Goal: Task Accomplishment & Management: Manage account settings

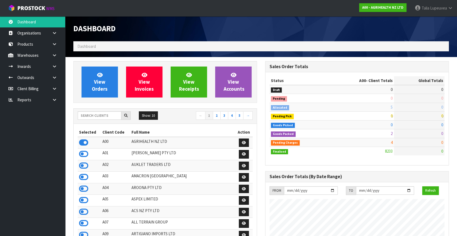
scroll to position [411, 191]
click at [95, 116] on input "text" at bounding box center [100, 115] width 44 height 8
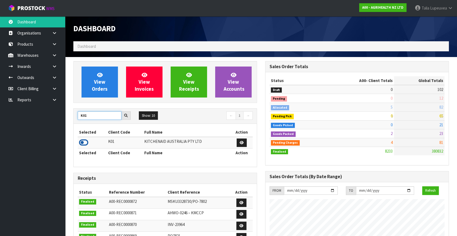
type input "K01"
click at [80, 140] on icon at bounding box center [83, 142] width 9 height 8
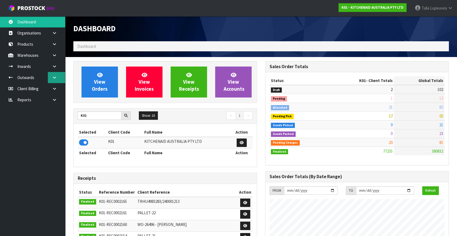
click at [58, 76] on link at bounding box center [56, 77] width 17 height 11
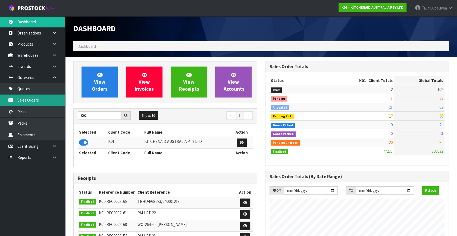
click at [47, 100] on link "Sales Orders" at bounding box center [32, 99] width 65 height 11
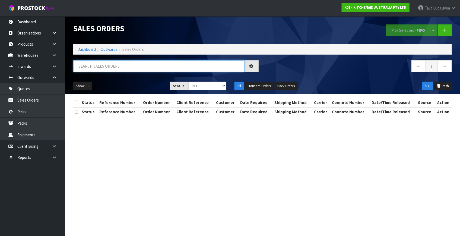
click at [112, 64] on input "text" at bounding box center [158, 66] width 171 height 12
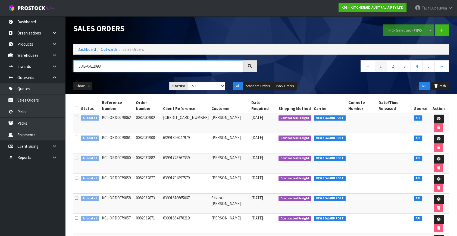
type input "JOB-0412098"
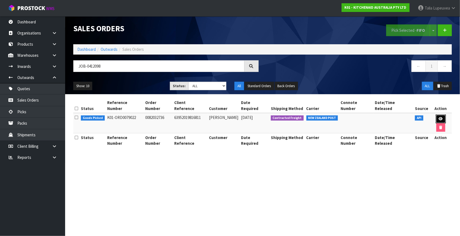
click at [439, 117] on icon at bounding box center [441, 119] width 4 height 4
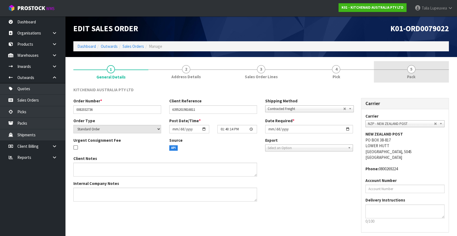
click at [412, 80] on link "5 Pack" at bounding box center [411, 71] width 75 height 21
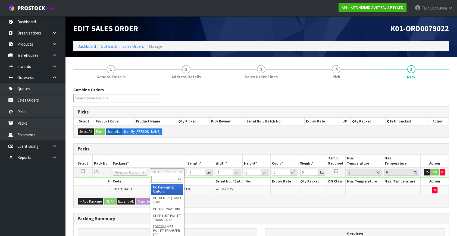
click at [162, 178] on input "text" at bounding box center [167, 179] width 32 height 7
type input "OWN"
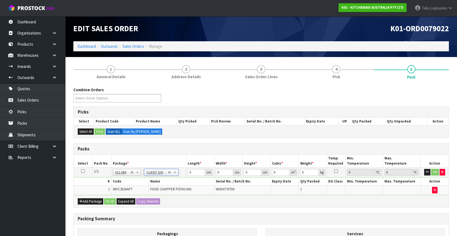
type input "1.56"
drag, startPoint x: 191, startPoint y: 172, endPoint x: 187, endPoint y: 172, distance: 4.4
click at [187, 172] on td "0 cm" at bounding box center [200, 173] width 28 height 10
type input "30"
type input "26"
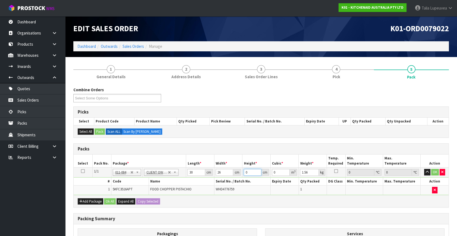
type input "2"
type input "0.00156"
type input "20"
type input "0.0156"
type input "20"
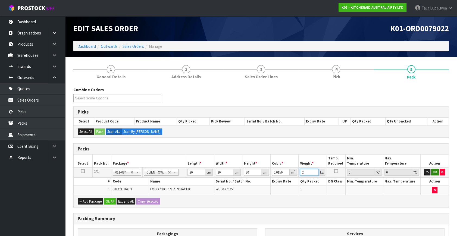
type input "2"
click at [435, 172] on button "OK" at bounding box center [435, 172] width 8 height 7
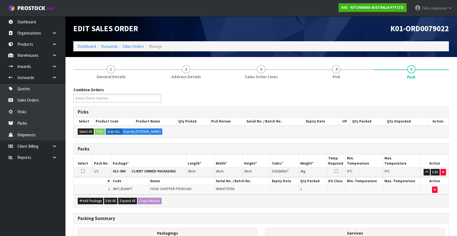
scroll to position [73, 0]
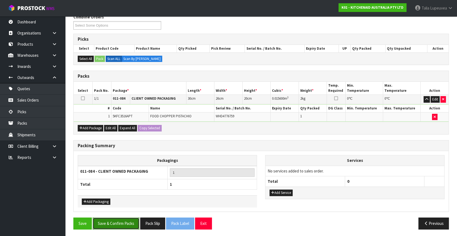
click at [134, 219] on button "Save & Confirm Packs" at bounding box center [116, 223] width 47 height 12
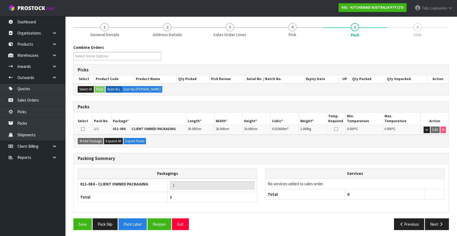
scroll to position [63, 0]
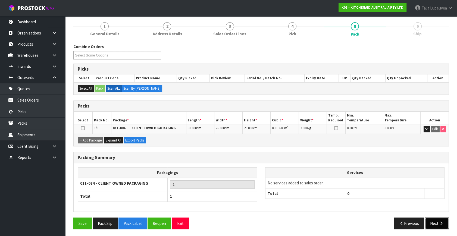
click at [431, 223] on button "Next" at bounding box center [437, 223] width 24 height 12
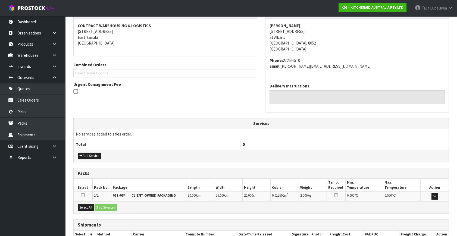
scroll to position [134, 0]
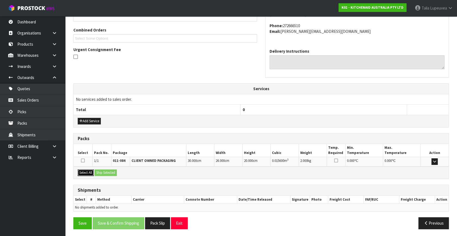
click at [87, 172] on button "Select All" at bounding box center [86, 172] width 16 height 7
click at [103, 172] on button "Ship Selected" at bounding box center [105, 172] width 22 height 7
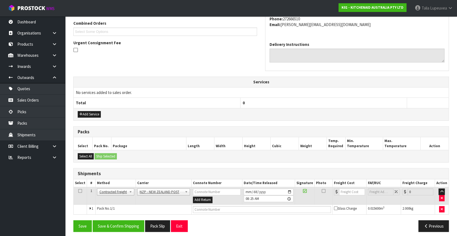
scroll to position [143, 0]
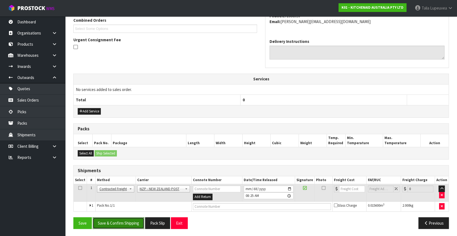
click at [124, 218] on button "Save & Confirm Shipping" at bounding box center [119, 223] width 52 height 12
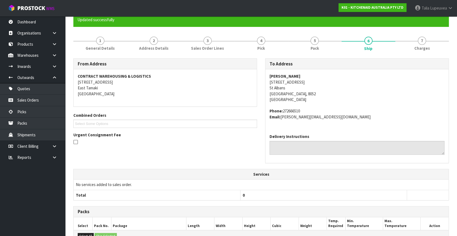
scroll to position [136, 0]
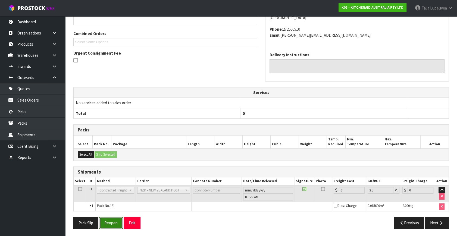
click at [115, 225] on button "Reopen" at bounding box center [111, 223] width 24 height 12
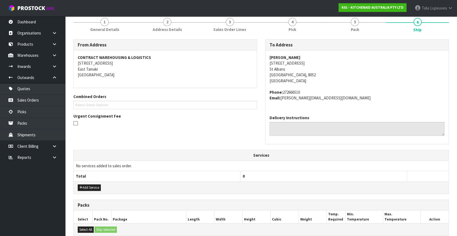
scroll to position [149, 0]
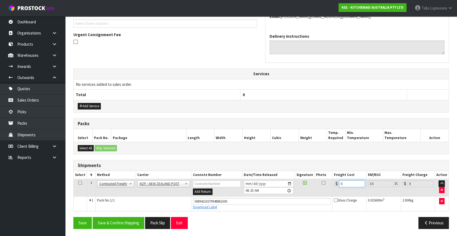
drag, startPoint x: 344, startPoint y: 183, endPoint x: 335, endPoint y: 185, distance: 9.1
click at [335, 185] on div "0" at bounding box center [349, 183] width 31 height 7
type input "1"
type input "1.03"
type input "11"
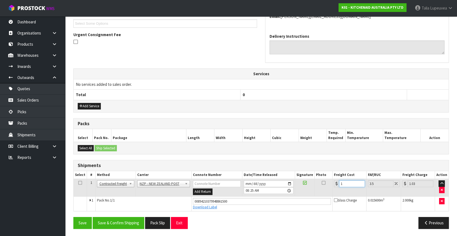
type input "11.38"
type input "11.6"
type input "12.01"
type input "11.61"
type input "12.02"
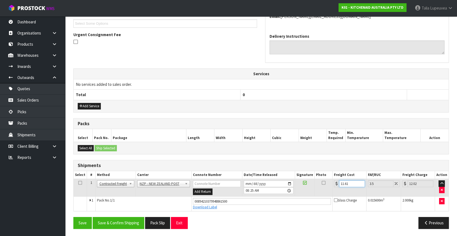
type input "11.61"
click at [131, 216] on div "From Address CONTRACT WAREHOUSING & LOGISTICS [STREET_ADDRESS] Combined Orders …" at bounding box center [260, 95] width 375 height 275
click at [131, 224] on button "Save & Confirm Shipping" at bounding box center [119, 223] width 52 height 12
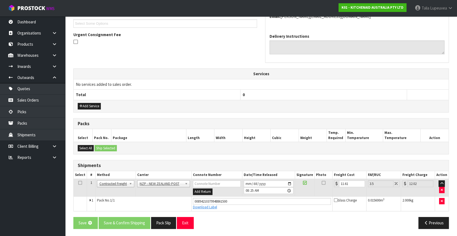
scroll to position [0, 0]
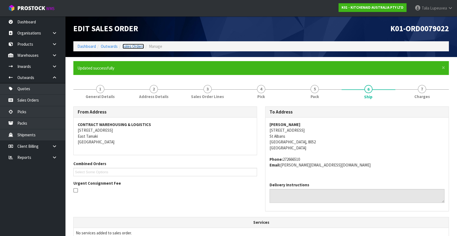
click at [128, 44] on link "Sales Orders" at bounding box center [132, 46] width 21 height 5
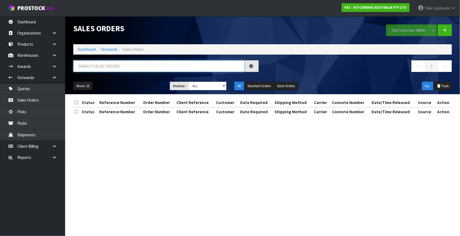
click at [129, 66] on input "text" at bounding box center [158, 66] width 171 height 12
type input "JOB-0412105"
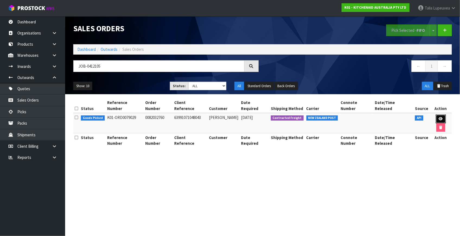
click at [439, 117] on icon at bounding box center [441, 119] width 4 height 4
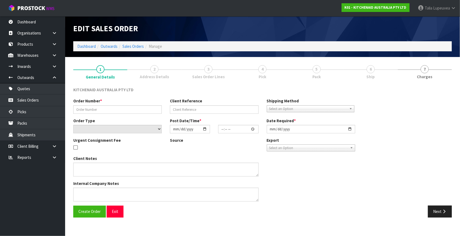
type input "0082032760"
type input "63991071048043"
select select "number:0"
type input "[DATE]"
type input "13:40:28.000"
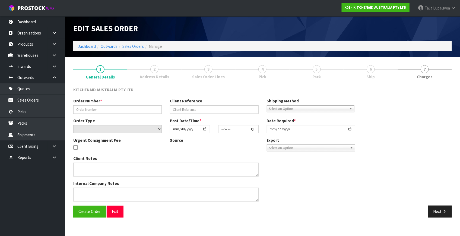
type input "[DATE]"
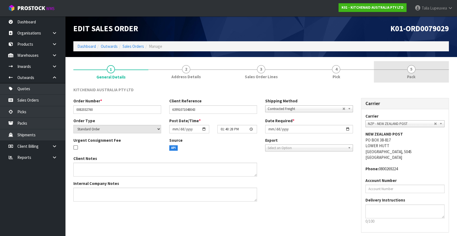
click at [419, 77] on link "5 Pack" at bounding box center [411, 71] width 75 height 21
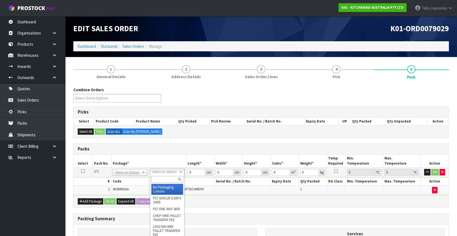
click at [164, 179] on input "text" at bounding box center [167, 179] width 32 height 7
type input "OWN"
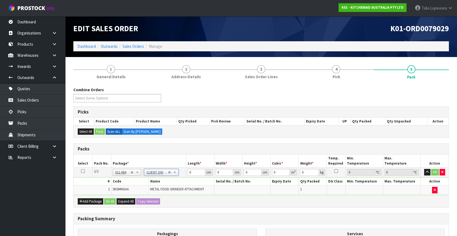
type input "2.3"
drag, startPoint x: 188, startPoint y: 173, endPoint x: 177, endPoint y: 176, distance: 11.9
click at [177, 176] on tbody "1/1 NONE 007-001 007-002 007-004 007-009 007-013 007-014 007-015 007-017 007-01…" at bounding box center [261, 181] width 375 height 27
type input "52"
type input "32"
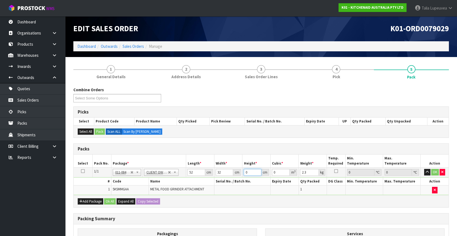
type input "1"
type input "0.001664"
type input "18"
type input "0.029952"
type input "18"
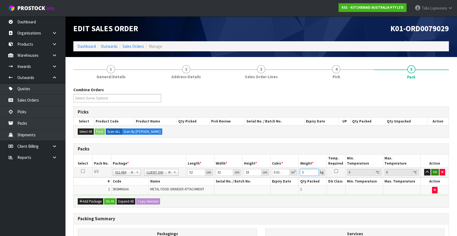
type input "3"
click at [434, 172] on button "OK" at bounding box center [435, 172] width 8 height 7
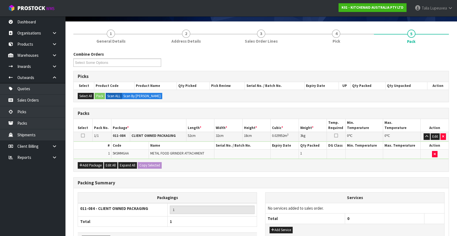
scroll to position [73, 0]
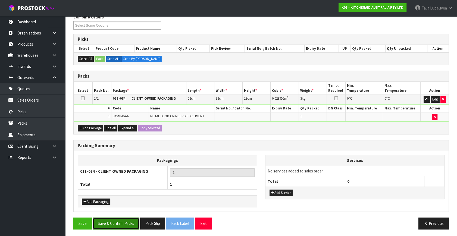
click at [130, 219] on button "Save & Confirm Packs" at bounding box center [116, 223] width 47 height 12
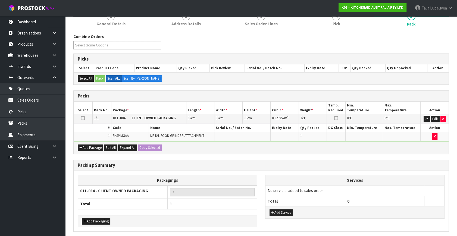
scroll to position [0, 0]
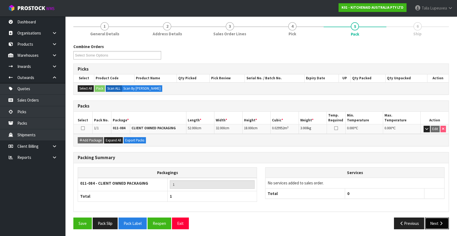
click at [434, 217] on button "Next" at bounding box center [437, 223] width 24 height 12
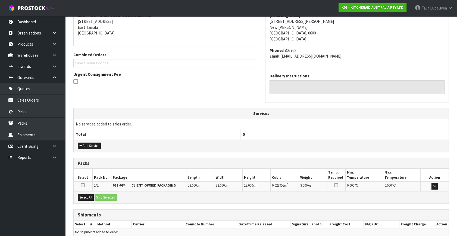
scroll to position [134, 0]
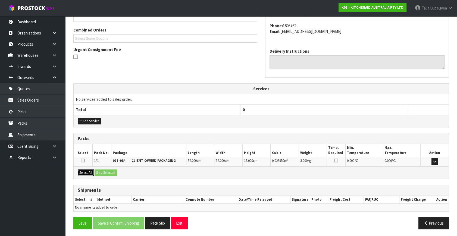
click at [87, 170] on button "Select All" at bounding box center [86, 172] width 16 height 7
click at [104, 172] on button "Ship Selected" at bounding box center [105, 172] width 22 height 7
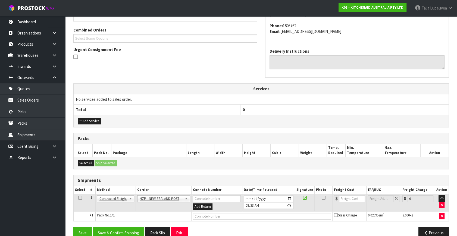
scroll to position [143, 0]
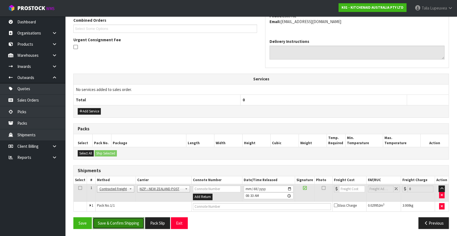
click at [121, 222] on button "Save & Confirm Shipping" at bounding box center [119, 223] width 52 height 12
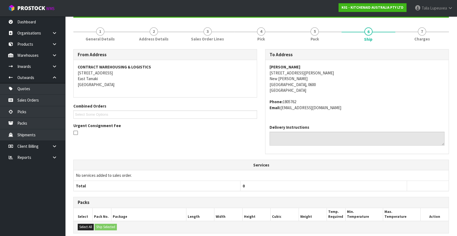
scroll to position [136, 0]
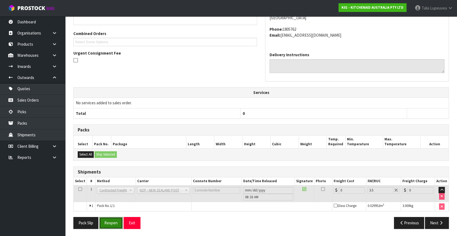
click at [113, 223] on button "Reopen" at bounding box center [111, 223] width 24 height 12
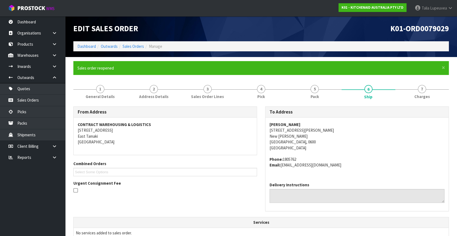
scroll to position [130, 0]
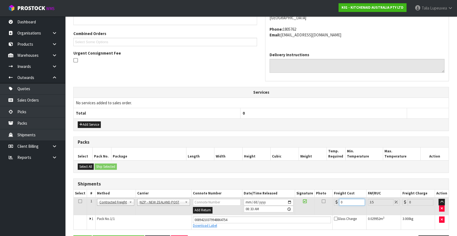
drag, startPoint x: 345, startPoint y: 201, endPoint x: 326, endPoint y: 203, distance: 19.1
click at [326, 203] on tr "1 Client Local Pickup Customer Local Pickup Company Freight Contracted Freight …" at bounding box center [261, 206] width 375 height 18
type input "4"
type input "4.14"
type input "4.3"
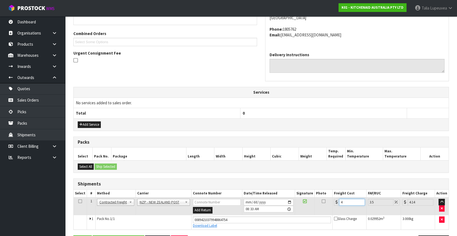
type input "4.45"
type input "4.33"
type input "4.48"
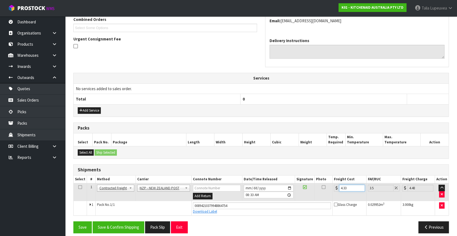
scroll to position [149, 0]
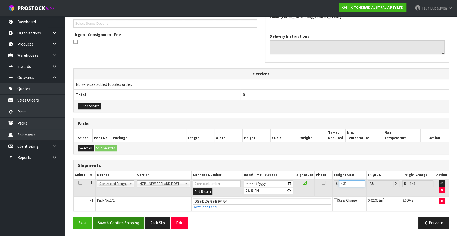
type input "4.33"
click at [126, 218] on button "Save & Confirm Shipping" at bounding box center [119, 223] width 52 height 12
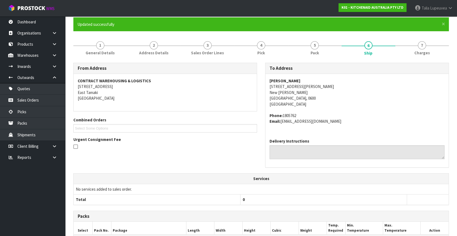
scroll to position [0, 0]
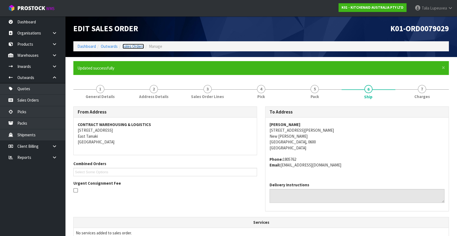
click at [128, 45] on link "Sales Orders" at bounding box center [132, 46] width 21 height 5
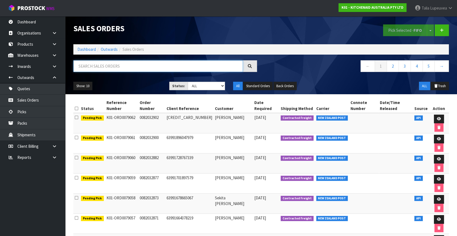
click at [125, 65] on input "text" at bounding box center [157, 66] width 169 height 12
type input "JOB-0411913"
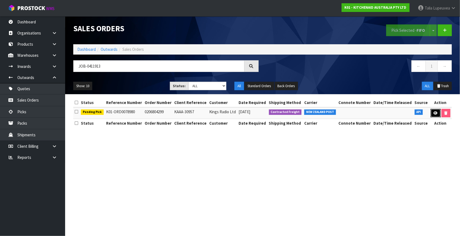
click at [432, 111] on link at bounding box center [436, 113] width 10 height 9
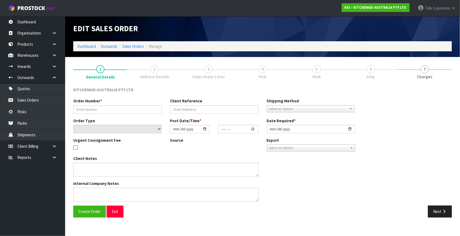
type input "0206804299"
type input "KAAA-30957"
select select "number:0"
type input "[DATE]"
type input "13:40:51.000"
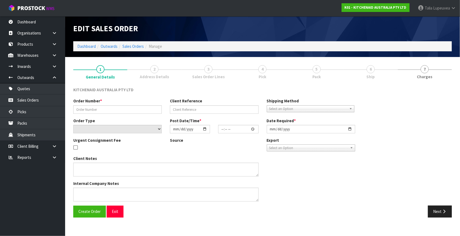
type input "[DATE]"
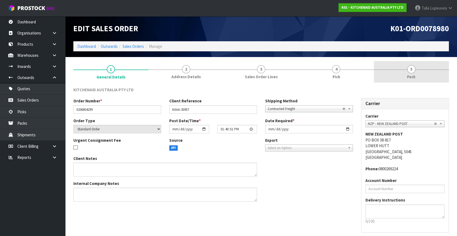
click at [416, 73] on link "5 Pack" at bounding box center [411, 71] width 75 height 21
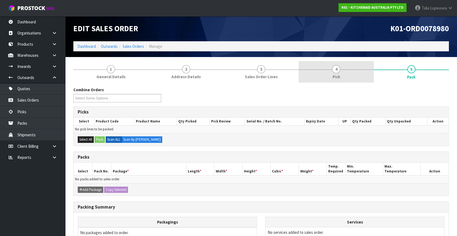
click at [343, 74] on link "4 Pick" at bounding box center [335, 71] width 75 height 21
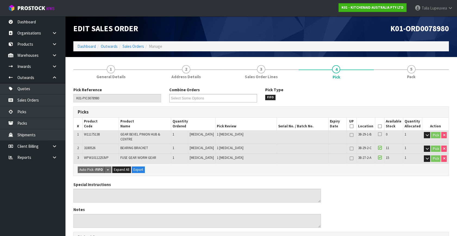
click at [380, 126] on icon at bounding box center [380, 126] width 4 height 0
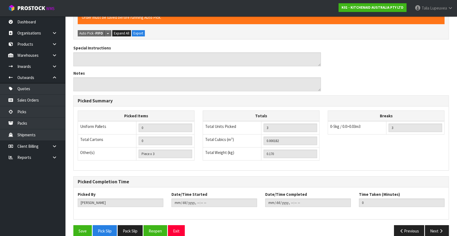
scroll to position [160, 0]
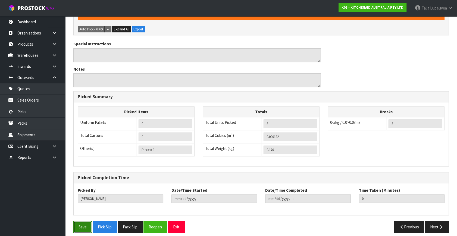
click at [79, 221] on button "Save" at bounding box center [82, 227] width 18 height 12
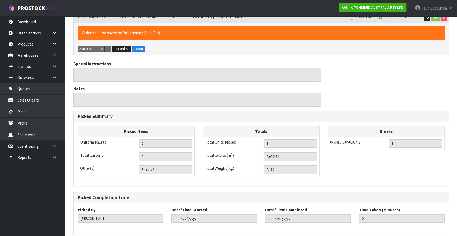
scroll to position [0, 0]
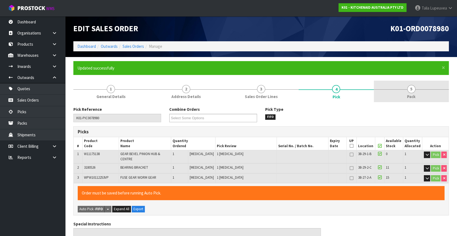
type input "[PERSON_NAME]"
type input "[DATE]T08:38:38"
click at [405, 93] on link "5 Pack" at bounding box center [411, 91] width 75 height 21
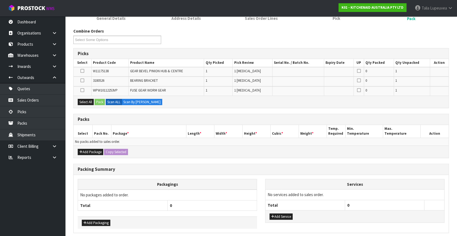
scroll to position [50, 0]
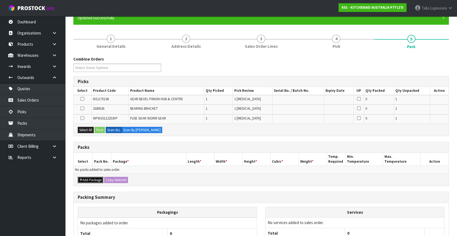
click at [86, 177] on button "Add Package" at bounding box center [91, 180] width 26 height 7
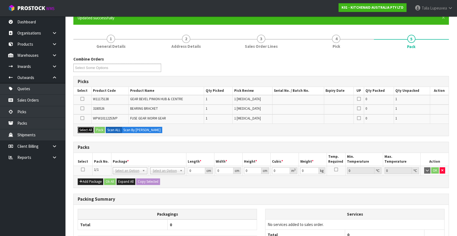
click at [87, 130] on button "Select All" at bounding box center [86, 130] width 16 height 7
click at [95, 130] on button "Pack" at bounding box center [99, 130] width 10 height 7
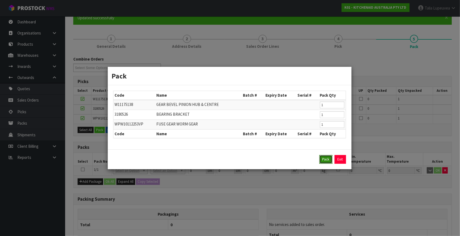
click at [325, 161] on button "Pack" at bounding box center [326, 159] width 13 height 9
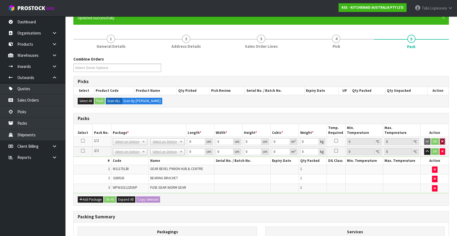
click at [443, 140] on icon "button" at bounding box center [442, 142] width 2 height 4
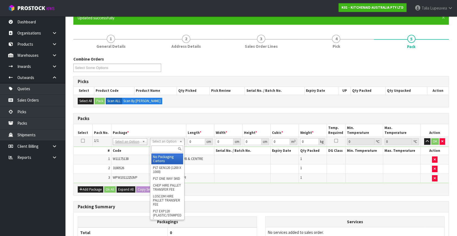
click at [164, 150] on input "text" at bounding box center [167, 149] width 32 height 7
type input "OC"
type input "0.17"
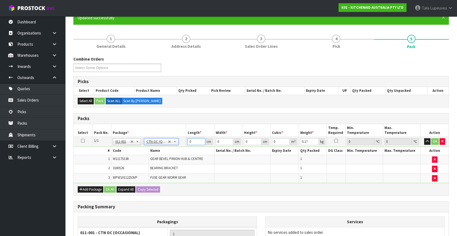
drag, startPoint x: 194, startPoint y: 139, endPoint x: 181, endPoint y: 146, distance: 14.1
click at [181, 146] on tbody "1/1 NONE 007-001 007-002 007-004 007-009 007-013 007-014 007-015 007-017 007-01…" at bounding box center [261, 160] width 375 height 46
type input "13"
type input "11"
type input "1"
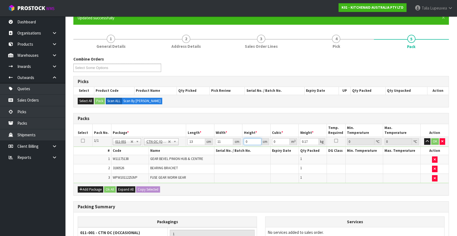
type input "0.000143"
type input "15"
type input "0.002145"
type input "15"
type input "1"
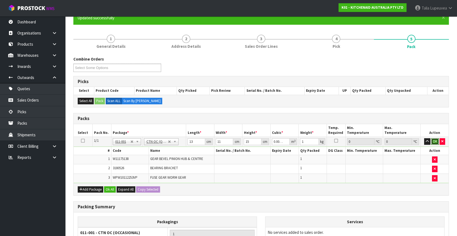
click at [437, 140] on button "OK" at bounding box center [435, 141] width 8 height 7
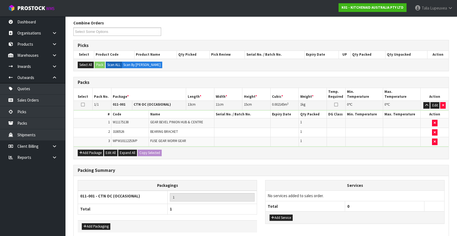
scroll to position [111, 0]
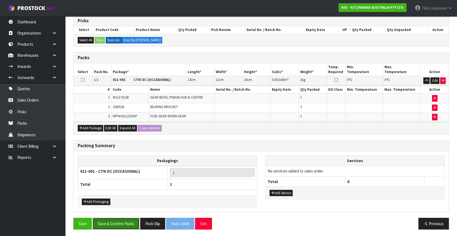
click at [113, 223] on button "Save & Confirm Packs" at bounding box center [116, 224] width 47 height 12
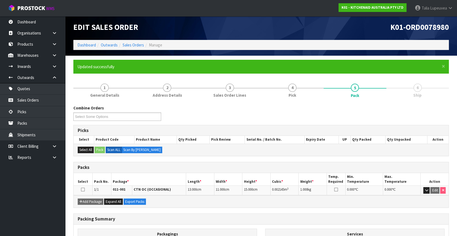
scroll to position [63, 0]
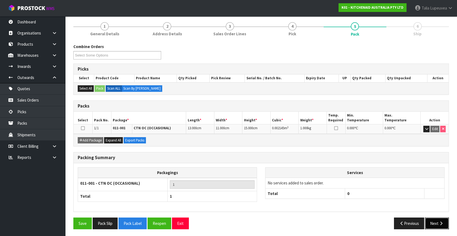
click at [440, 223] on icon "button" at bounding box center [440, 223] width 5 height 4
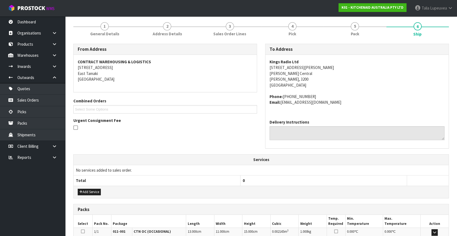
scroll to position [134, 0]
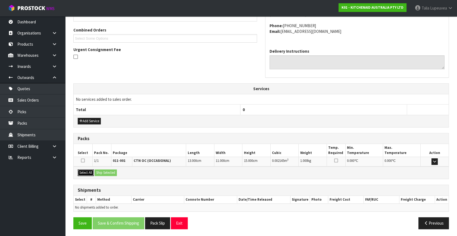
drag, startPoint x: 79, startPoint y: 172, endPoint x: 96, endPoint y: 171, distance: 17.1
click at [80, 172] on button "Select All" at bounding box center [86, 172] width 16 height 7
click at [112, 171] on button "Ship Selected" at bounding box center [105, 172] width 22 height 7
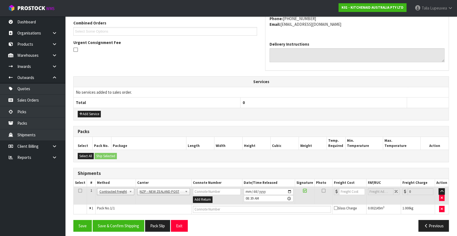
scroll to position [143, 0]
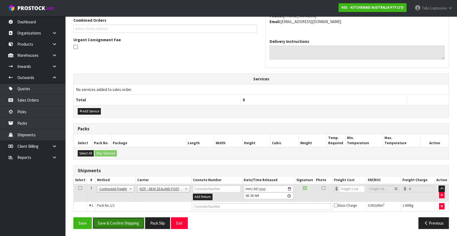
click at [131, 223] on button "Save & Confirm Shipping" at bounding box center [119, 223] width 52 height 12
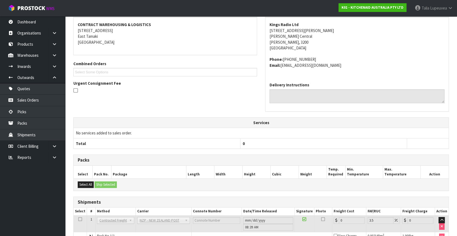
scroll to position [136, 0]
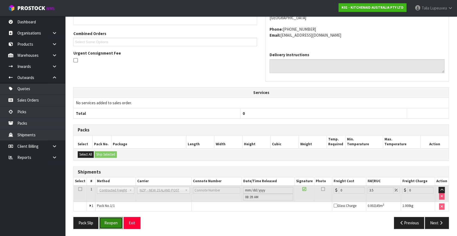
click at [111, 223] on button "Reopen" at bounding box center [111, 223] width 24 height 12
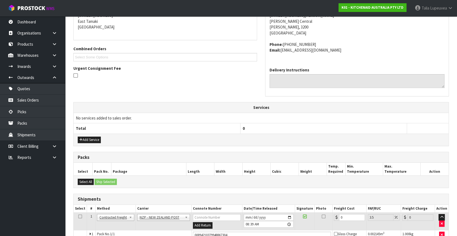
scroll to position [130, 0]
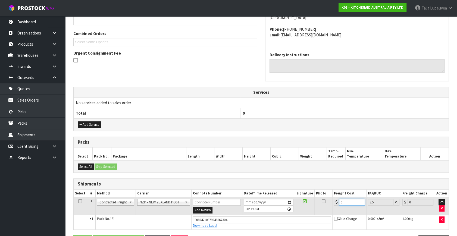
drag, startPoint x: 346, startPoint y: 200, endPoint x: 331, endPoint y: 204, distance: 15.5
click at [331, 204] on tr "1 Client Local Pickup Customer Local Pickup Company Freight Contracted Freight …" at bounding box center [261, 206] width 375 height 18
type input "7"
type input "7.24"
type input "7.3"
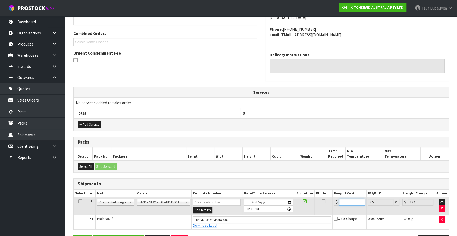
type input "7.56"
type input "7.31"
type input "7.57"
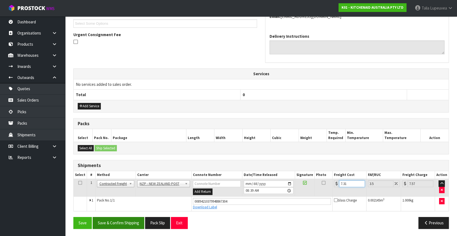
type input "7.31"
click at [101, 220] on button "Save & Confirm Shipping" at bounding box center [119, 223] width 52 height 12
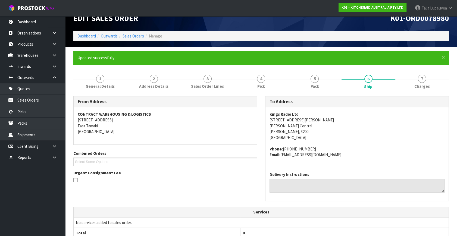
scroll to position [0, 0]
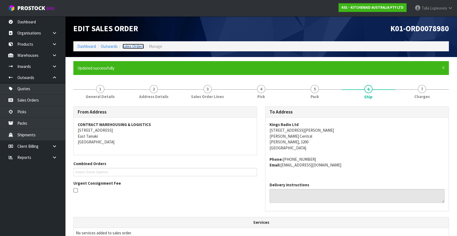
click at [131, 48] on link "Sales Orders" at bounding box center [132, 46] width 21 height 5
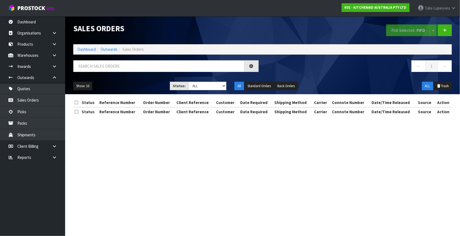
drag, startPoint x: 201, startPoint y: 73, endPoint x: 202, endPoint y: 70, distance: 2.8
click at [201, 73] on div at bounding box center [166, 68] width 194 height 16
click at [202, 70] on input "text" at bounding box center [158, 66] width 171 height 12
type input "JOB-0412108"
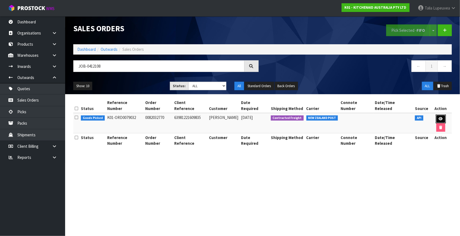
click at [437, 115] on link at bounding box center [441, 119] width 10 height 9
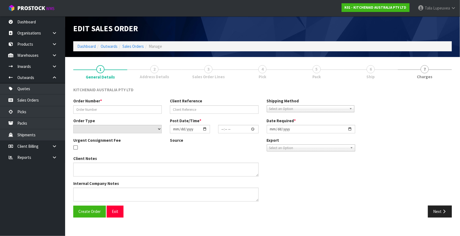
type input "0082032770"
type input "63981221609835"
select select "number:0"
type input "[DATE]"
type input "13:40:35.000"
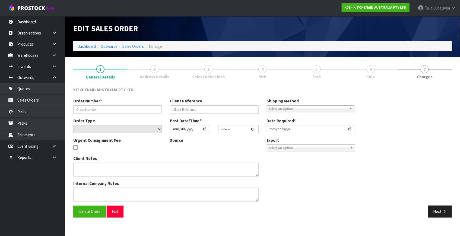
type input "[DATE]"
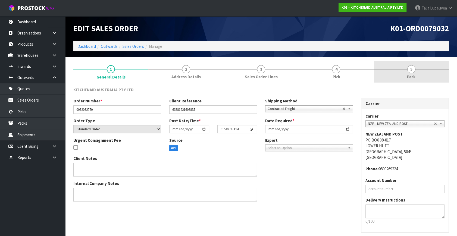
click at [412, 73] on link "5 Pack" at bounding box center [411, 71] width 75 height 21
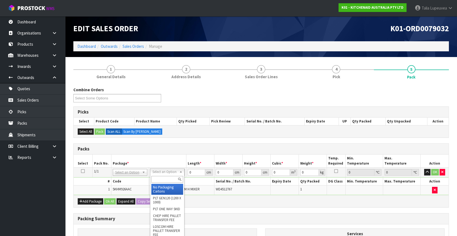
click at [156, 177] on input "text" at bounding box center [167, 179] width 32 height 7
type input "OWN"
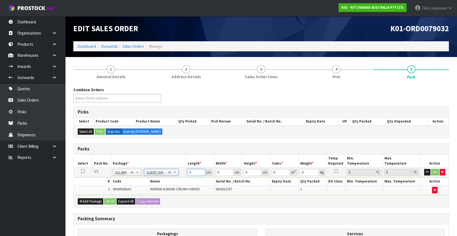
type input "1.6"
drag, startPoint x: 195, startPoint y: 172, endPoint x: 181, endPoint y: 174, distance: 14.5
click at [181, 174] on tr "1/1 NONE 007-001 007-002 007-004 007-009 007-013 007-014 007-015 007-017 007-01…" at bounding box center [261, 173] width 375 height 10
type input "29"
type input "26"
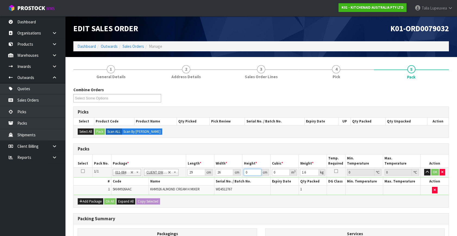
type input "1"
type input "0.000754"
type input "16"
type input "0.012064"
type input "16"
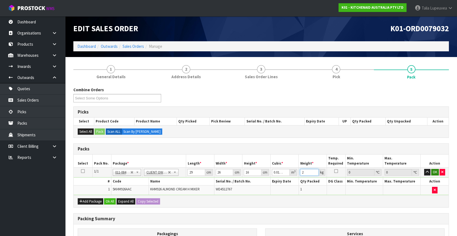
type input "2"
click at [437, 172] on button "OK" at bounding box center [435, 172] width 8 height 7
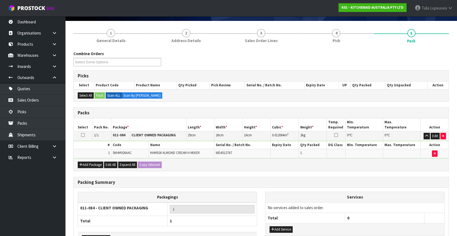
scroll to position [73, 0]
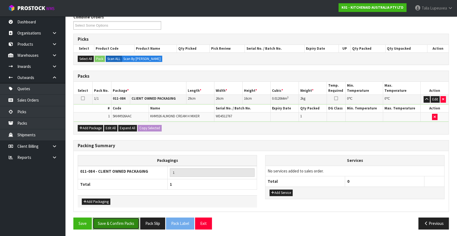
click at [129, 217] on button "Save & Confirm Packs" at bounding box center [116, 223] width 47 height 12
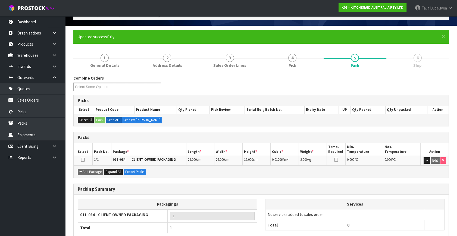
scroll to position [63, 0]
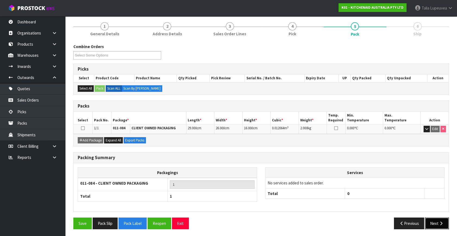
click at [437, 220] on button "Next" at bounding box center [437, 223] width 24 height 12
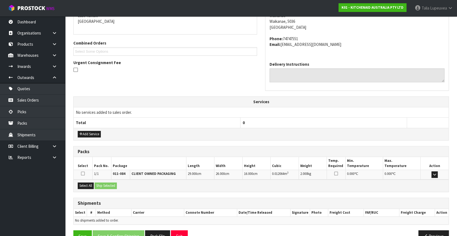
scroll to position [134, 0]
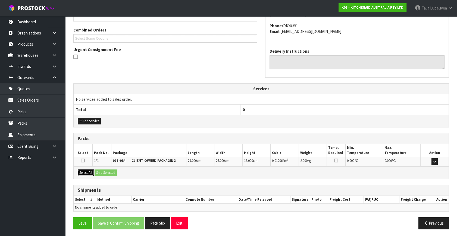
click at [82, 172] on button "Select All" at bounding box center [86, 172] width 16 height 7
click at [109, 173] on button "Ship Selected" at bounding box center [105, 172] width 22 height 7
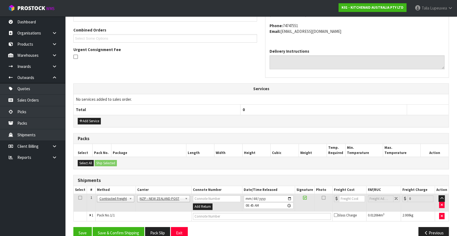
scroll to position [143, 0]
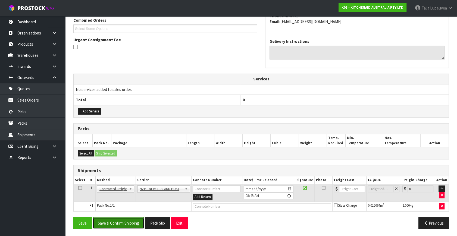
click at [122, 222] on button "Save & Confirm Shipping" at bounding box center [119, 223] width 52 height 12
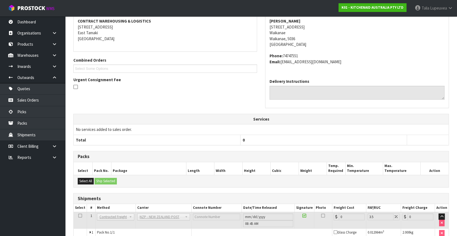
scroll to position [136, 0]
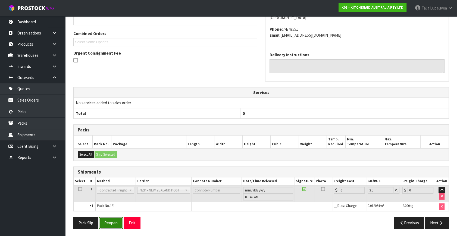
click at [109, 219] on button "Reopen" at bounding box center [111, 223] width 24 height 12
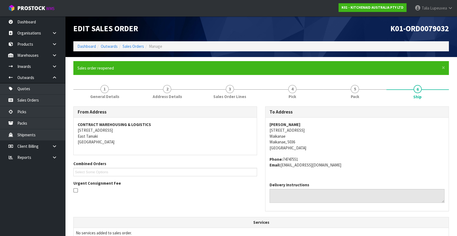
scroll to position [130, 0]
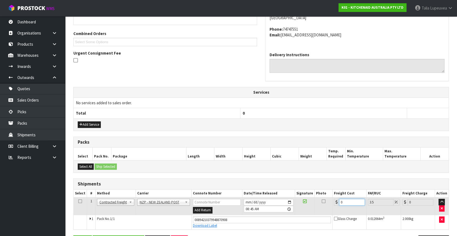
drag, startPoint x: 345, startPoint y: 201, endPoint x: 331, endPoint y: 202, distance: 13.3
click at [331, 202] on tr "1 Client Local Pickup Customer Local Pickup Company Freight Contracted Freight …" at bounding box center [261, 206] width 375 height 18
type input "8"
type input "8.28"
type input "8.4"
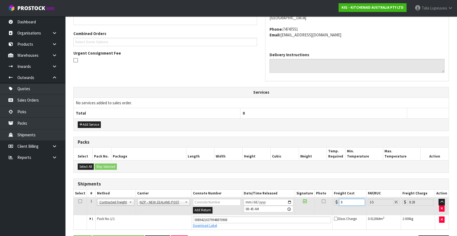
type input "8.69"
type input "8.45"
type input "8.75"
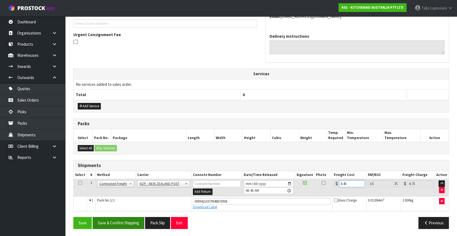
type input "8.45"
click at [133, 217] on button "Save & Confirm Shipping" at bounding box center [119, 223] width 52 height 12
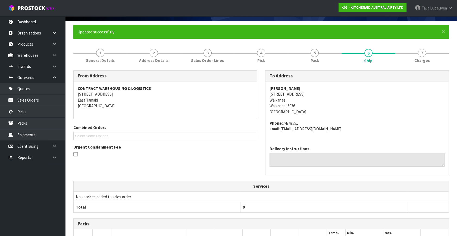
scroll to position [0, 0]
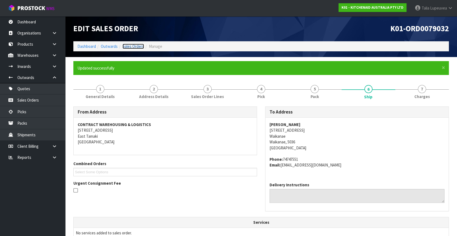
click at [136, 46] on link "Sales Orders" at bounding box center [132, 46] width 21 height 5
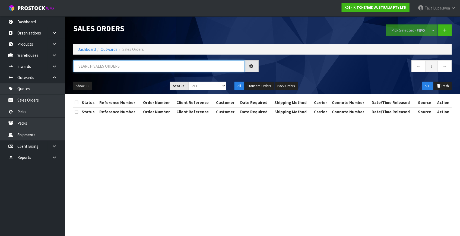
click at [141, 65] on input "text" at bounding box center [158, 66] width 171 height 12
type input "JOB-0412101"
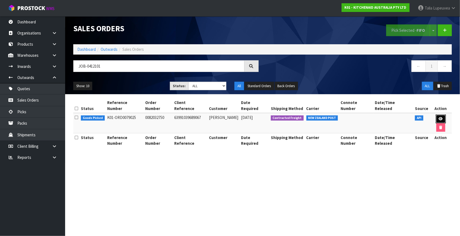
click at [439, 117] on icon at bounding box center [441, 119] width 4 height 4
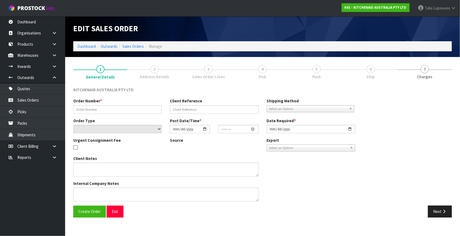
type input "0082032750"
type input "63991039689067"
select select "number:0"
type input "[DATE]"
type input "13:40:20.000"
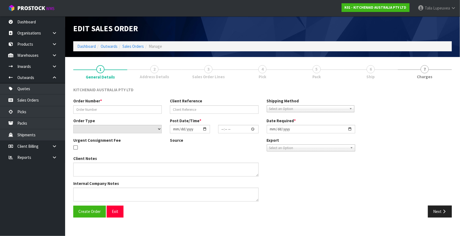
type input "[DATE]"
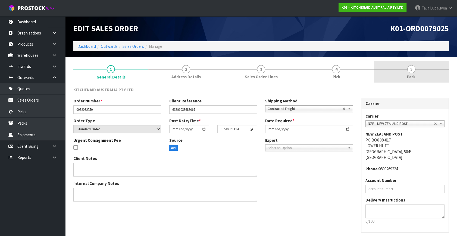
click at [410, 71] on span "5" at bounding box center [411, 69] width 8 height 8
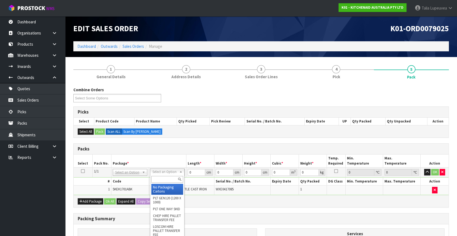
click at [168, 181] on input "text" at bounding box center [167, 179] width 32 height 7
type input "OC"
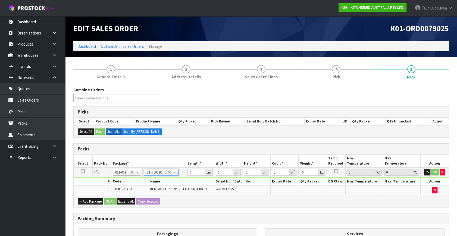
type input "2.08"
drag, startPoint x: 197, startPoint y: 171, endPoint x: 158, endPoint y: 178, distance: 39.6
click at [158, 178] on tbody "1/1 NONE 007-001 007-002 007-004 007-009 007-013 007-014 007-015 007-017 007-01…" at bounding box center [261, 181] width 375 height 27
type input "41"
type input "28"
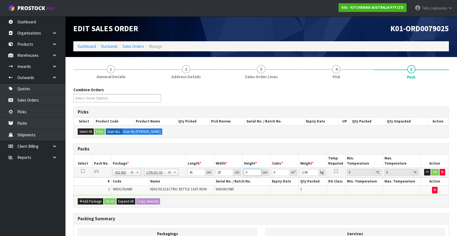
type input "2"
type input "0.002296"
type input "23"
type input "0.026404"
type input "23"
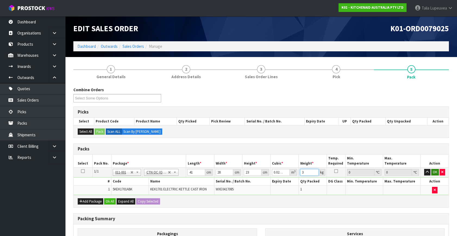
type input "3"
click at [437, 169] on button "OK" at bounding box center [435, 172] width 8 height 7
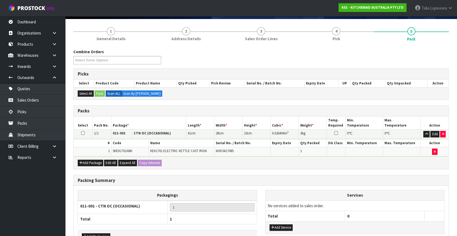
scroll to position [73, 0]
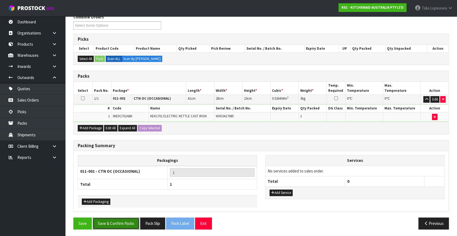
click at [102, 223] on button "Save & Confirm Packs" at bounding box center [116, 223] width 47 height 12
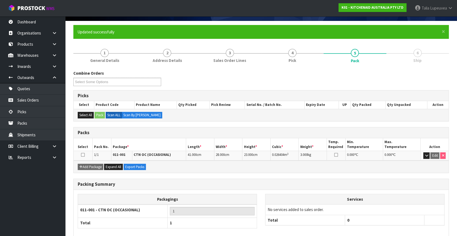
scroll to position [63, 0]
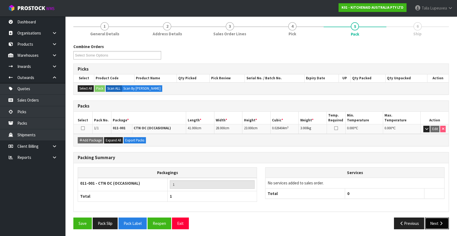
click at [434, 220] on button "Next" at bounding box center [437, 223] width 24 height 12
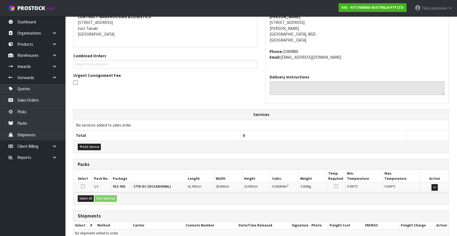
scroll to position [134, 0]
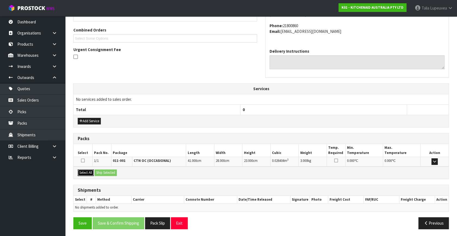
drag, startPoint x: 87, startPoint y: 171, endPoint x: 101, endPoint y: 172, distance: 13.3
click at [88, 171] on button "Select All" at bounding box center [86, 172] width 16 height 7
click at [103, 172] on button "Ship Selected" at bounding box center [105, 172] width 22 height 7
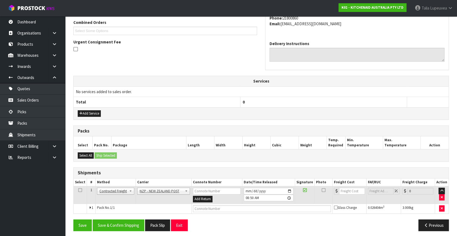
scroll to position [143, 0]
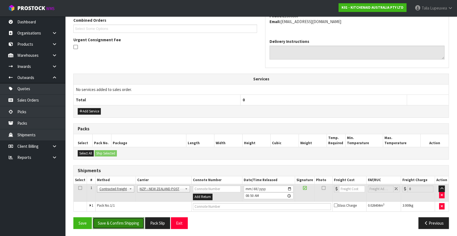
click at [124, 220] on button "Save & Confirm Shipping" at bounding box center [119, 223] width 52 height 12
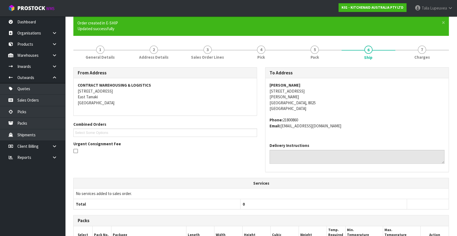
scroll to position [136, 0]
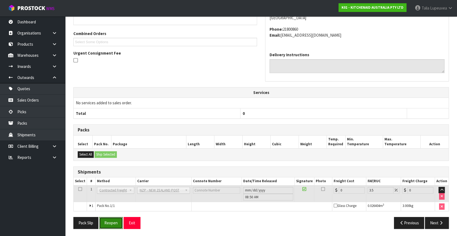
click at [116, 221] on button "Reopen" at bounding box center [111, 223] width 24 height 12
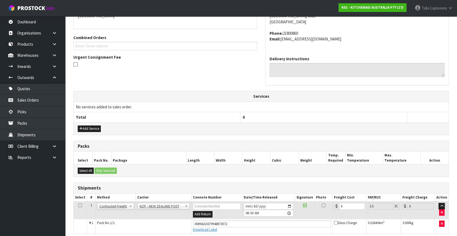
scroll to position [130, 0]
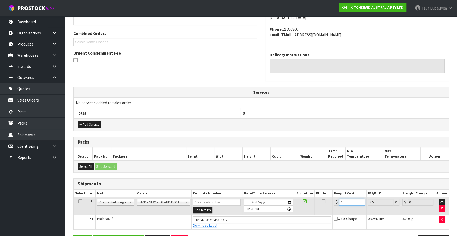
drag, startPoint x: 344, startPoint y: 200, endPoint x: 333, endPoint y: 201, distance: 10.6
click at [334, 201] on div "0" at bounding box center [349, 202] width 31 height 7
type input "1"
type input "1.03"
type input "11"
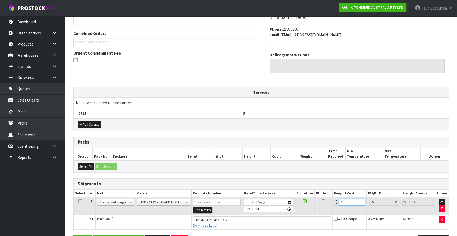
type input "11.38"
type input "11.6"
type input "12.01"
type input "11.61"
type input "12.02"
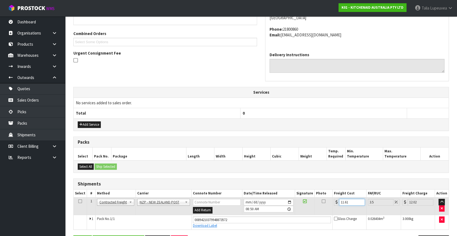
scroll to position [149, 0]
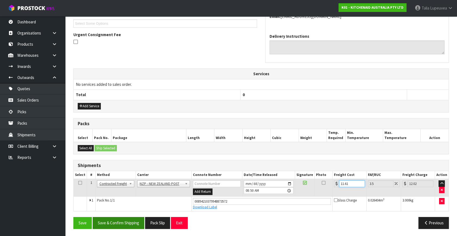
type input "11.61"
click at [127, 223] on button "Save & Confirm Shipping" at bounding box center [119, 223] width 52 height 12
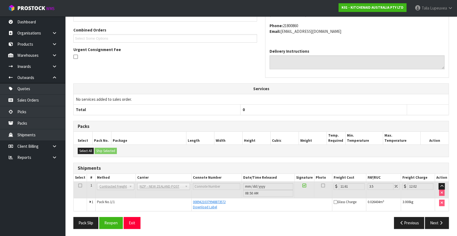
scroll to position [0, 0]
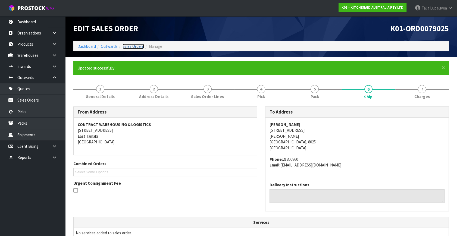
click at [129, 46] on link "Sales Orders" at bounding box center [132, 46] width 21 height 5
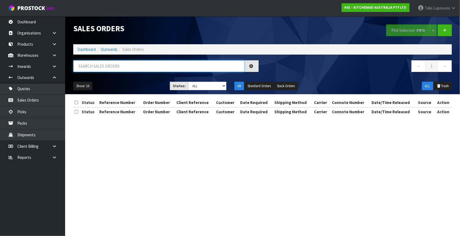
click at [147, 63] on input "text" at bounding box center [158, 66] width 171 height 12
type input "JOB-0412014"
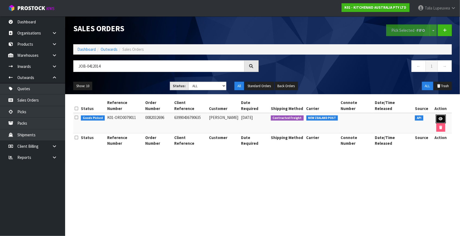
click at [439, 117] on icon at bounding box center [441, 119] width 4 height 4
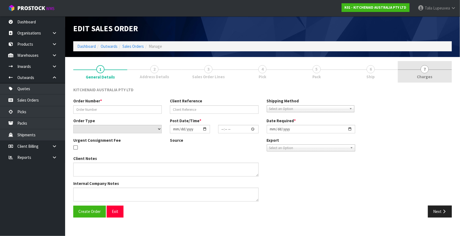
type input "0082032696"
type input "63990436790635"
select select "number:0"
type input "[DATE]"
type input "09:40:18.000"
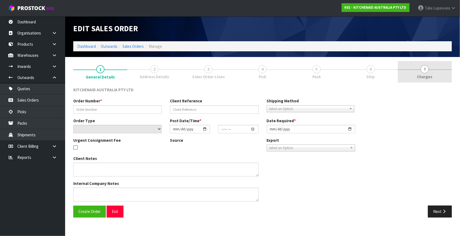
type input "[DATE]"
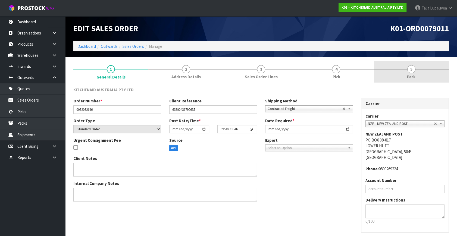
click at [413, 75] on span "Pack" at bounding box center [411, 77] width 8 height 6
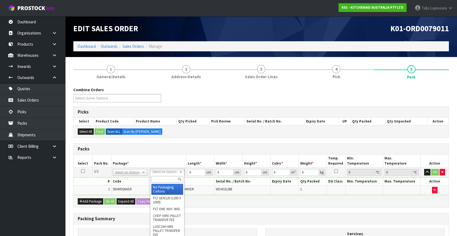
click at [162, 176] on input "text" at bounding box center [167, 179] width 32 height 7
type input "OWN"
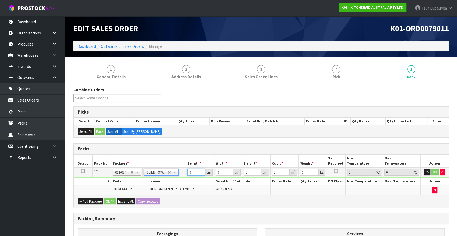
type input "1.6"
drag, startPoint x: 193, startPoint y: 170, endPoint x: 180, endPoint y: 181, distance: 17.2
click at [172, 181] on tbody "1/1 NONE 007-001 007-002 007-004 007-009 007-013 007-014 007-015 007-017 007-01…" at bounding box center [261, 181] width 375 height 27
type input "30"
type input "26"
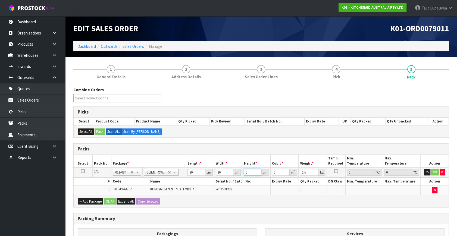
type input "1"
type input "0.00078"
type input "16"
type input "0.01248"
type input "16"
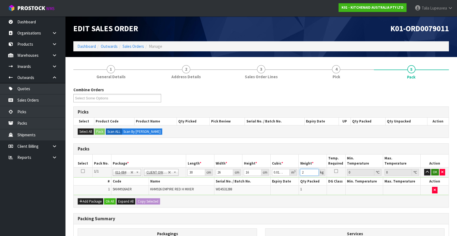
type input "2"
click at [434, 172] on button "OK" at bounding box center [435, 172] width 8 height 7
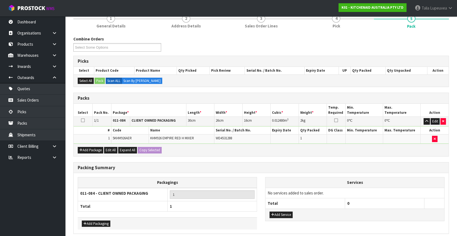
scroll to position [73, 0]
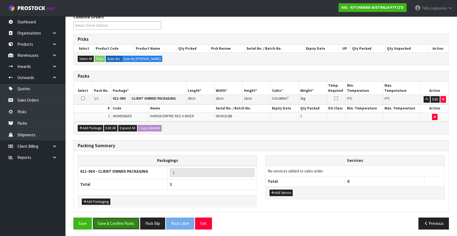
click at [113, 223] on button "Save & Confirm Packs" at bounding box center [116, 223] width 47 height 12
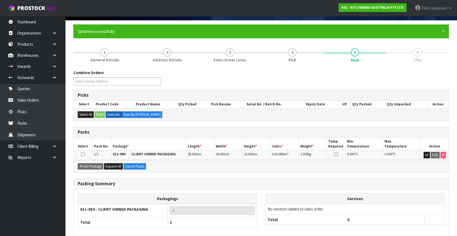
scroll to position [63, 0]
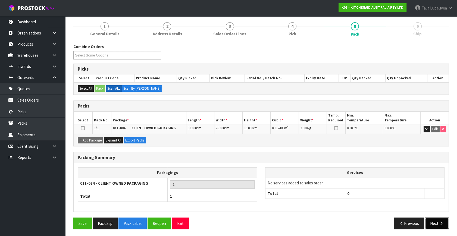
click at [432, 222] on button "Next" at bounding box center [437, 223] width 24 height 12
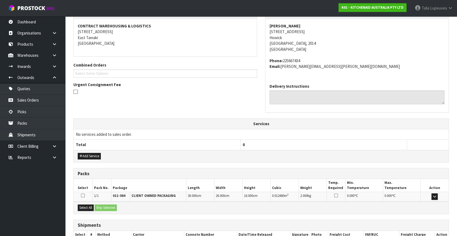
scroll to position [134, 0]
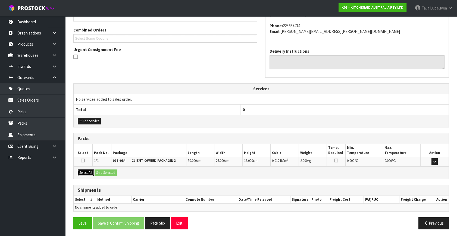
click at [84, 169] on button "Select All" at bounding box center [86, 172] width 16 height 7
click at [107, 171] on button "Ship Selected" at bounding box center [105, 172] width 22 height 7
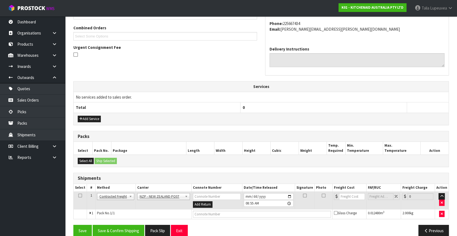
scroll to position [143, 0]
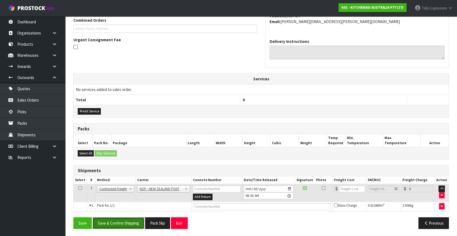
click at [134, 221] on button "Save & Confirm Shipping" at bounding box center [119, 223] width 52 height 12
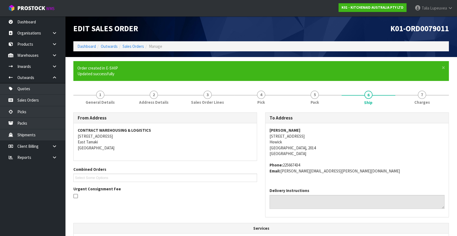
scroll to position [136, 0]
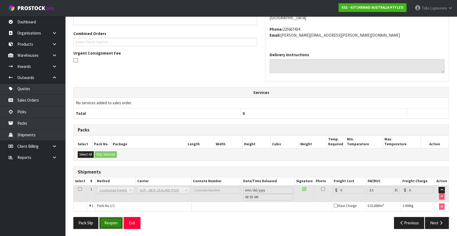
click at [112, 224] on button "Reopen" at bounding box center [111, 223] width 24 height 12
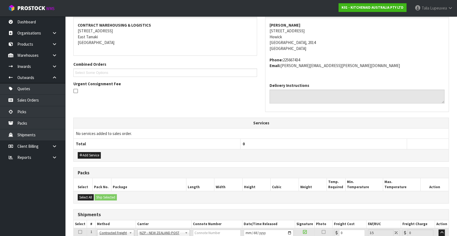
scroll to position [149, 0]
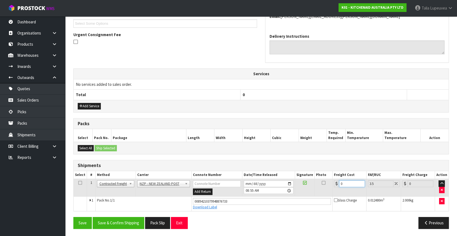
drag, startPoint x: 350, startPoint y: 182, endPoint x: 329, endPoint y: 186, distance: 21.6
click at [329, 186] on tr "1 Client Local Pickup Customer Local Pickup Company Freight Contracted Freight …" at bounding box center [261, 188] width 375 height 18
type input "4"
type input "4.14"
type input "4.3"
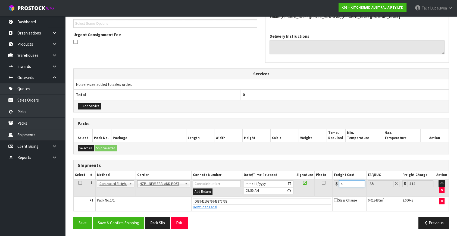
type input "4.45"
type input "4.33"
type input "4.48"
type input "4.33"
click at [121, 221] on button "Save & Confirm Shipping" at bounding box center [119, 223] width 52 height 12
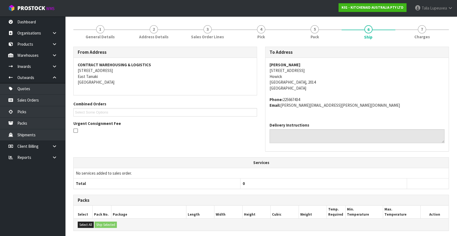
scroll to position [0, 0]
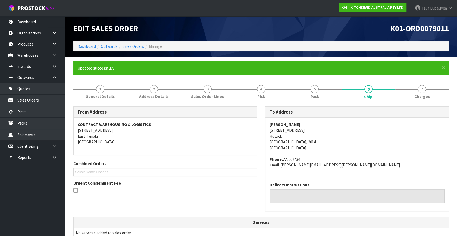
click at [138, 49] on li "Sales Orders" at bounding box center [131, 46] width 26 height 6
click at [138, 46] on link "Sales Orders" at bounding box center [132, 46] width 21 height 5
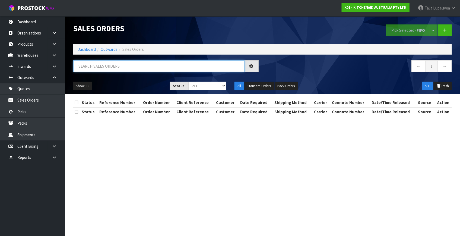
click at [190, 62] on input "text" at bounding box center [158, 66] width 171 height 12
type input "JOB-0412096"
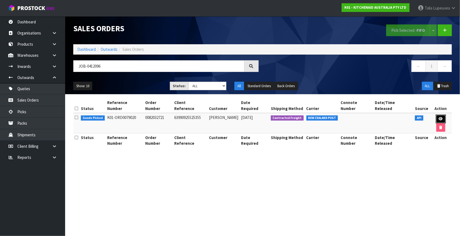
click at [439, 117] on icon at bounding box center [441, 119] width 4 height 4
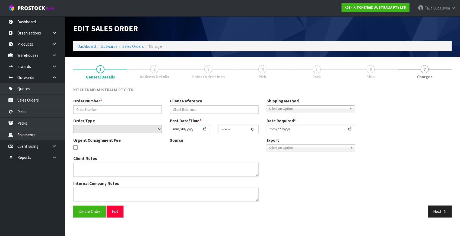
type input "0082032721"
type input "63990925525355"
select select "number:0"
type input "[DATE]"
type input "13:40:10.000"
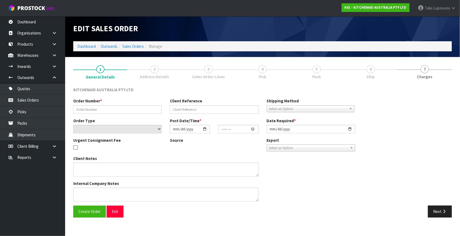
type input "[DATE]"
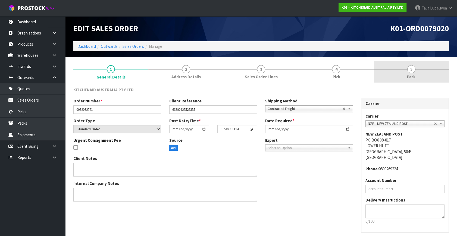
click at [402, 71] on link "5 Pack" at bounding box center [411, 71] width 75 height 21
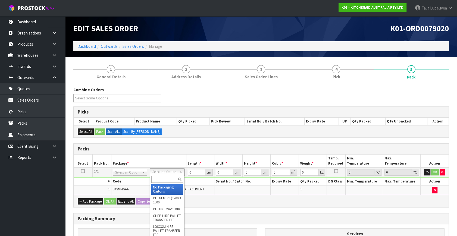
click at [168, 180] on input "text" at bounding box center [167, 179] width 32 height 7
type input "OC"
drag, startPoint x: 168, startPoint y: 190, endPoint x: 189, endPoint y: 178, distance: 24.7
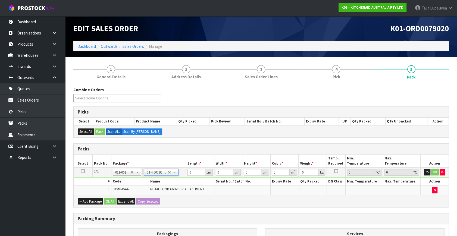
type input "2.3"
drag, startPoint x: 191, startPoint y: 171, endPoint x: 187, endPoint y: 173, distance: 4.6
click at [187, 173] on td "0 cm" at bounding box center [200, 173] width 28 height 10
type input "26"
type input "19"
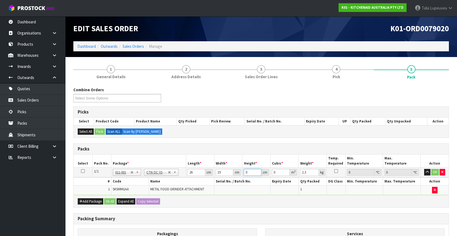
type input "4"
type input "0.001976"
type input "42"
type input "0.020748"
type input "42"
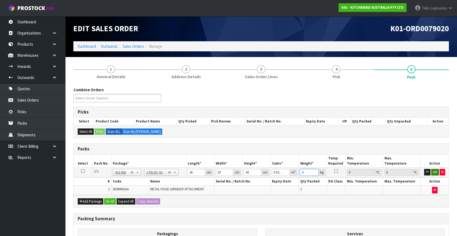
type input "3"
click at [434, 170] on button "OK" at bounding box center [435, 172] width 8 height 7
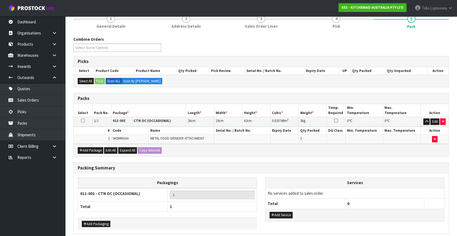
scroll to position [73, 0]
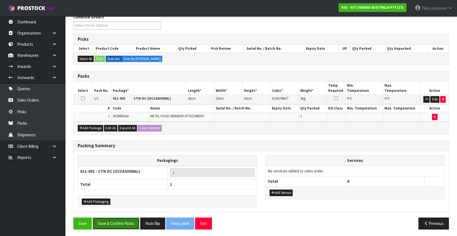
click at [130, 219] on button "Save & Confirm Packs" at bounding box center [116, 223] width 47 height 12
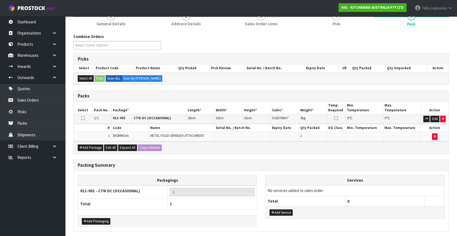
scroll to position [0, 0]
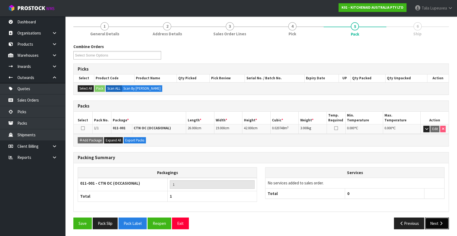
click at [437, 224] on button "Next" at bounding box center [437, 223] width 24 height 12
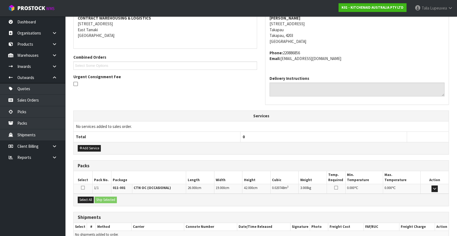
scroll to position [134, 0]
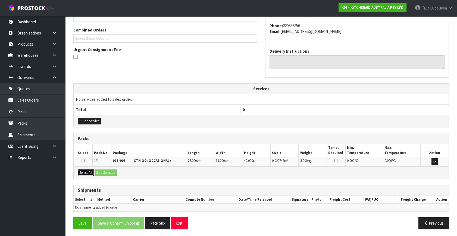
drag, startPoint x: 88, startPoint y: 170, endPoint x: 96, endPoint y: 171, distance: 8.2
click at [88, 170] on button "Select All" at bounding box center [86, 172] width 16 height 7
click at [100, 171] on button "Ship Selected" at bounding box center [105, 172] width 22 height 7
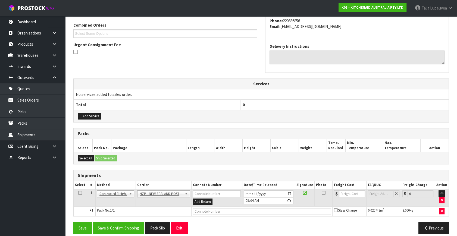
scroll to position [143, 0]
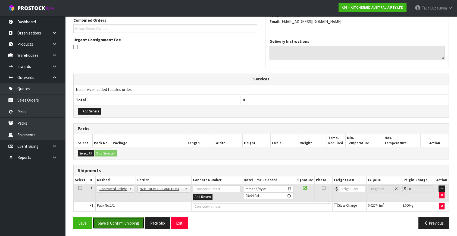
click at [124, 221] on button "Save & Confirm Shipping" at bounding box center [119, 223] width 52 height 12
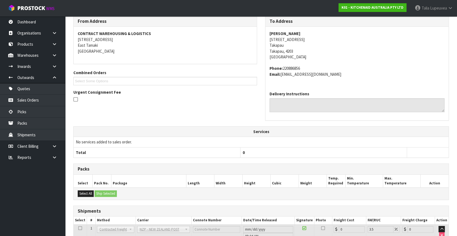
scroll to position [136, 0]
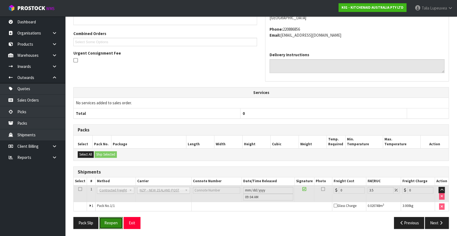
click at [109, 220] on button "Reopen" at bounding box center [111, 223] width 24 height 12
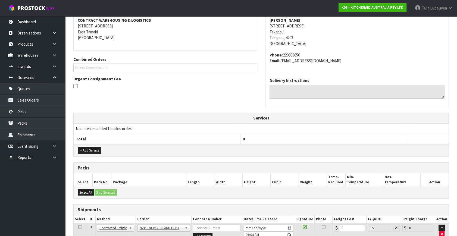
scroll to position [149, 0]
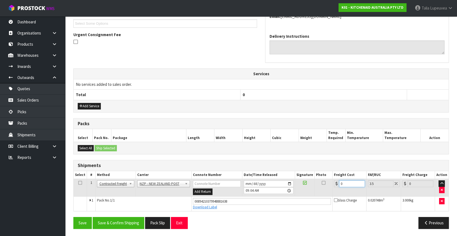
drag, startPoint x: 341, startPoint y: 184, endPoint x: 330, endPoint y: 185, distance: 11.5
click at [330, 185] on tr "1 Client Local Pickup Customer Local Pickup Company Freight Contracted Freight …" at bounding box center [261, 188] width 375 height 18
type input "8"
type input "8.28"
type input "8.4"
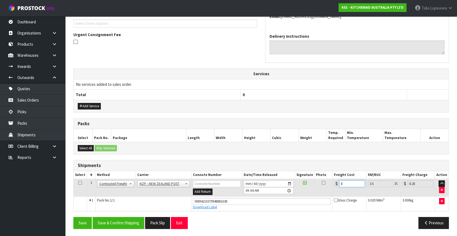
type input "8.69"
type input "8.45"
type input "8.75"
type input "8.45"
click at [111, 222] on button "Save & Confirm Shipping" at bounding box center [119, 223] width 52 height 12
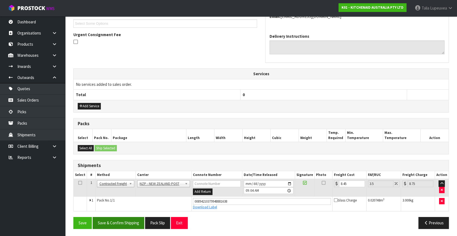
scroll to position [0, 0]
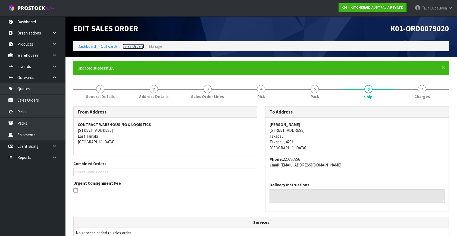
click at [128, 46] on link "Sales Orders" at bounding box center [132, 46] width 21 height 5
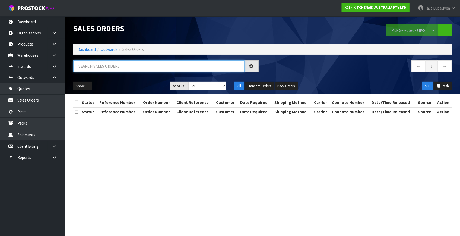
click at [128, 65] on input "text" at bounding box center [158, 66] width 171 height 12
type input "JOB-0412100"
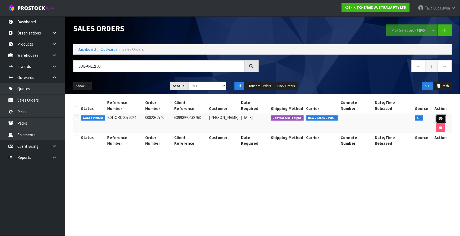
click at [439, 117] on icon at bounding box center [441, 119] width 4 height 4
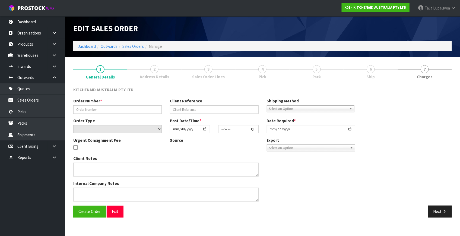
type input "0082032740"
type input "63990990438763"
select select "number:0"
type input "[DATE]"
type input "13:40:18.000"
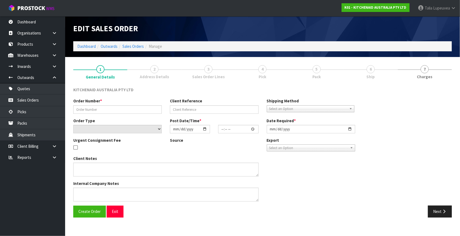
type input "[DATE]"
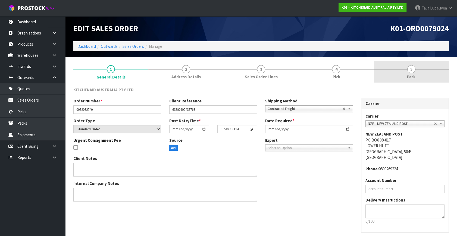
click at [403, 72] on link "5 Pack" at bounding box center [411, 71] width 75 height 21
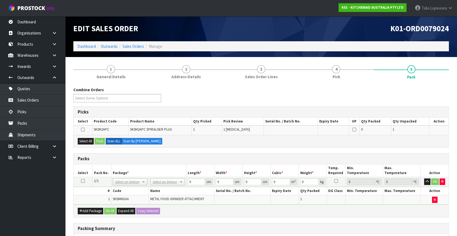
click at [84, 181] on icon at bounding box center [83, 181] width 4 height 0
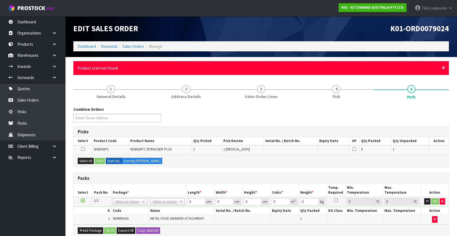
click at [443, 67] on span "×" at bounding box center [442, 68] width 3 height 8
click at [86, 159] on button "Select All" at bounding box center [86, 161] width 16 height 7
click at [97, 159] on button "Pack" at bounding box center [99, 161] width 10 height 7
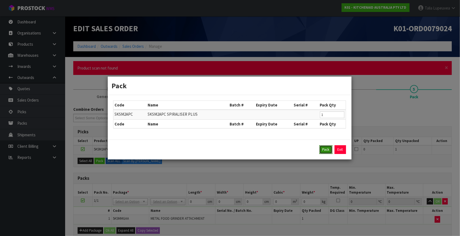
click at [329, 148] on button "Pack" at bounding box center [326, 149] width 13 height 9
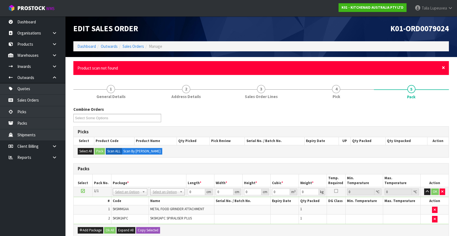
click at [443, 68] on span "×" at bounding box center [442, 68] width 3 height 8
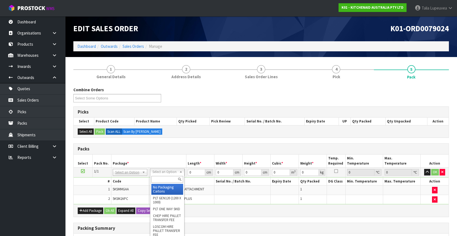
click at [164, 178] on input "text" at bounding box center [167, 179] width 32 height 7
type input "OC"
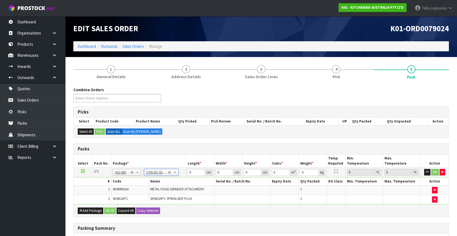
type input "4.3"
drag, startPoint x: 187, startPoint y: 175, endPoint x: 174, endPoint y: 179, distance: 13.1
click at [174, 179] on tbody "1/1 NONE 007-001 007-002 007-004 007-009 007-013 007-014 007-015 007-017 007-01…" at bounding box center [261, 186] width 375 height 37
type input "43"
type input "29"
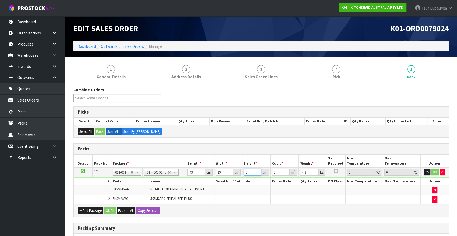
type input "2"
type input "0.002494"
type input "27"
type input "0.033669"
type input "27"
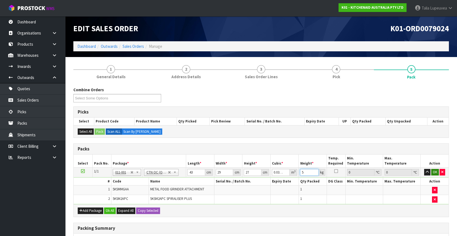
type input "5"
click at [434, 170] on button "OK" at bounding box center [435, 172] width 8 height 7
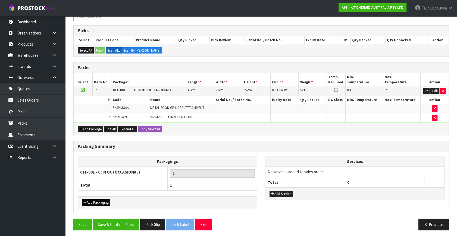
scroll to position [82, 0]
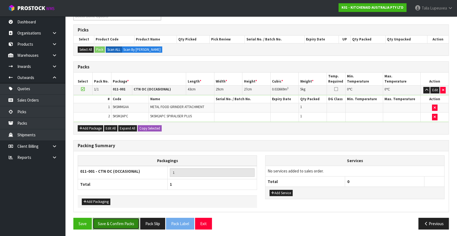
click at [123, 222] on button "Save & Confirm Packs" at bounding box center [116, 224] width 47 height 12
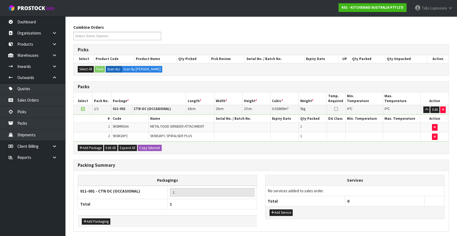
scroll to position [0, 0]
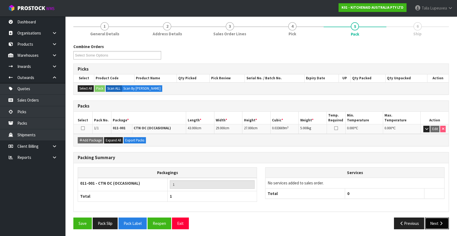
click at [428, 223] on button "Next" at bounding box center [437, 223] width 24 height 12
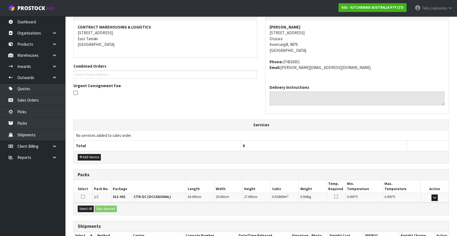
scroll to position [134, 0]
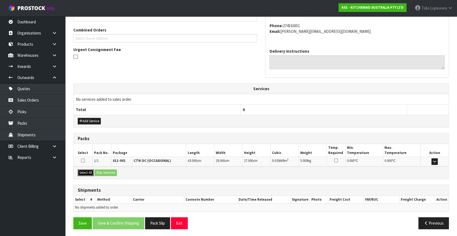
drag, startPoint x: 81, startPoint y: 171, endPoint x: 91, endPoint y: 170, distance: 9.5
click at [81, 171] on button "Select All" at bounding box center [86, 172] width 16 height 7
click at [103, 169] on button "Ship Selected" at bounding box center [105, 172] width 22 height 7
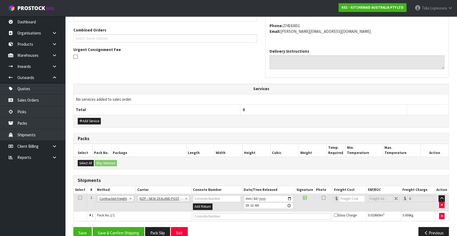
scroll to position [143, 0]
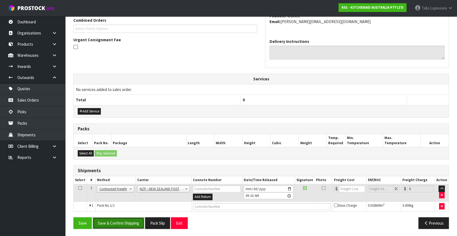
drag, startPoint x: 130, startPoint y: 221, endPoint x: 117, endPoint y: 216, distance: 14.4
click at [130, 220] on button "Save & Confirm Shipping" at bounding box center [119, 223] width 52 height 12
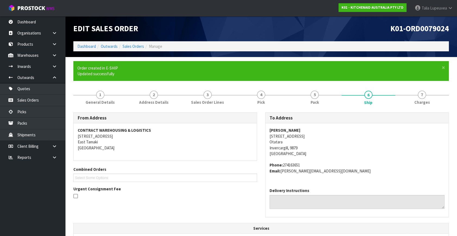
scroll to position [136, 0]
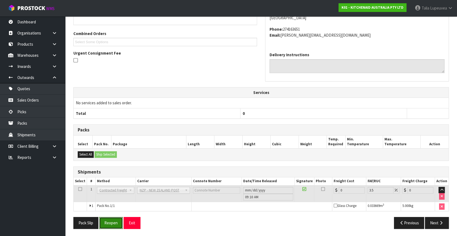
drag, startPoint x: 111, startPoint y: 223, endPoint x: 115, endPoint y: 222, distance: 3.5
click at [111, 223] on button "Reopen" at bounding box center [111, 223] width 24 height 12
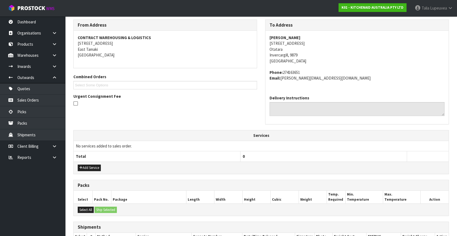
scroll to position [130, 0]
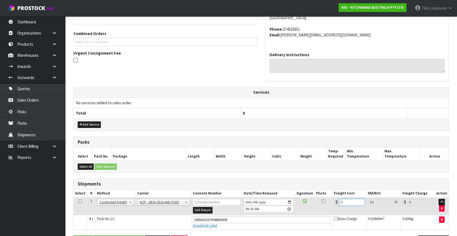
drag, startPoint x: 352, startPoint y: 203, endPoint x: 326, endPoint y: 207, distance: 26.4
click at [326, 207] on tr "1 Client Local Pickup Customer Local Pickup Company Freight Contracted Freight …" at bounding box center [261, 206] width 375 height 18
type input "1"
type input "1.03"
type input "16"
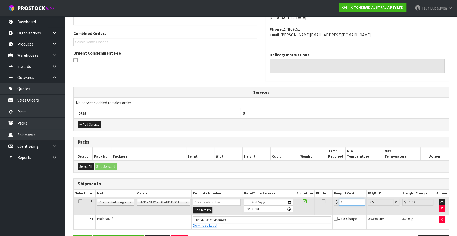
type input "16.56"
type input "16.2"
type input "16.77"
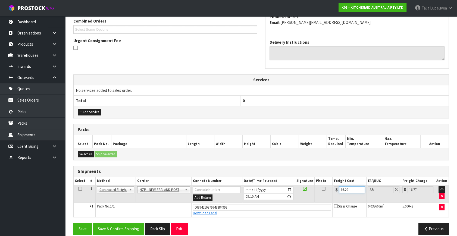
scroll to position [149, 0]
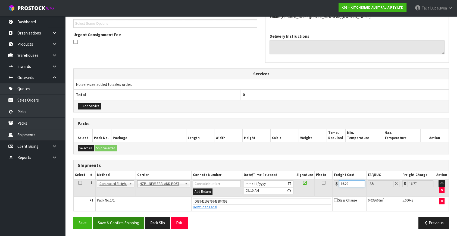
type input "16.20"
click at [110, 224] on button "Save & Confirm Shipping" at bounding box center [119, 223] width 52 height 12
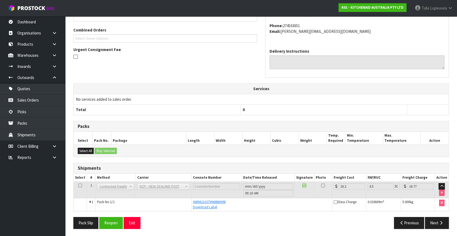
scroll to position [0, 0]
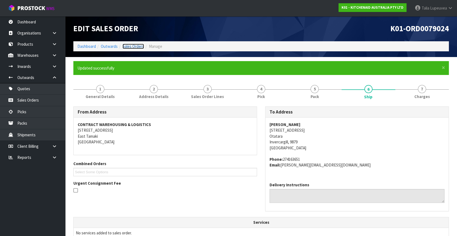
click at [129, 46] on link "Sales Orders" at bounding box center [132, 46] width 21 height 5
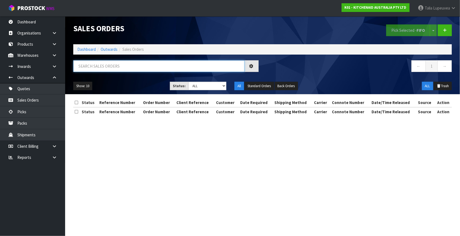
click at [127, 69] on input "text" at bounding box center [158, 66] width 171 height 12
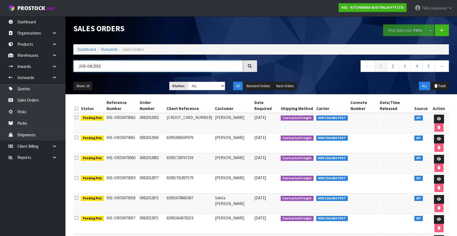
type input "JOB-0412016"
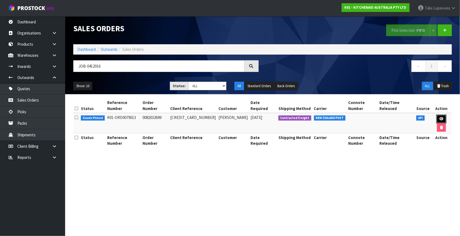
click at [440, 117] on icon at bounding box center [442, 119] width 4 height 4
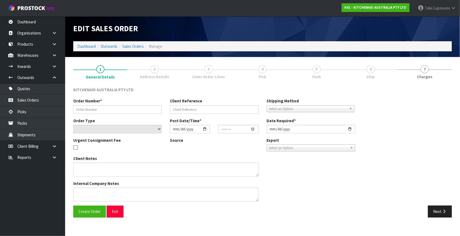
type input "0082032699"
type input "[CREDIT_CARD_NUMBER]"
select select "number:0"
type input "[DATE]"
type input "09:40:22.000"
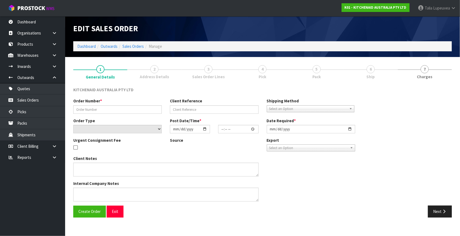
type input "[DATE]"
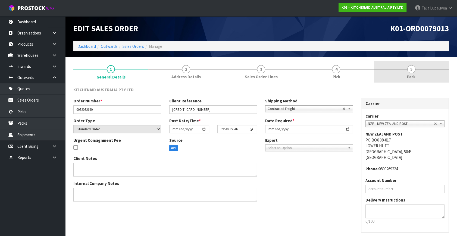
click at [406, 73] on link "5 Pack" at bounding box center [411, 71] width 75 height 21
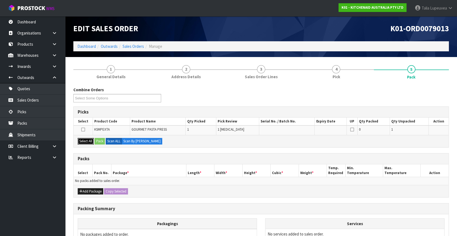
drag, startPoint x: 87, startPoint y: 138, endPoint x: 111, endPoint y: 142, distance: 23.8
click at [91, 139] on button "Select All" at bounding box center [86, 141] width 16 height 7
drag, startPoint x: 98, startPoint y: 140, endPoint x: 103, endPoint y: 141, distance: 5.2
click at [103, 141] on button "Pack" at bounding box center [99, 141] width 10 height 7
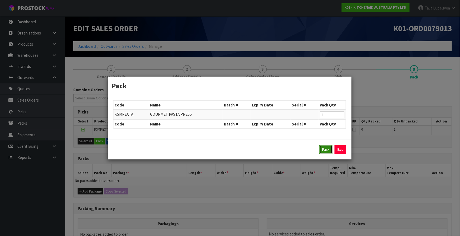
click at [329, 150] on button "Pack" at bounding box center [326, 149] width 13 height 9
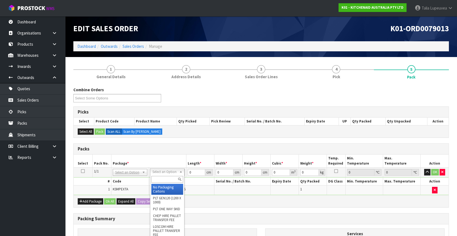
click at [167, 178] on input "text" at bounding box center [167, 179] width 32 height 7
drag, startPoint x: 169, startPoint y: 188, endPoint x: 181, endPoint y: 181, distance: 13.2
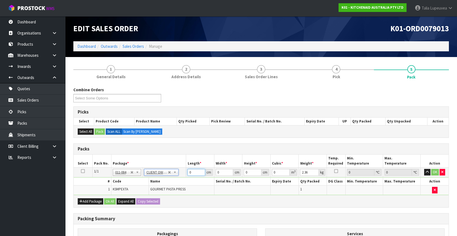
drag, startPoint x: 191, startPoint y: 172, endPoint x: 185, endPoint y: 172, distance: 6.0
click at [185, 172] on tr "1/1 NONE 007-001 007-002 007-004 007-009 007-013 007-014 007-015 007-017 007-01…" at bounding box center [261, 173] width 375 height 10
click at [436, 173] on button "OK" at bounding box center [435, 172] width 8 height 7
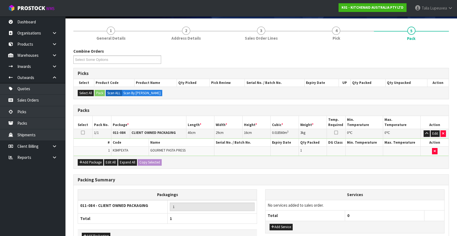
scroll to position [73, 0]
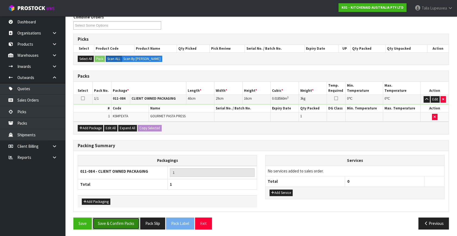
click at [114, 218] on button "Save & Confirm Packs" at bounding box center [116, 223] width 47 height 12
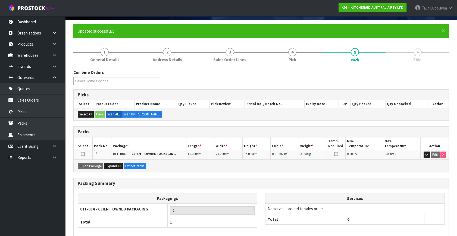
scroll to position [63, 0]
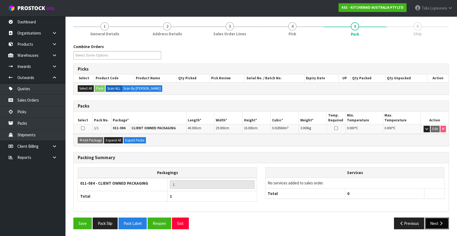
drag, startPoint x: 437, startPoint y: 219, endPoint x: 433, endPoint y: 216, distance: 5.0
click at [433, 217] on button "Next" at bounding box center [437, 223] width 24 height 12
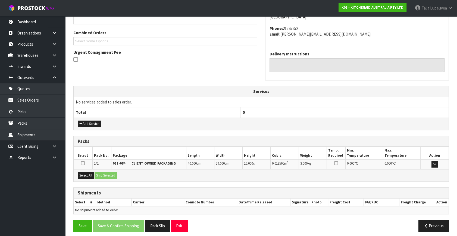
scroll to position [134, 0]
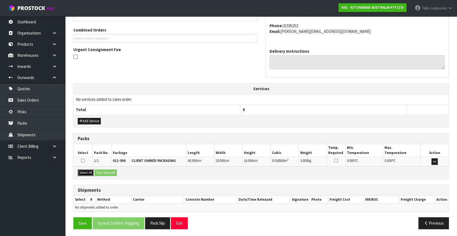
click at [83, 170] on button "Select All" at bounding box center [86, 172] width 16 height 7
click at [97, 169] on button "Ship Selected" at bounding box center [105, 172] width 22 height 7
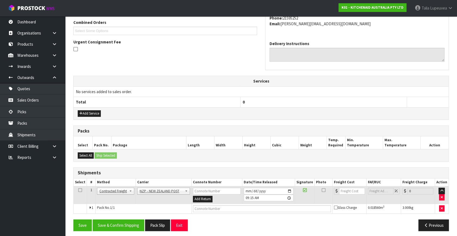
scroll to position [143, 0]
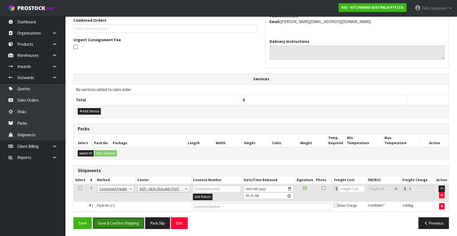
click at [128, 222] on button "Save & Confirm Shipping" at bounding box center [119, 223] width 52 height 12
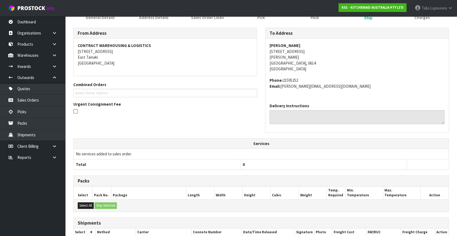
scroll to position [136, 0]
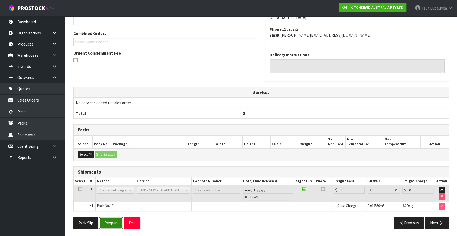
click at [114, 221] on button "Reopen" at bounding box center [111, 223] width 24 height 12
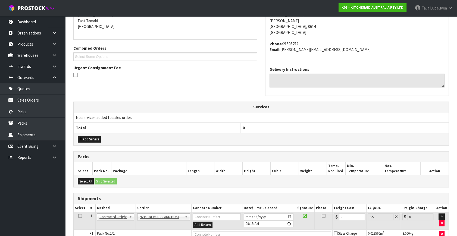
scroll to position [143, 0]
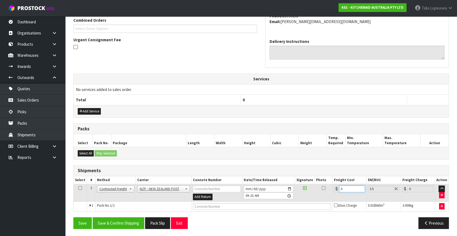
drag, startPoint x: 350, startPoint y: 188, endPoint x: 328, endPoint y: 191, distance: 21.9
click at [328, 191] on tr "1 Client Local Pickup Customer Local Pickup Company Freight Contracted Freight …" at bounding box center [261, 193] width 375 height 18
click at [106, 219] on button "Save & Confirm Shipping" at bounding box center [119, 223] width 52 height 12
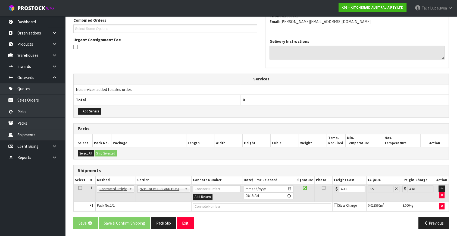
scroll to position [0, 0]
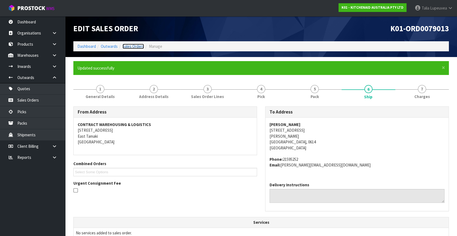
click at [132, 46] on link "Sales Orders" at bounding box center [132, 46] width 21 height 5
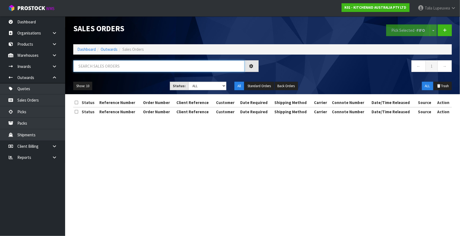
click at [124, 69] on input "text" at bounding box center [158, 66] width 171 height 12
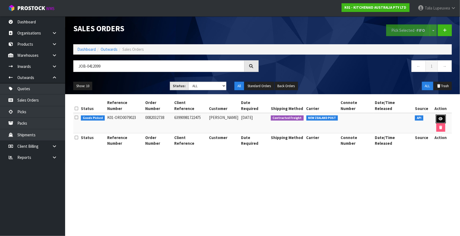
click at [438, 115] on link at bounding box center [441, 119] width 10 height 9
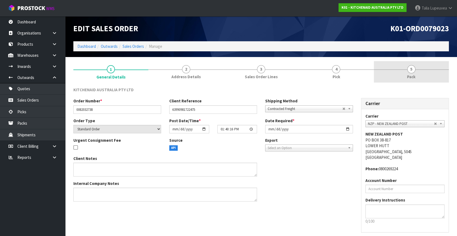
click at [387, 72] on link "5 Pack" at bounding box center [411, 71] width 75 height 21
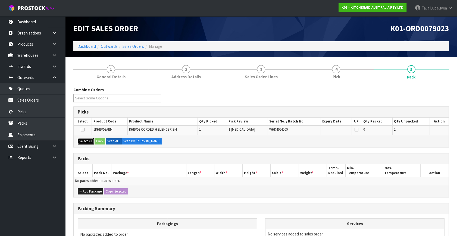
click at [84, 139] on button "Select All" at bounding box center [86, 141] width 16 height 7
click at [97, 140] on button "Pack" at bounding box center [99, 141] width 10 height 7
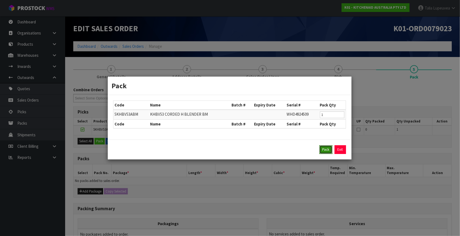
click at [328, 148] on button "Pack" at bounding box center [326, 149] width 13 height 9
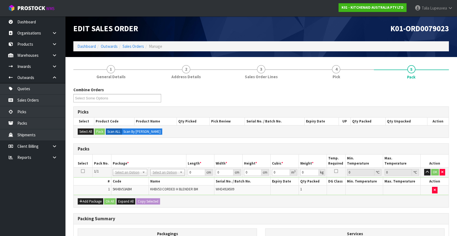
click at [454, 112] on section "1 General Details 2 Address Details 3 Sales Order Lines 4 Pick 5 Pack Combine O…" at bounding box center [261, 182] width 392 height 251
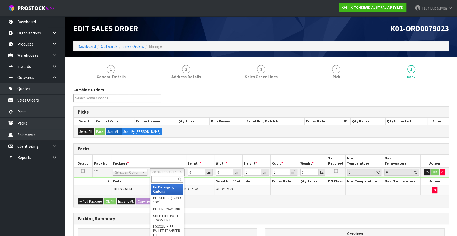
click at [169, 178] on input "text" at bounding box center [167, 179] width 32 height 7
drag, startPoint x: 171, startPoint y: 192, endPoint x: 176, endPoint y: 185, distance: 9.1
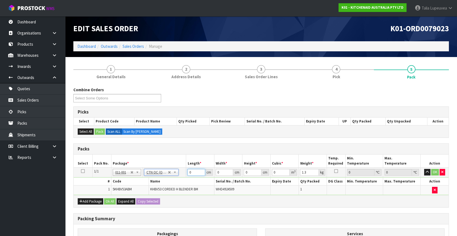
drag, startPoint x: 190, startPoint y: 174, endPoint x: 187, endPoint y: 172, distance: 3.6
click at [187, 172] on td "0 cm" at bounding box center [200, 173] width 28 height 10
click at [220, 169] on input "0" at bounding box center [225, 172] width 18 height 7
drag, startPoint x: 220, startPoint y: 169, endPoint x: 214, endPoint y: 172, distance: 7.5
click at [214, 172] on tr "1/1 NONE 007-001 007-002 007-004 007-009 007-013 007-014 007-015 007-017 007-01…" at bounding box center [261, 173] width 375 height 10
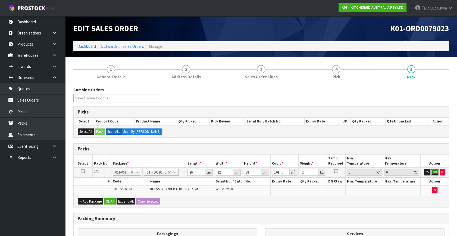
click at [433, 169] on button "OK" at bounding box center [435, 172] width 8 height 7
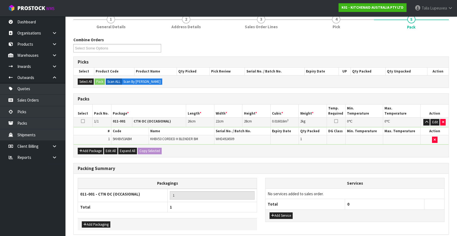
scroll to position [73, 0]
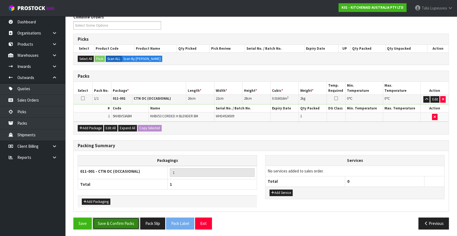
click at [130, 222] on button "Save & Confirm Packs" at bounding box center [116, 223] width 47 height 12
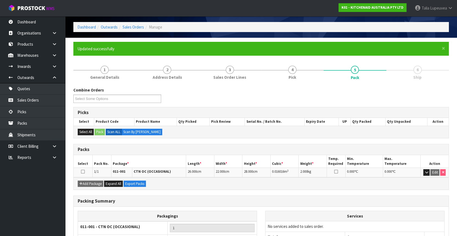
scroll to position [63, 0]
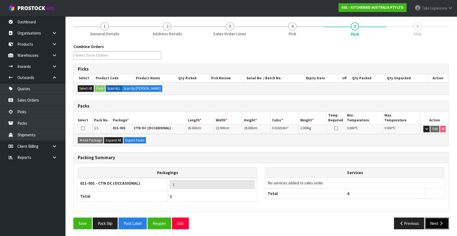
click at [434, 220] on button "Next" at bounding box center [437, 223] width 24 height 12
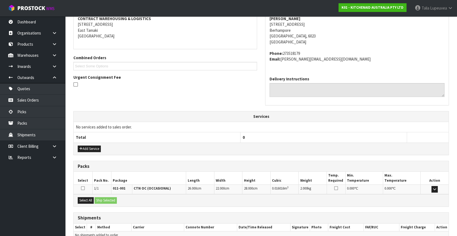
scroll to position [134, 0]
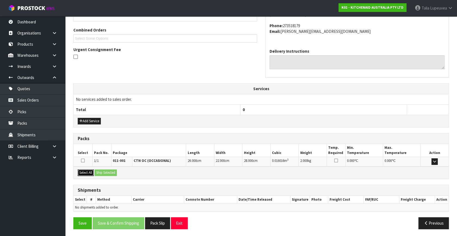
click at [90, 171] on button "Select All" at bounding box center [86, 172] width 16 height 7
click at [101, 170] on button "Ship Selected" at bounding box center [105, 172] width 22 height 7
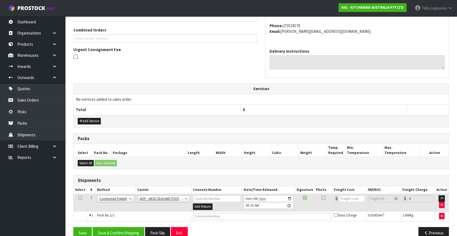
scroll to position [143, 0]
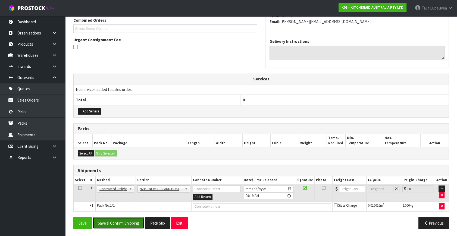
click at [121, 222] on button "Save & Confirm Shipping" at bounding box center [119, 223] width 52 height 12
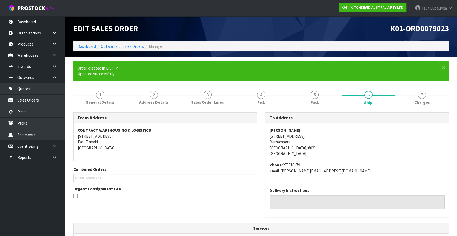
scroll to position [136, 0]
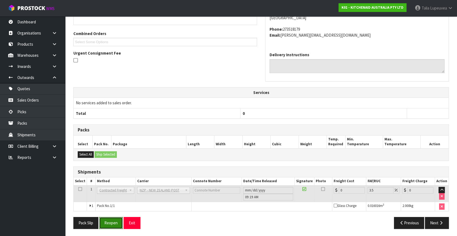
click at [105, 222] on button "Reopen" at bounding box center [111, 223] width 24 height 12
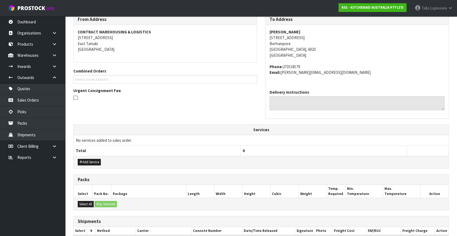
scroll to position [143, 0]
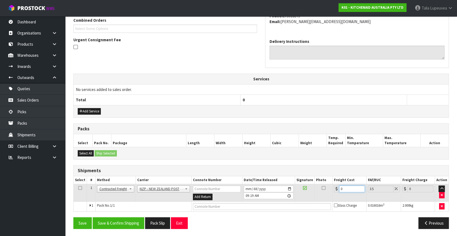
drag, startPoint x: 348, startPoint y: 186, endPoint x: 330, endPoint y: 186, distance: 17.4
click at [330, 186] on tr "1 Client Local Pickup Customer Local Pickup Company Freight Contracted Freight …" at bounding box center [261, 193] width 375 height 18
click at [138, 219] on button "Save & Confirm Shipping" at bounding box center [119, 223] width 52 height 12
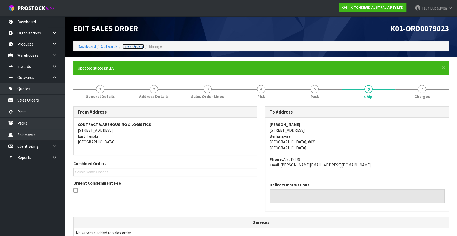
click at [124, 45] on link "Sales Orders" at bounding box center [132, 46] width 21 height 5
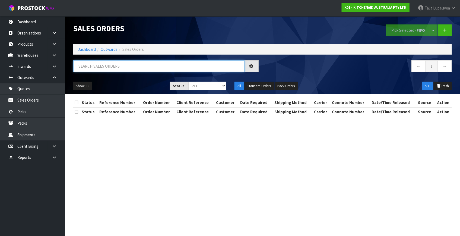
click at [112, 65] on input "text" at bounding box center [158, 66] width 171 height 12
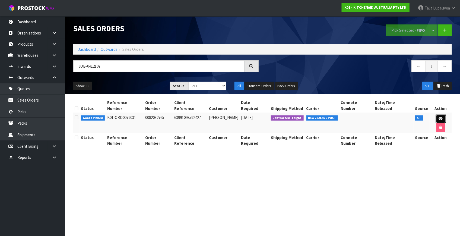
click at [439, 117] on icon at bounding box center [441, 119] width 4 height 4
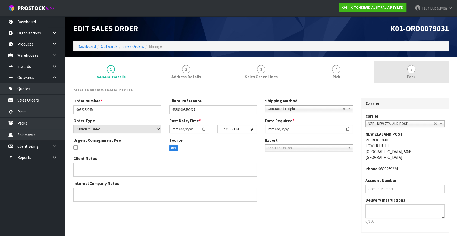
click at [413, 77] on span "Pack" at bounding box center [411, 77] width 8 height 6
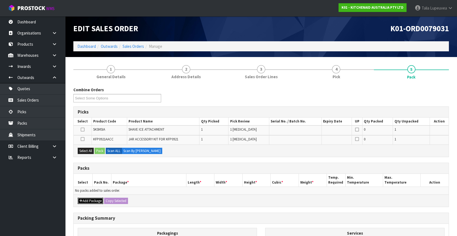
click at [93, 198] on button "Add Package" at bounding box center [91, 201] width 26 height 7
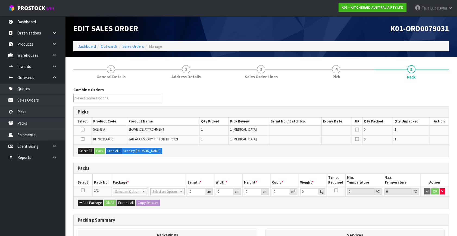
click at [82, 190] on icon at bounding box center [83, 190] width 4 height 0
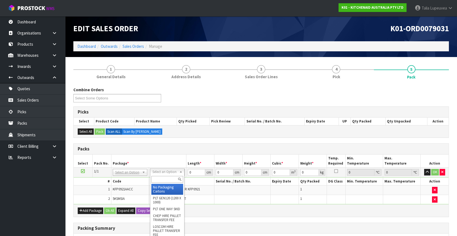
click at [170, 180] on input "text" at bounding box center [167, 179] width 32 height 7
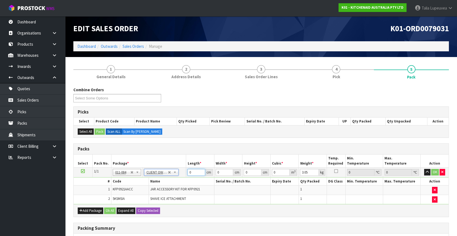
click at [187, 172] on td "0 cm" at bounding box center [200, 173] width 28 height 10
click at [433, 168] on td "OK" at bounding box center [434, 173] width 28 height 10
click at [433, 169] on button "OK" at bounding box center [435, 172] width 8 height 7
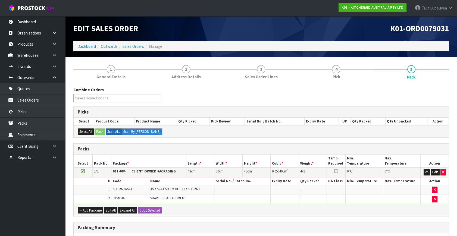
scroll to position [82, 0]
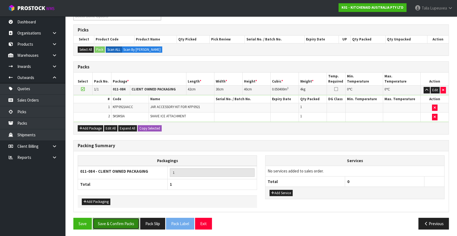
drag, startPoint x: 124, startPoint y: 219, endPoint x: 112, endPoint y: 216, distance: 12.8
click at [124, 218] on button "Save & Confirm Packs" at bounding box center [116, 224] width 47 height 12
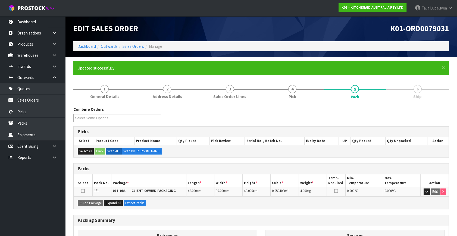
scroll to position [63, 0]
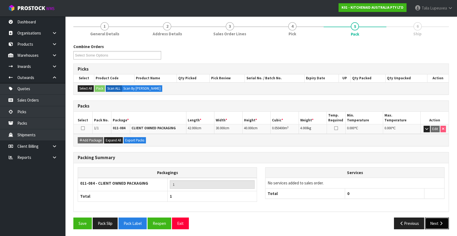
click at [433, 221] on button "Next" at bounding box center [437, 223] width 24 height 12
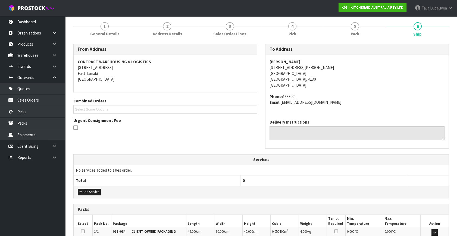
scroll to position [134, 0]
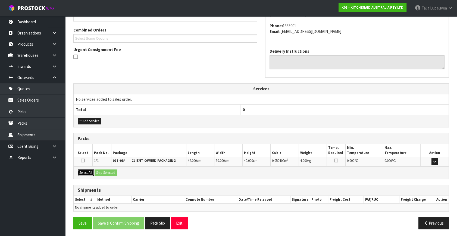
click at [87, 173] on button "Select All" at bounding box center [86, 172] width 16 height 7
click at [111, 173] on button "Ship Selected" at bounding box center [105, 172] width 22 height 7
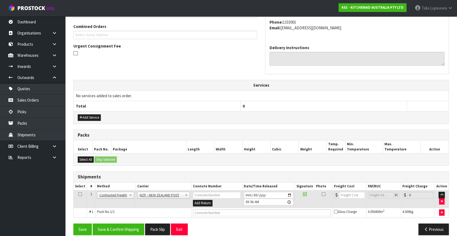
scroll to position [143, 0]
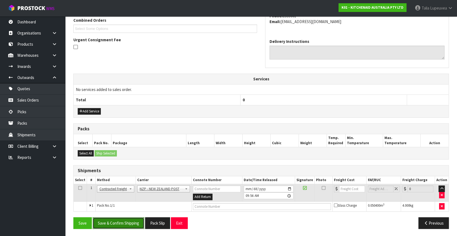
click at [122, 218] on button "Save & Confirm Shipping" at bounding box center [119, 223] width 52 height 12
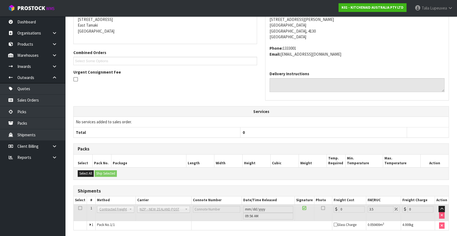
scroll to position [136, 0]
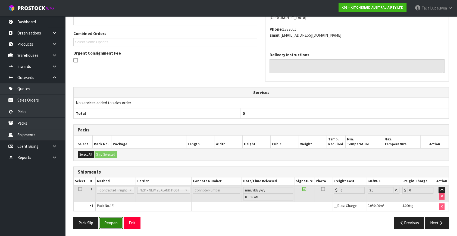
click at [111, 221] on button "Reopen" at bounding box center [111, 223] width 24 height 12
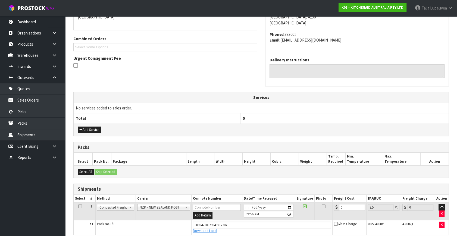
scroll to position [149, 0]
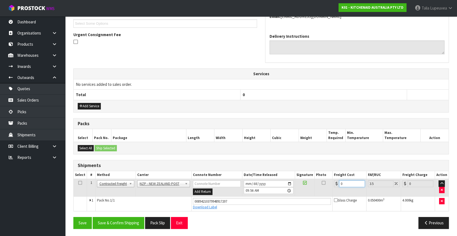
drag, startPoint x: 342, startPoint y: 185, endPoint x: 331, endPoint y: 187, distance: 11.1
click at [331, 187] on tr "1 Client Local Pickup Customer Local Pickup Company Freight Contracted Freight …" at bounding box center [261, 188] width 375 height 18
click at [119, 219] on button "Save & Confirm Shipping" at bounding box center [119, 223] width 52 height 12
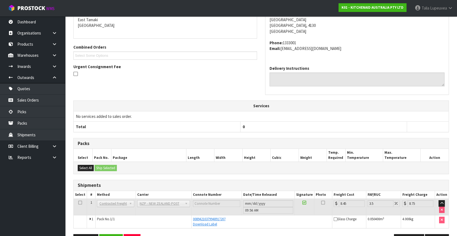
scroll to position [134, 0]
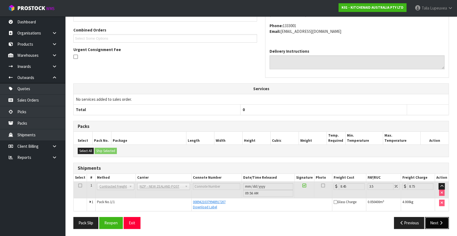
click at [437, 225] on button "Next" at bounding box center [437, 223] width 24 height 12
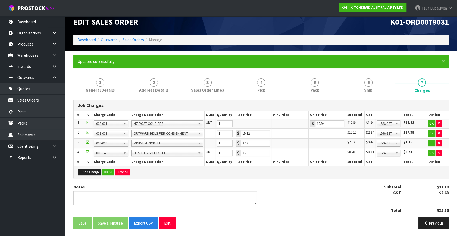
scroll to position [7, 0]
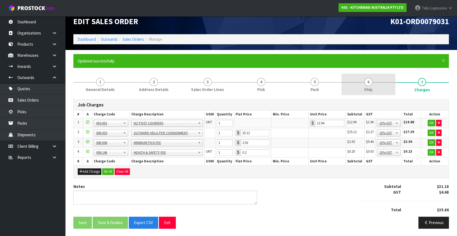
click at [367, 82] on span "6" at bounding box center [368, 82] width 8 height 8
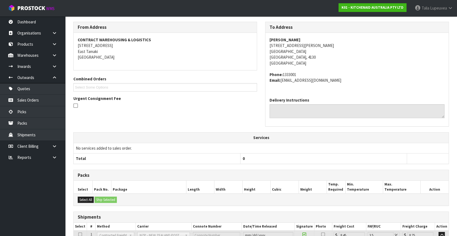
scroll to position [10, 0]
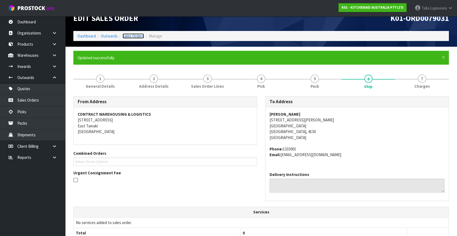
click at [138, 35] on link "Sales Orders" at bounding box center [132, 35] width 21 height 5
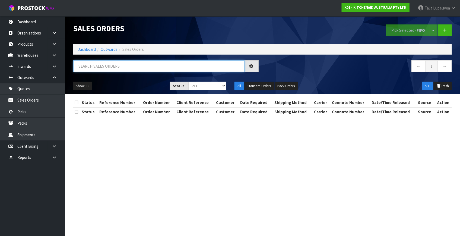
drag, startPoint x: 129, startPoint y: 67, endPoint x: 129, endPoint y: 64, distance: 3.3
click at [129, 66] on input "text" at bounding box center [158, 66] width 171 height 12
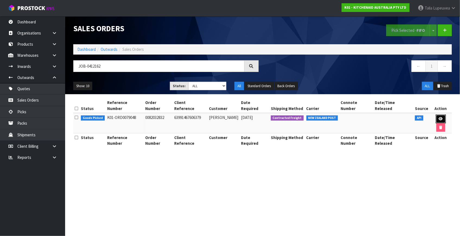
click at [439, 117] on icon at bounding box center [441, 119] width 4 height 4
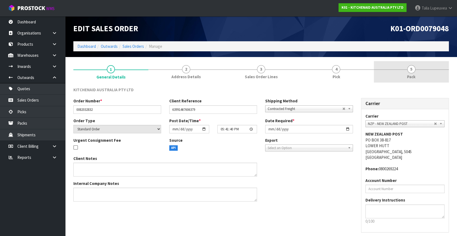
click at [393, 71] on link "5 Pack" at bounding box center [411, 71] width 75 height 21
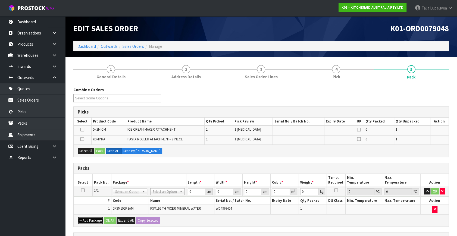
click at [86, 219] on button "Add Package" at bounding box center [91, 220] width 26 height 7
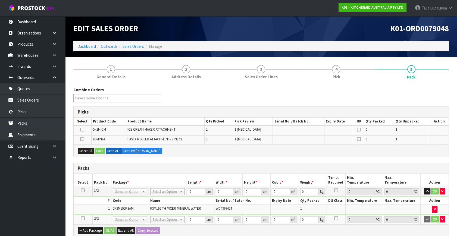
click at [83, 218] on icon at bounding box center [83, 218] width 4 height 0
drag, startPoint x: 83, startPoint y: 149, endPoint x: 96, endPoint y: 150, distance: 13.6
click at [88, 149] on button "Select All" at bounding box center [86, 151] width 16 height 7
click at [104, 151] on button "Pack" at bounding box center [99, 151] width 10 height 7
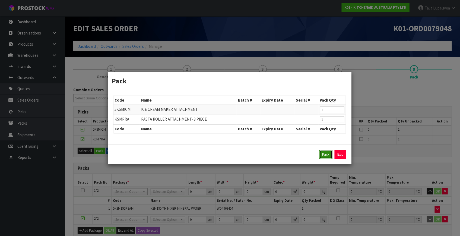
click at [321, 152] on button "Pack" at bounding box center [326, 154] width 13 height 9
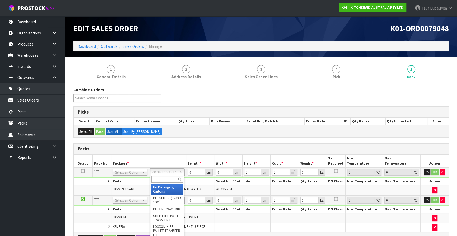
click at [172, 179] on input "text" at bounding box center [167, 179] width 32 height 7
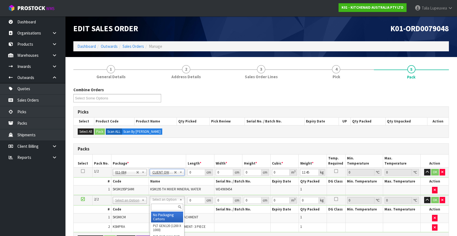
click at [168, 207] on input "text" at bounding box center [167, 207] width 32 height 7
drag, startPoint x: 192, startPoint y: 173, endPoint x: 171, endPoint y: 176, distance: 21.2
click at [171, 176] on tbody "1/2 NONE 007-001 007-002 007-004 007-009 007-013 007-014 007-015 007-017 007-01…" at bounding box center [261, 182] width 375 height 28
click at [434, 168] on td "OK" at bounding box center [434, 173] width 28 height 10
click at [432, 171] on button "OK" at bounding box center [435, 172] width 8 height 7
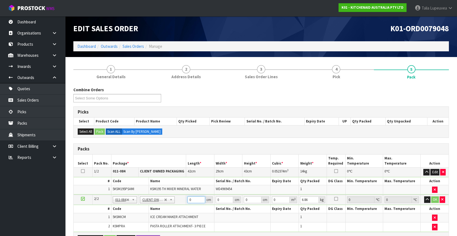
drag, startPoint x: 195, startPoint y: 200, endPoint x: 180, endPoint y: 202, distance: 15.1
click at [180, 202] on tr "2/2 NONE 007-001 007-002 007-004 007-009 007-013 007-014 007-015 007-017 007-01…" at bounding box center [261, 200] width 375 height 10
click at [432, 198] on button "OK" at bounding box center [435, 199] width 8 height 7
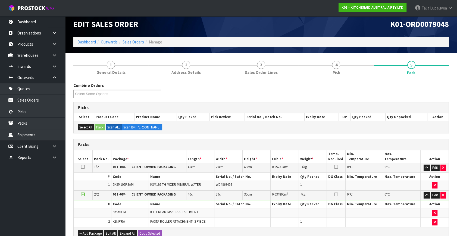
scroll to position [109, 0]
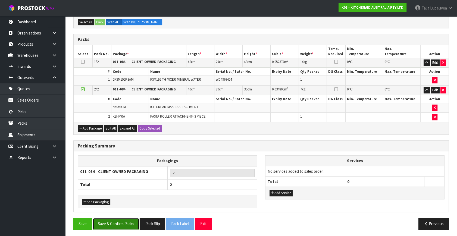
click at [122, 220] on button "Save & Confirm Packs" at bounding box center [116, 224] width 47 height 12
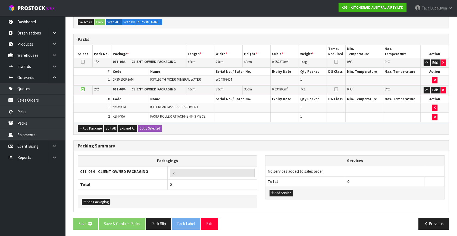
scroll to position [0, 0]
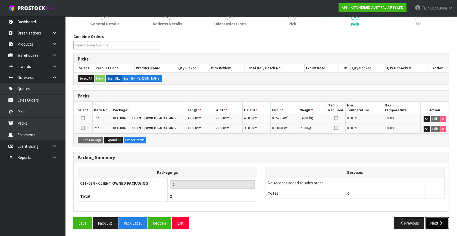
click at [429, 223] on button "Next" at bounding box center [437, 223] width 24 height 12
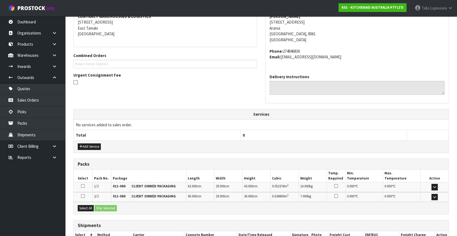
scroll to position [144, 0]
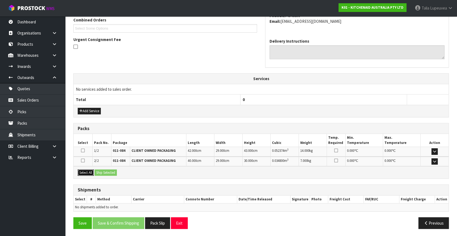
click at [88, 173] on button "Select All" at bounding box center [86, 172] width 16 height 7
click at [101, 173] on button "Ship Selected" at bounding box center [105, 172] width 22 height 7
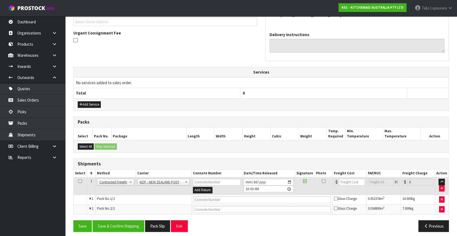
scroll to position [153, 0]
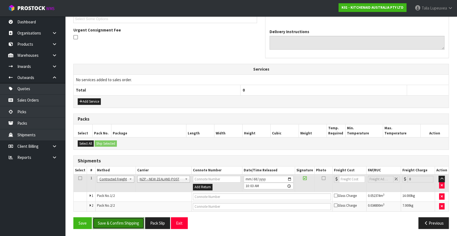
click at [125, 220] on button "Save & Confirm Shipping" at bounding box center [119, 223] width 52 height 12
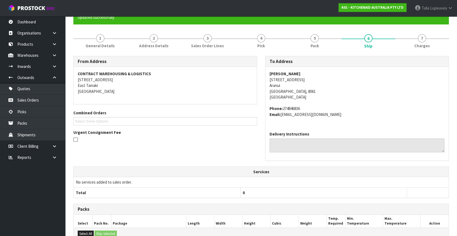
scroll to position [145, 0]
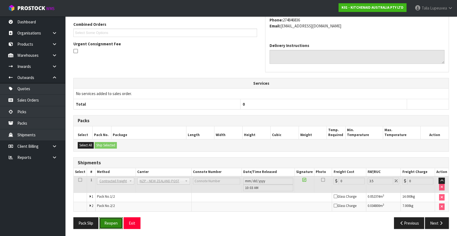
click at [117, 221] on button "Reopen" at bounding box center [111, 223] width 24 height 12
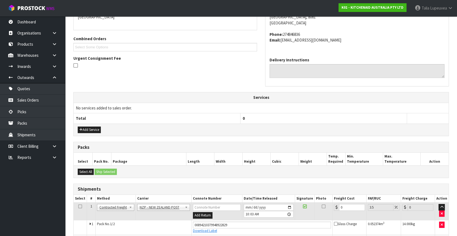
scroll to position [158, 0]
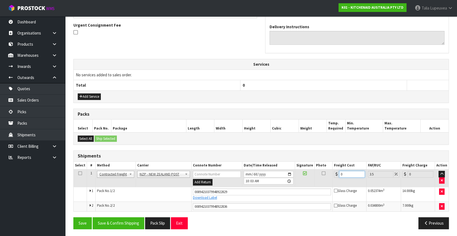
drag, startPoint x: 342, startPoint y: 175, endPoint x: 335, endPoint y: 175, distance: 6.5
click at [335, 175] on div "0" at bounding box center [349, 174] width 31 height 7
click at [127, 223] on button "Save & Confirm Shipping" at bounding box center [119, 223] width 52 height 12
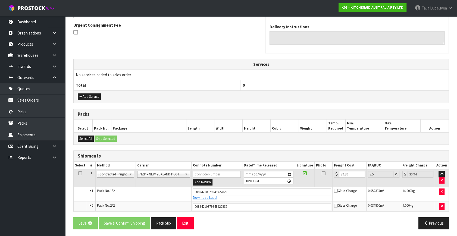
scroll to position [0, 0]
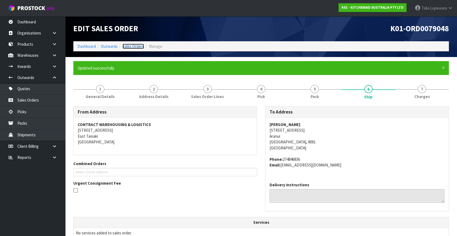
click at [141, 48] on link "Sales Orders" at bounding box center [132, 46] width 21 height 5
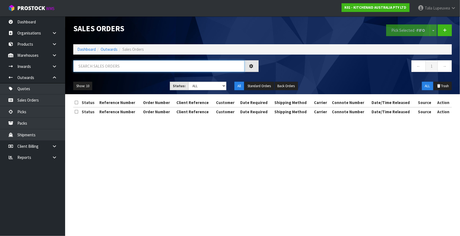
click at [133, 69] on input "text" at bounding box center [158, 66] width 171 height 12
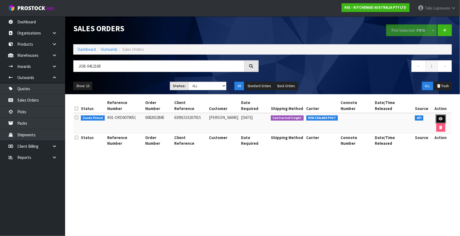
click at [439, 117] on icon at bounding box center [441, 119] width 4 height 4
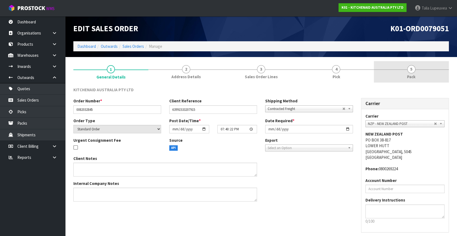
click at [383, 72] on link "5 Pack" at bounding box center [411, 71] width 75 height 21
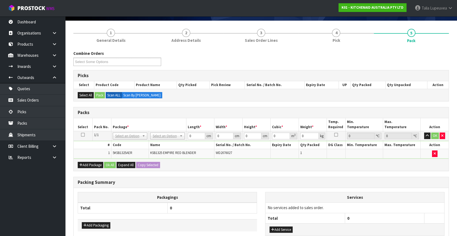
scroll to position [71, 0]
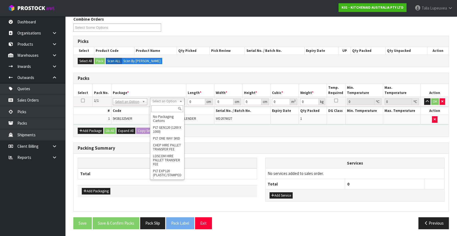
click at [159, 109] on input "text" at bounding box center [167, 108] width 32 height 7
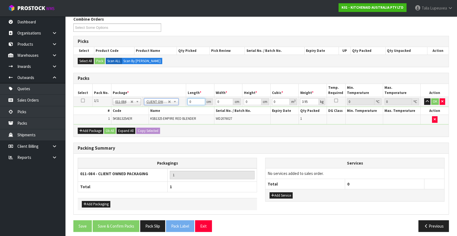
drag, startPoint x: 195, startPoint y: 99, endPoint x: 187, endPoint y: 102, distance: 8.8
click at [187, 102] on td "0 cm" at bounding box center [200, 102] width 28 height 10
click at [434, 101] on button "OK" at bounding box center [435, 101] width 8 height 7
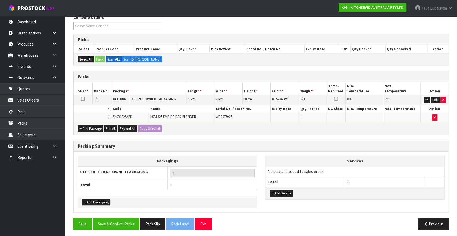
scroll to position [73, 0]
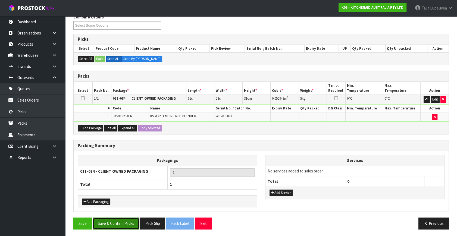
click at [114, 221] on button "Save & Confirm Packs" at bounding box center [116, 223] width 47 height 12
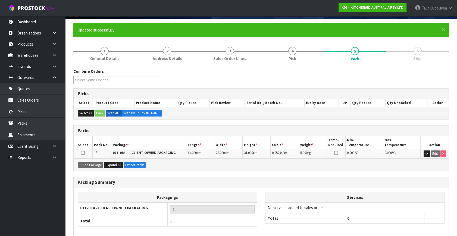
scroll to position [63, 0]
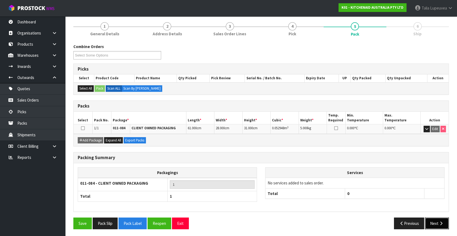
click at [432, 223] on button "Next" at bounding box center [437, 223] width 24 height 12
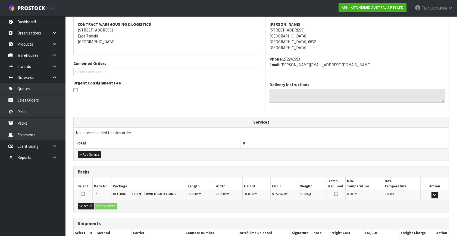
scroll to position [134, 0]
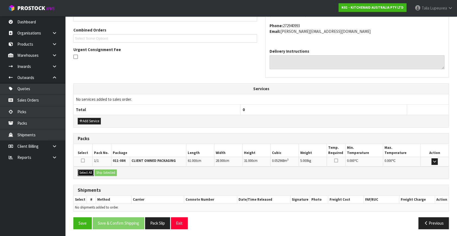
drag, startPoint x: 87, startPoint y: 171, endPoint x: 109, endPoint y: 171, distance: 21.7
click at [89, 171] on button "Select All" at bounding box center [86, 172] width 16 height 7
click at [109, 171] on button "Ship Selected" at bounding box center [105, 172] width 22 height 7
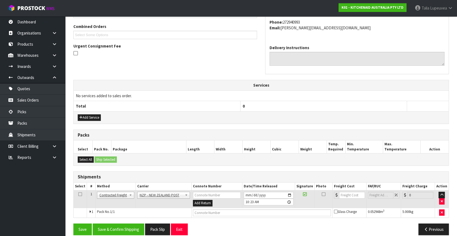
scroll to position [143, 0]
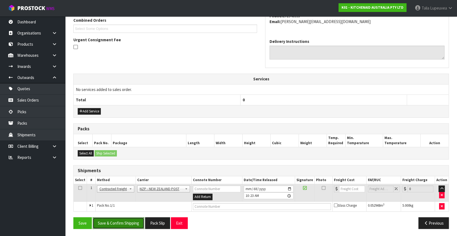
click at [134, 223] on button "Save & Confirm Shipping" at bounding box center [119, 223] width 52 height 12
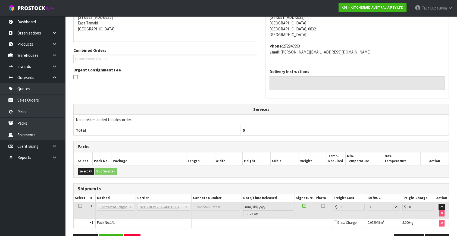
scroll to position [136, 0]
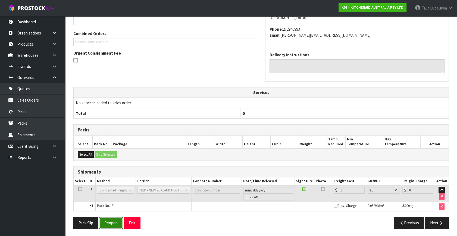
click at [113, 220] on button "Reopen" at bounding box center [111, 223] width 24 height 12
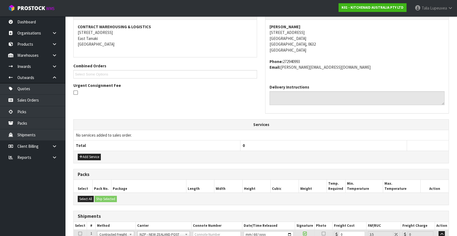
scroll to position [149, 0]
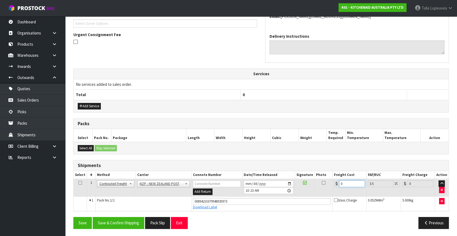
drag, startPoint x: 346, startPoint y: 180, endPoint x: 334, endPoint y: 183, distance: 12.3
click at [334, 183] on div "0" at bounding box center [349, 183] width 31 height 7
click at [128, 224] on button "Save & Confirm Shipping" at bounding box center [119, 223] width 52 height 12
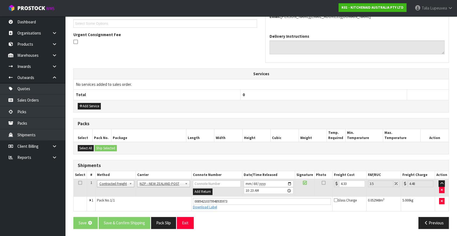
scroll to position [0, 0]
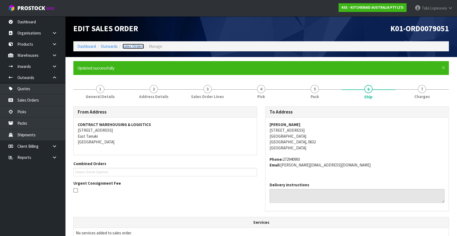
click at [132, 47] on link "Sales Orders" at bounding box center [132, 46] width 21 height 5
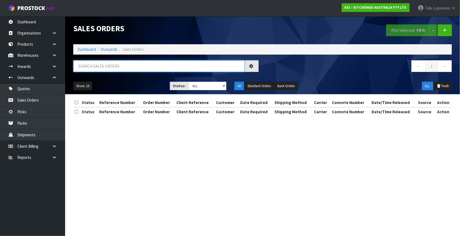
click at [128, 62] on input "text" at bounding box center [158, 66] width 171 height 12
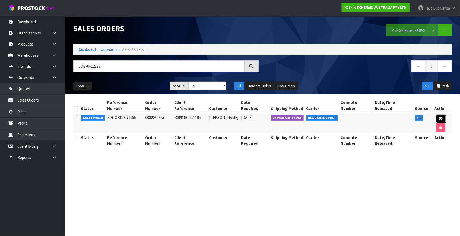
click at [439, 117] on icon at bounding box center [441, 119] width 4 height 4
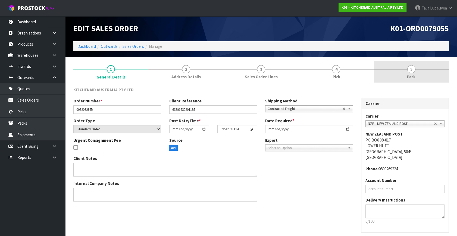
click at [405, 71] on link "5 Pack" at bounding box center [411, 71] width 75 height 21
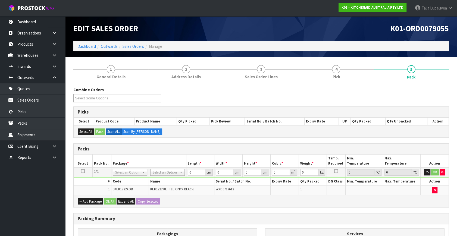
drag, startPoint x: 155, startPoint y: 170, endPoint x: 157, endPoint y: 174, distance: 4.9
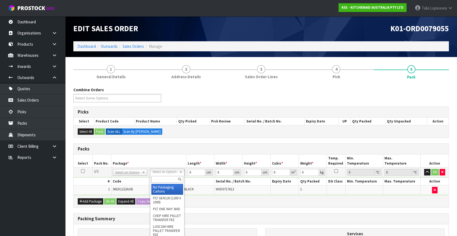
click at [159, 179] on input "text" at bounding box center [167, 179] width 32 height 7
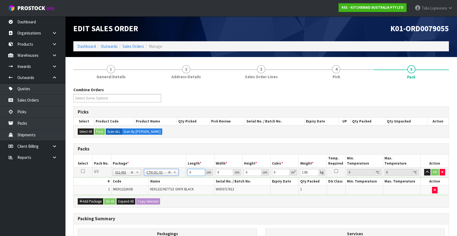
drag, startPoint x: 188, startPoint y: 173, endPoint x: 179, endPoint y: 171, distance: 8.9
click at [179, 171] on tr "1/1 NONE 007-001 007-002 007-004 007-009 007-013 007-014 007-015 007-017 007-01…" at bounding box center [261, 173] width 375 height 10
click at [432, 169] on button "OK" at bounding box center [435, 172] width 8 height 7
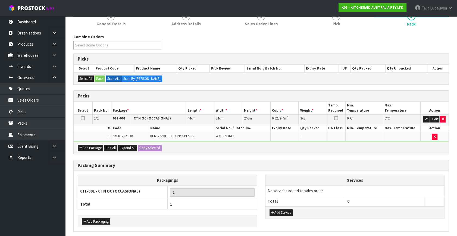
scroll to position [73, 0]
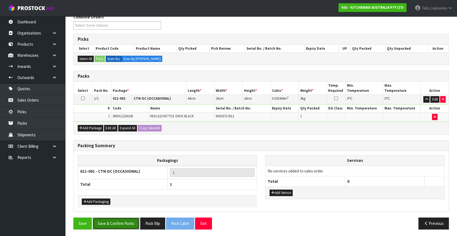
click at [132, 225] on button "Save & Confirm Packs" at bounding box center [116, 223] width 47 height 12
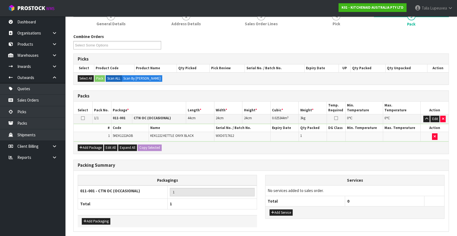
scroll to position [0, 0]
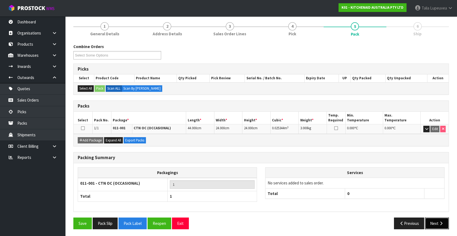
click at [437, 223] on button "Next" at bounding box center [437, 223] width 24 height 12
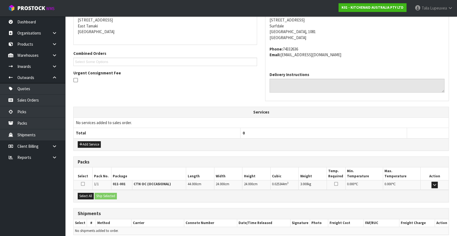
scroll to position [134, 0]
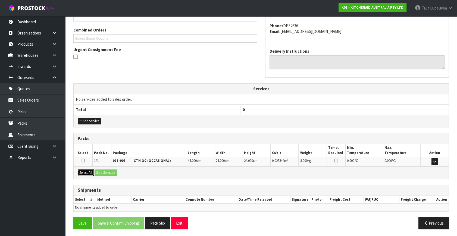
click at [90, 173] on button "Select All" at bounding box center [86, 172] width 16 height 7
click at [108, 172] on button "Ship Selected" at bounding box center [105, 172] width 22 height 7
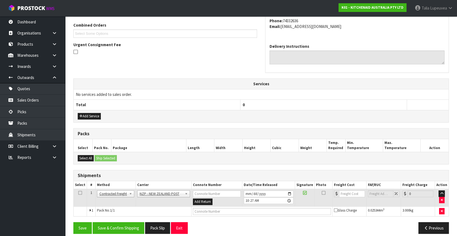
scroll to position [143, 0]
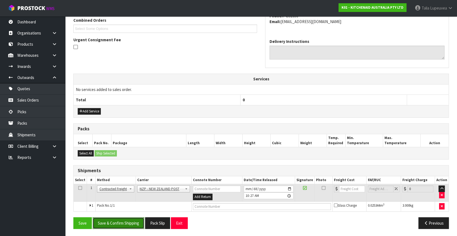
click at [121, 223] on button "Save & Confirm Shipping" at bounding box center [119, 223] width 52 height 12
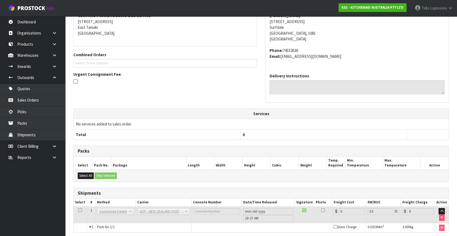
scroll to position [136, 0]
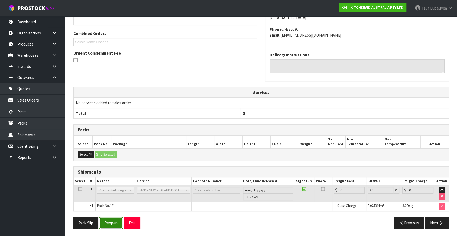
click at [111, 220] on button "Reopen" at bounding box center [111, 223] width 24 height 12
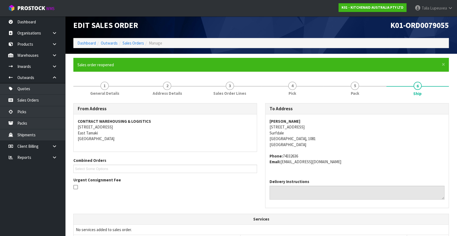
scroll to position [149, 0]
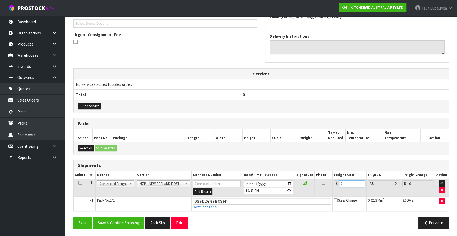
drag, startPoint x: 329, startPoint y: 185, endPoint x: 321, endPoint y: 187, distance: 7.5
click at [321, 187] on tr "1 Client Local Pickup Customer Local Pickup Company Freight Contracted Freight …" at bounding box center [261, 188] width 375 height 18
click at [99, 226] on button "Save & Confirm Shipping" at bounding box center [119, 223] width 52 height 12
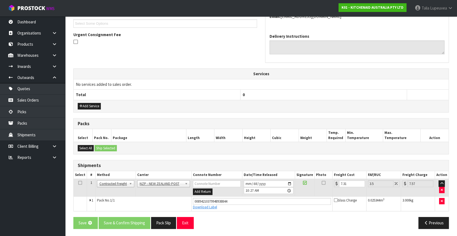
scroll to position [0, 0]
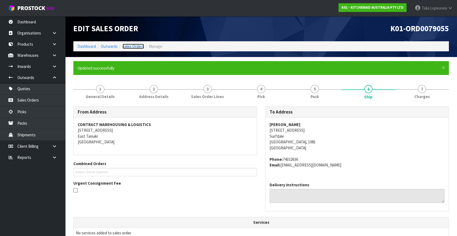
click at [133, 46] on link "Sales Orders" at bounding box center [132, 46] width 21 height 5
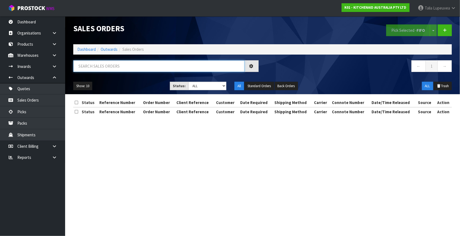
click at [118, 69] on input "text" at bounding box center [158, 66] width 171 height 12
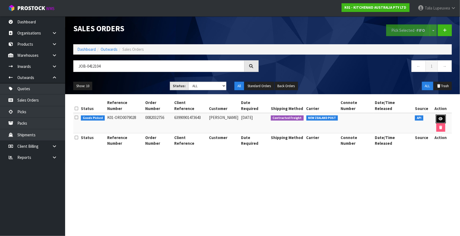
click at [439, 117] on icon at bounding box center [441, 119] width 4 height 4
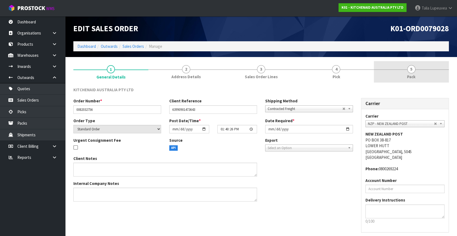
click at [402, 70] on link "5 Pack" at bounding box center [411, 71] width 75 height 21
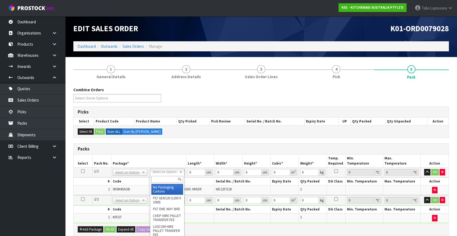
click at [156, 177] on input "text" at bounding box center [167, 179] width 32 height 7
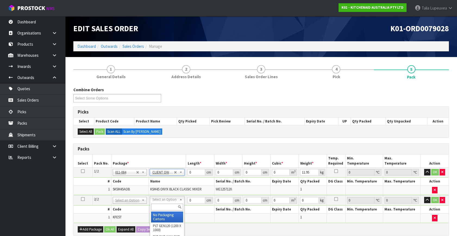
click at [171, 207] on input "text" at bounding box center [167, 207] width 32 height 7
drag, startPoint x: 193, startPoint y: 170, endPoint x: 184, endPoint y: 172, distance: 9.3
click at [184, 172] on tr "1/2 NONE 007-001 007-002 007-004 007-009 007-013 007-014 007-015 007-017 007-01…" at bounding box center [261, 173] width 375 height 10
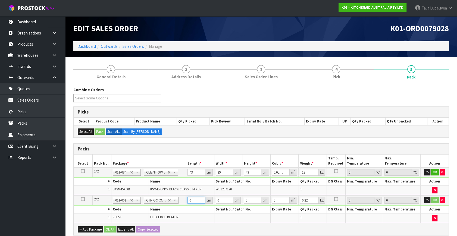
drag, startPoint x: 190, startPoint y: 201, endPoint x: 185, endPoint y: 200, distance: 5.2
click at [180, 203] on tr "2/2 NONE 007-001 007-002 007-004 007-009 007-013 007-014 007-015 007-017 007-01…" at bounding box center [261, 200] width 375 height 10
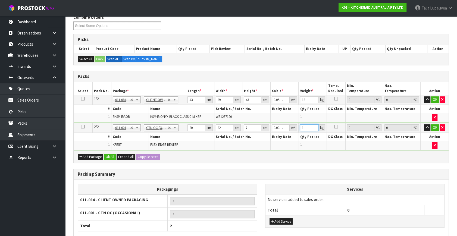
scroll to position [74, 0]
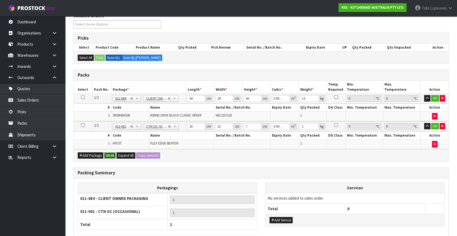
click at [111, 154] on button "Ok All" at bounding box center [110, 155] width 12 height 7
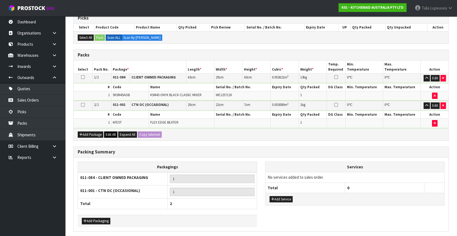
scroll to position [113, 0]
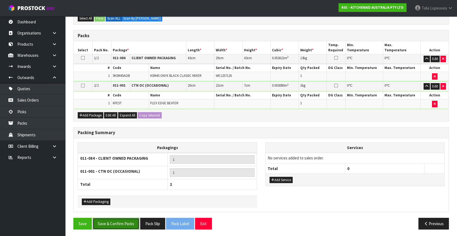
drag, startPoint x: 112, startPoint y: 217, endPoint x: 109, endPoint y: 214, distance: 4.5
click at [112, 218] on button "Save & Confirm Packs" at bounding box center [116, 224] width 47 height 12
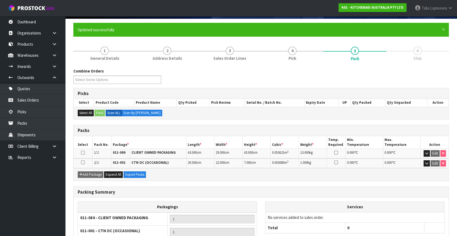
scroll to position [86, 0]
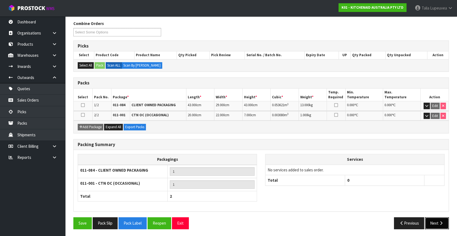
click at [435, 218] on button "Next" at bounding box center [437, 223] width 24 height 12
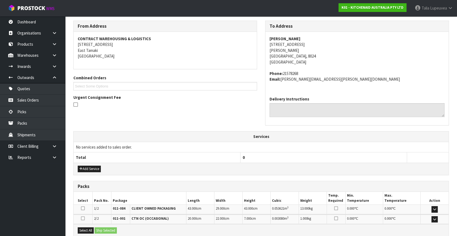
scroll to position [144, 0]
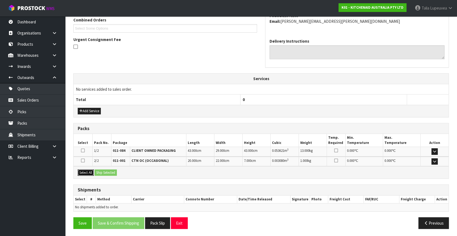
click at [90, 171] on button "Select All" at bounding box center [86, 172] width 16 height 7
click at [101, 169] on button "Ship Selected" at bounding box center [105, 172] width 22 height 7
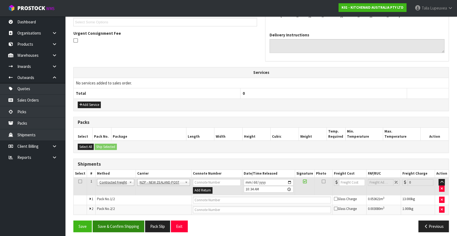
scroll to position [153, 0]
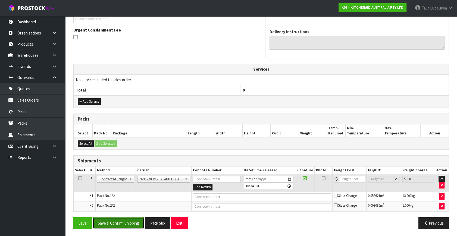
click at [116, 223] on button "Save & Confirm Shipping" at bounding box center [119, 223] width 52 height 12
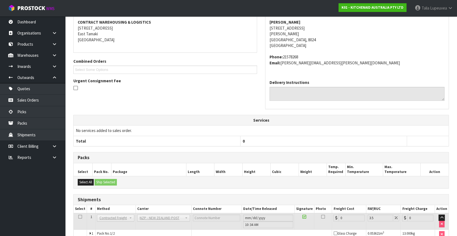
scroll to position [145, 0]
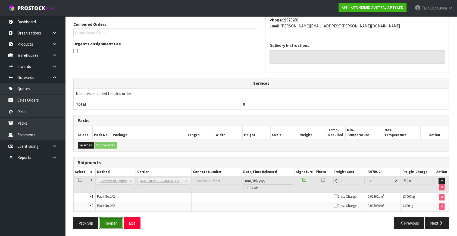
click at [106, 223] on button "Reopen" at bounding box center [111, 223] width 24 height 12
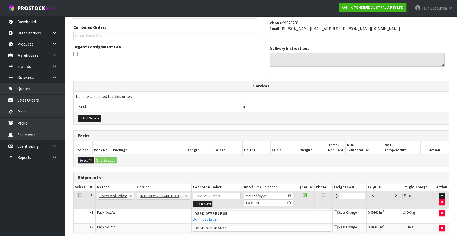
scroll to position [158, 0]
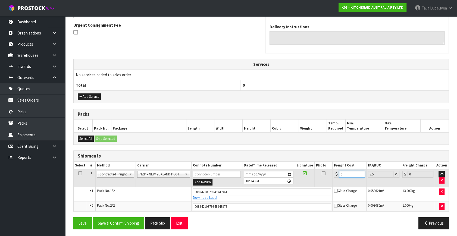
drag, startPoint x: 346, startPoint y: 173, endPoint x: 335, endPoint y: 173, distance: 10.9
click at [335, 173] on div "0" at bounding box center [349, 174] width 31 height 7
click at [125, 218] on button "Save & Confirm Shipping" at bounding box center [119, 223] width 52 height 12
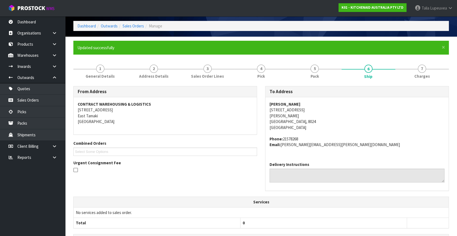
scroll to position [0, 0]
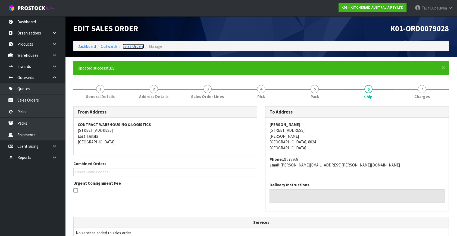
click at [129, 47] on link "Sales Orders" at bounding box center [132, 46] width 21 height 5
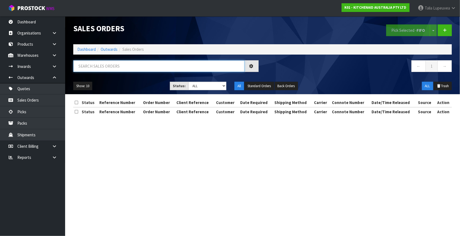
click at [119, 65] on input "text" at bounding box center [158, 66] width 171 height 12
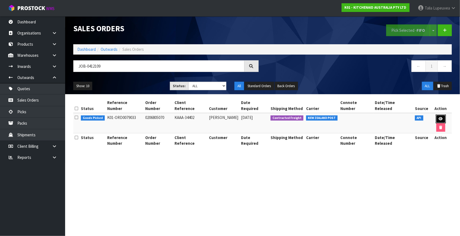
click at [436, 115] on link at bounding box center [441, 119] width 10 height 9
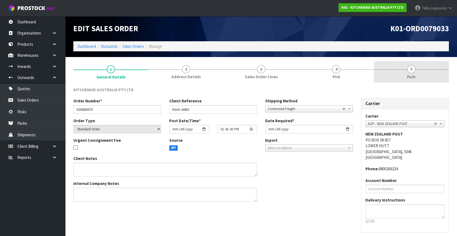
click at [401, 76] on link "5 Pack" at bounding box center [411, 71] width 75 height 21
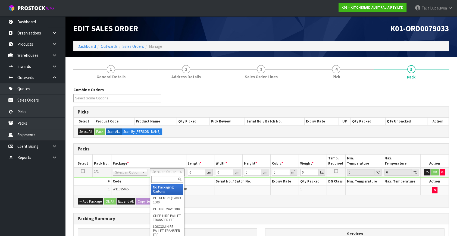
click at [159, 182] on input "text" at bounding box center [167, 179] width 32 height 7
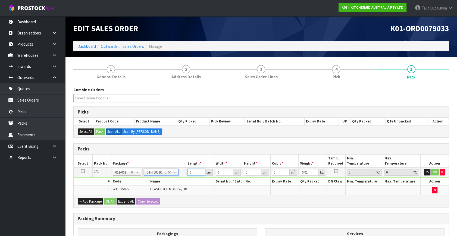
drag, startPoint x: 195, startPoint y: 173, endPoint x: 182, endPoint y: 174, distance: 13.3
click at [176, 178] on tbody "1/1 NONE 007-001 007-002 007-004 007-009 007-013 007-014 007-015 007-017 007-01…" at bounding box center [261, 181] width 375 height 27
click at [434, 172] on button "OK" at bounding box center [435, 172] width 8 height 7
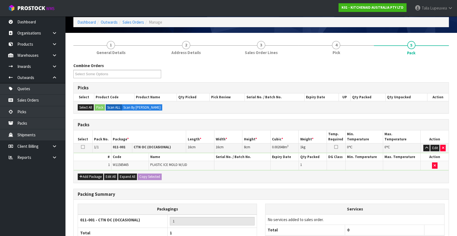
scroll to position [73, 0]
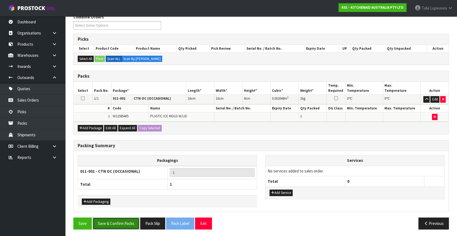
click at [109, 219] on button "Save & Confirm Packs" at bounding box center [116, 223] width 47 height 12
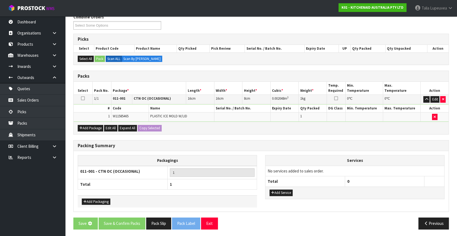
scroll to position [0, 0]
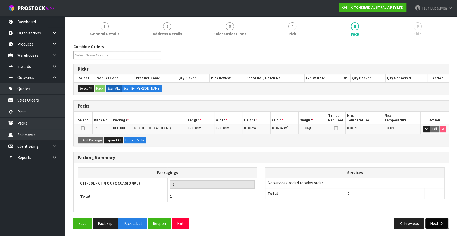
click at [425, 219] on button "Next" at bounding box center [437, 223] width 24 height 12
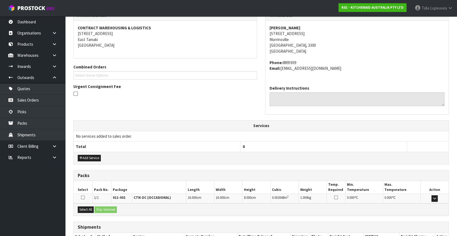
scroll to position [134, 0]
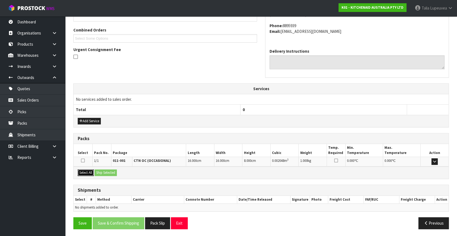
drag, startPoint x: 87, startPoint y: 173, endPoint x: 102, endPoint y: 172, distance: 15.5
click at [87, 172] on button "Select All" at bounding box center [86, 172] width 16 height 7
click at [102, 172] on button "Ship Selected" at bounding box center [105, 172] width 22 height 7
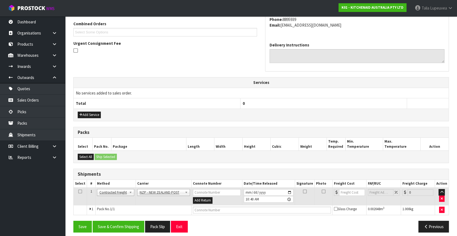
scroll to position [143, 0]
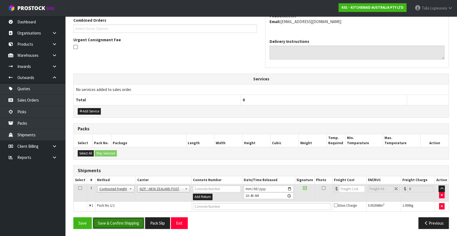
click at [128, 223] on button "Save & Confirm Shipping" at bounding box center [119, 223] width 52 height 12
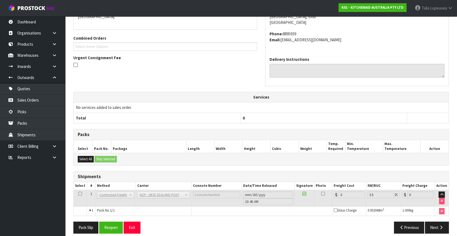
scroll to position [136, 0]
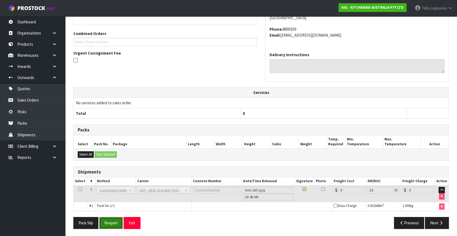
click at [111, 220] on button "Reopen" at bounding box center [111, 223] width 24 height 12
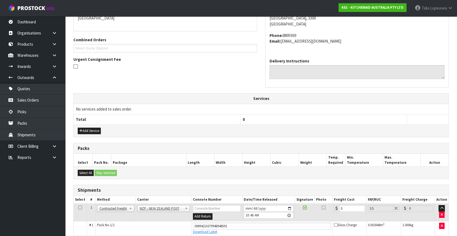
scroll to position [149, 0]
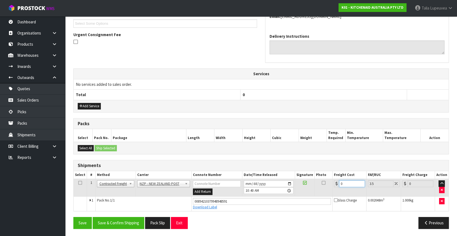
drag, startPoint x: 339, startPoint y: 186, endPoint x: 330, endPoint y: 186, distance: 9.0
click at [330, 186] on tr "1 Client Local Pickup Customer Local Pickup Company Freight Contracted Freight …" at bounding box center [261, 188] width 375 height 18
click at [125, 221] on button "Save & Confirm Shipping" at bounding box center [119, 223] width 52 height 12
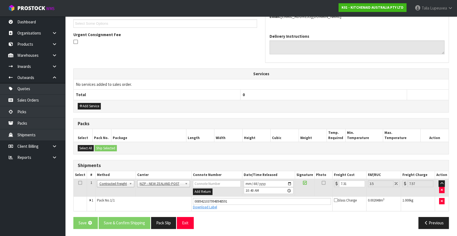
scroll to position [0, 0]
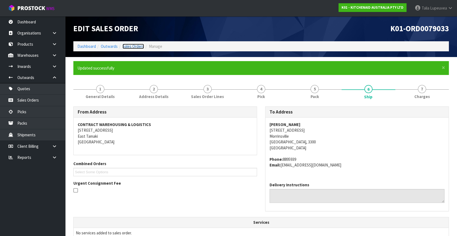
click at [127, 46] on link "Sales Orders" at bounding box center [132, 46] width 21 height 5
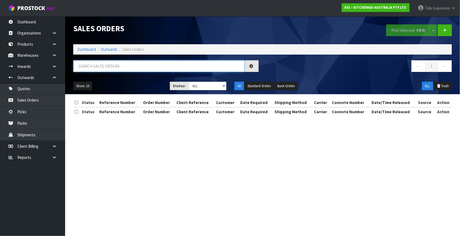
click at [127, 70] on input "text" at bounding box center [158, 66] width 171 height 12
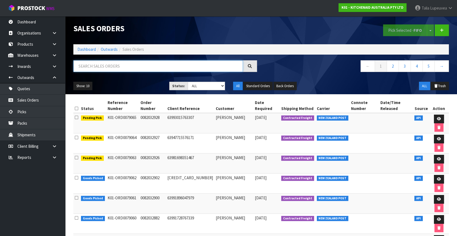
click at [216, 68] on input "text" at bounding box center [157, 66] width 169 height 12
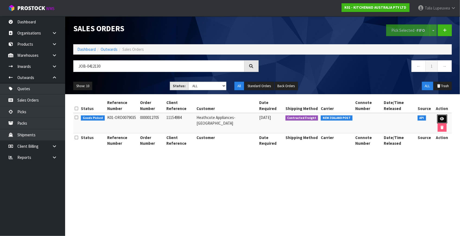
click at [439, 117] on link at bounding box center [442, 119] width 10 height 9
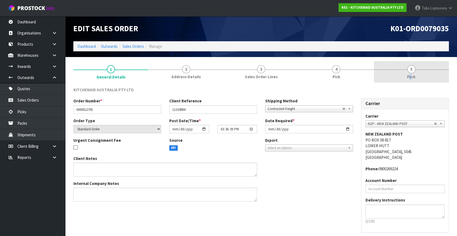
click at [410, 77] on span "Pack" at bounding box center [411, 77] width 8 height 6
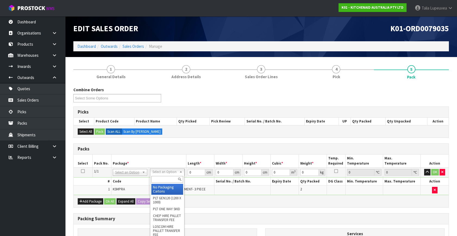
click at [168, 177] on input "text" at bounding box center [167, 179] width 32 height 7
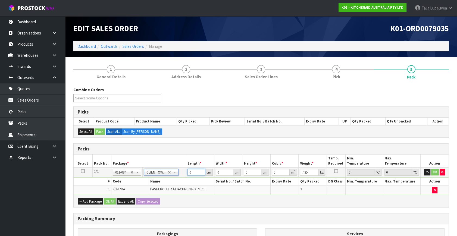
drag, startPoint x: 192, startPoint y: 172, endPoint x: 187, endPoint y: 169, distance: 6.7
click at [185, 170] on tr "1/1 NONE 007-001 007-002 007-004 007-009 007-013 007-014 007-015 007-017 007-01…" at bounding box center [261, 173] width 375 height 10
click at [432, 170] on button "OK" at bounding box center [435, 172] width 8 height 7
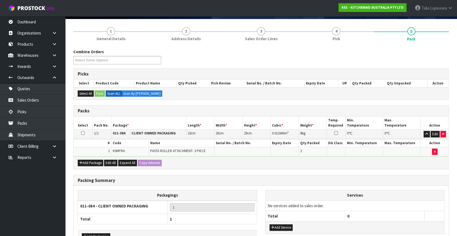
scroll to position [73, 0]
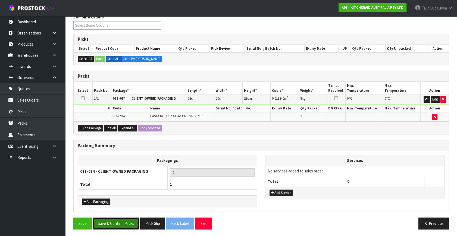
click at [119, 223] on button "Save & Confirm Packs" at bounding box center [116, 223] width 47 height 12
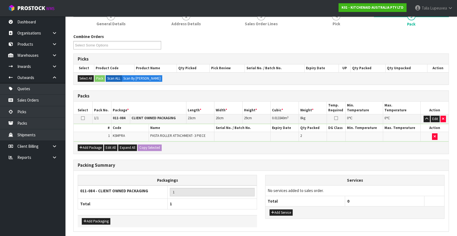
scroll to position [0, 0]
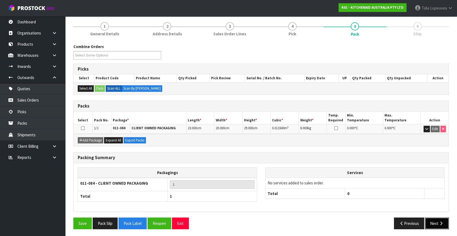
click at [432, 223] on button "Next" at bounding box center [437, 223] width 24 height 12
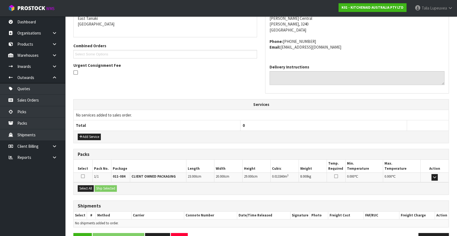
scroll to position [134, 0]
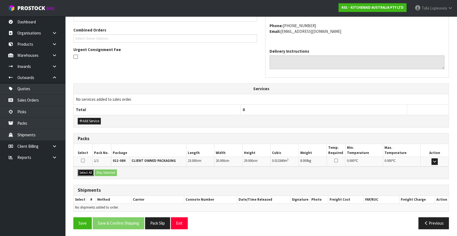
click at [92, 172] on button "Select All" at bounding box center [86, 172] width 16 height 7
click at [99, 173] on button "Ship Selected" at bounding box center [105, 172] width 22 height 7
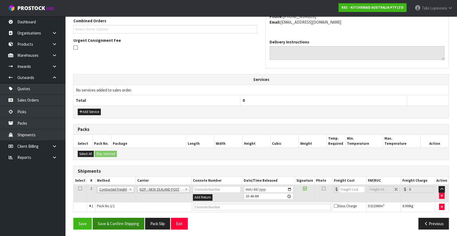
scroll to position [143, 0]
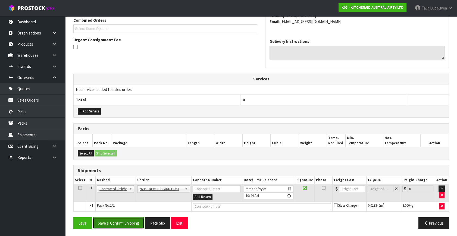
click at [120, 223] on button "Save & Confirm Shipping" at bounding box center [119, 223] width 52 height 12
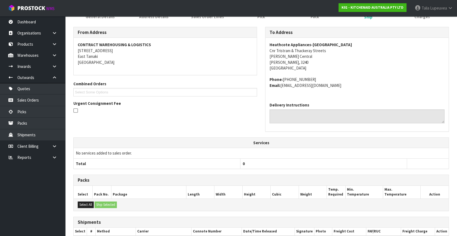
scroll to position [136, 0]
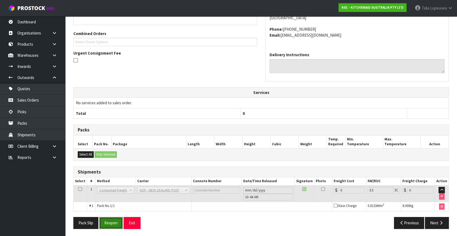
click at [117, 222] on button "Reopen" at bounding box center [111, 223] width 24 height 12
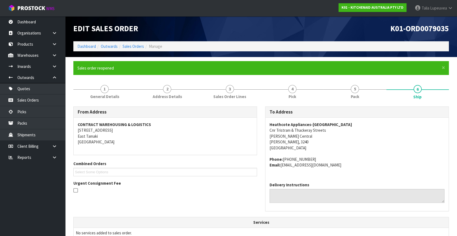
scroll to position [149, 0]
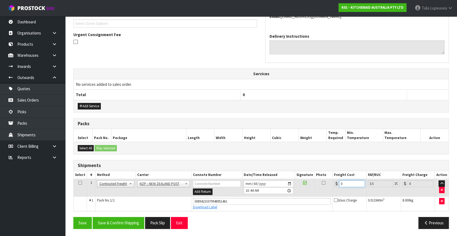
drag, startPoint x: 345, startPoint y: 184, endPoint x: 334, endPoint y: 186, distance: 11.0
click at [334, 186] on div "0" at bounding box center [349, 183] width 31 height 7
click at [107, 219] on button "Save & Confirm Shipping" at bounding box center [119, 223] width 52 height 12
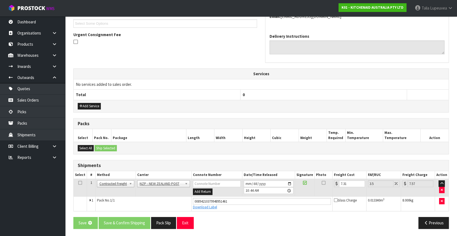
scroll to position [0, 0]
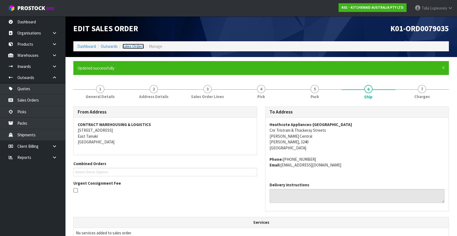
click at [126, 47] on link "Sales Orders" at bounding box center [132, 46] width 21 height 5
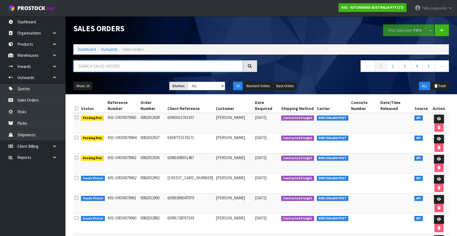
click at [125, 61] on input "text" at bounding box center [157, 66] width 169 height 12
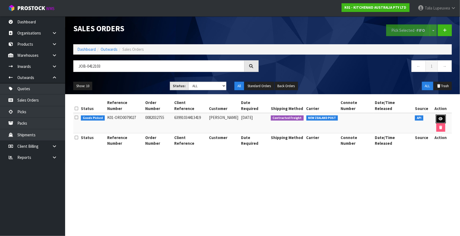
click at [436, 115] on link at bounding box center [441, 119] width 10 height 9
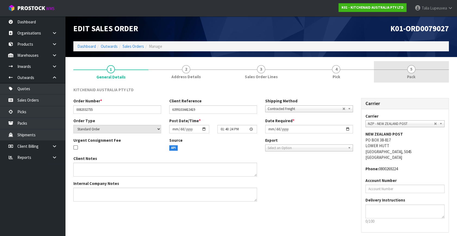
click at [406, 79] on link "5 Pack" at bounding box center [411, 71] width 75 height 21
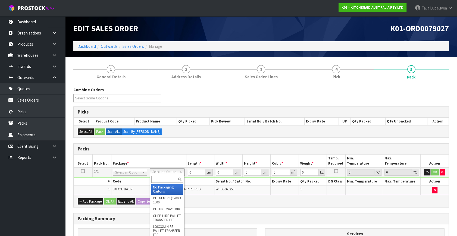
drag, startPoint x: 159, startPoint y: 182, endPoint x: 162, endPoint y: 184, distance: 3.7
click at [158, 181] on input "text" at bounding box center [170, 179] width 32 height 7
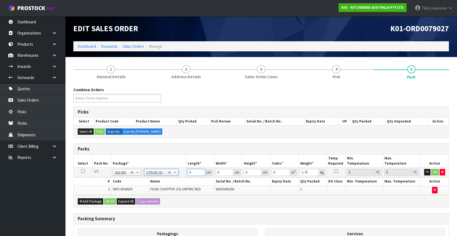
drag, startPoint x: 194, startPoint y: 173, endPoint x: 189, endPoint y: 173, distance: 4.3
click at [189, 173] on input "0" at bounding box center [196, 172] width 18 height 7
click at [436, 169] on button "OK" at bounding box center [435, 172] width 8 height 7
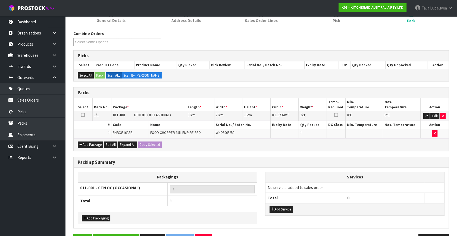
scroll to position [73, 0]
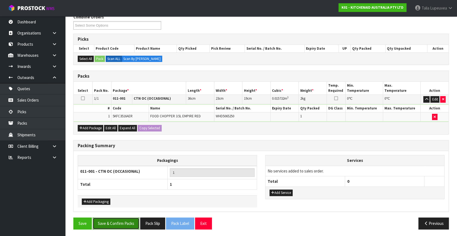
click at [120, 217] on button "Save & Confirm Packs" at bounding box center [116, 223] width 47 height 12
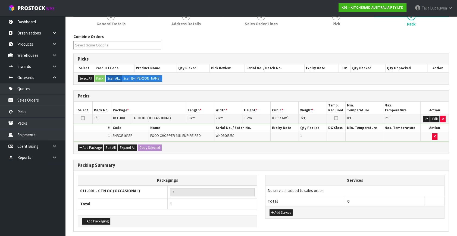
scroll to position [0, 0]
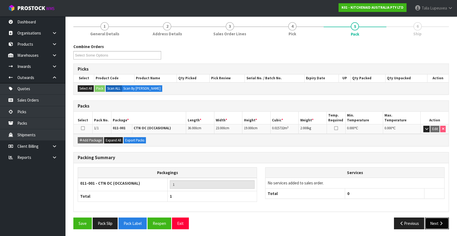
click at [433, 226] on button "Next" at bounding box center [437, 223] width 24 height 12
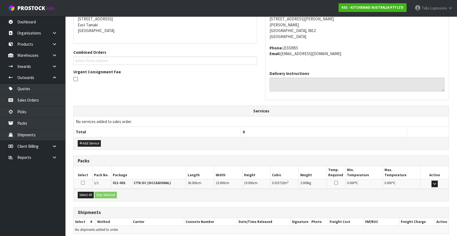
scroll to position [134, 0]
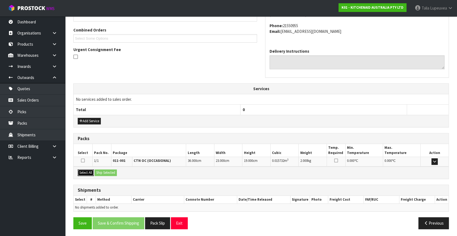
drag, startPoint x: 80, startPoint y: 172, endPoint x: 87, endPoint y: 172, distance: 7.3
click at [81, 172] on button "Select All" at bounding box center [86, 172] width 16 height 7
click at [103, 174] on button "Ship Selected" at bounding box center [105, 172] width 22 height 7
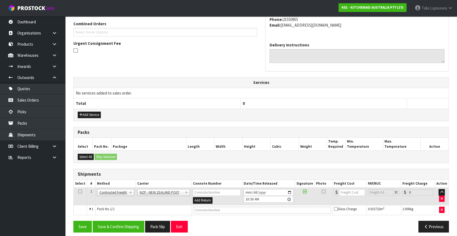
scroll to position [143, 0]
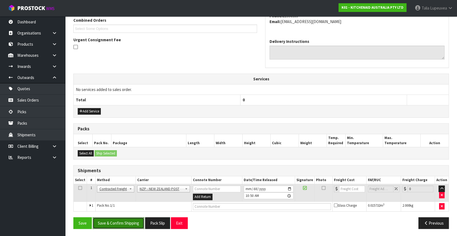
click at [125, 225] on button "Save & Confirm Shipping" at bounding box center [119, 223] width 52 height 12
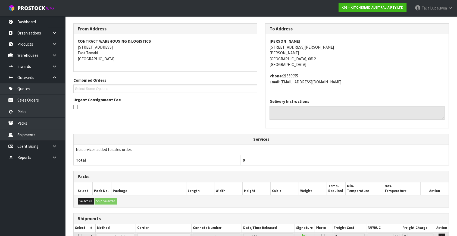
scroll to position [136, 0]
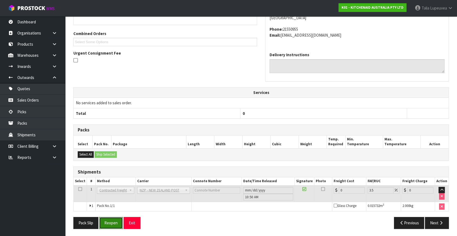
click at [113, 225] on button "Reopen" at bounding box center [111, 223] width 24 height 12
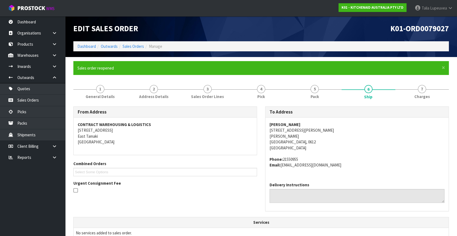
scroll to position [149, 0]
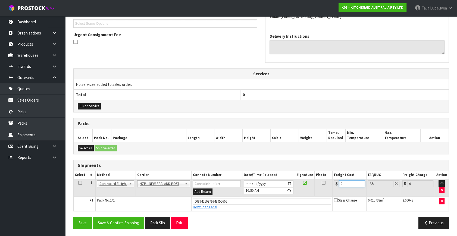
drag, startPoint x: 340, startPoint y: 185, endPoint x: 334, endPoint y: 187, distance: 6.0
click at [334, 187] on td "0" at bounding box center [349, 188] width 34 height 18
click at [124, 223] on button "Save & Confirm Shipping" at bounding box center [119, 223] width 52 height 12
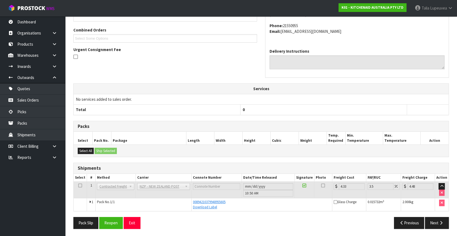
scroll to position [0, 0]
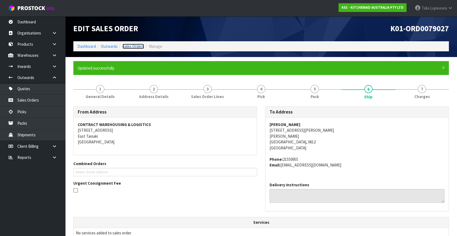
click at [140, 46] on link "Sales Orders" at bounding box center [132, 46] width 21 height 5
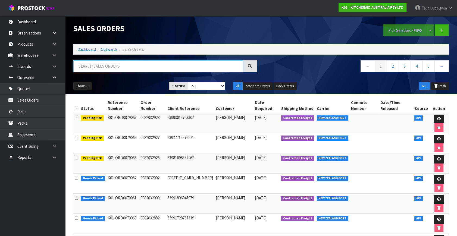
click at [142, 62] on input "text" at bounding box center [157, 66] width 169 height 12
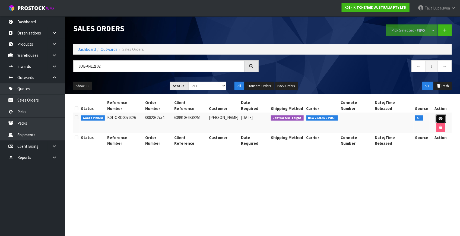
click at [436, 115] on link at bounding box center [441, 119] width 10 height 9
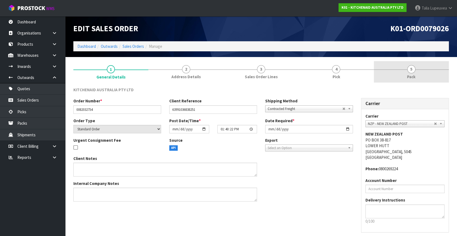
click at [409, 68] on span "5" at bounding box center [411, 69] width 8 height 8
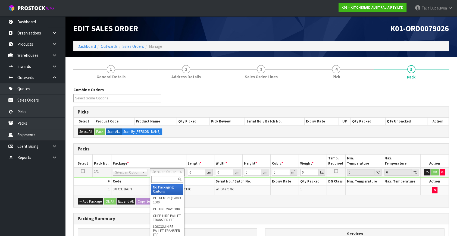
click at [173, 177] on input "text" at bounding box center [167, 179] width 32 height 7
drag, startPoint x: 168, startPoint y: 193, endPoint x: 191, endPoint y: 179, distance: 26.4
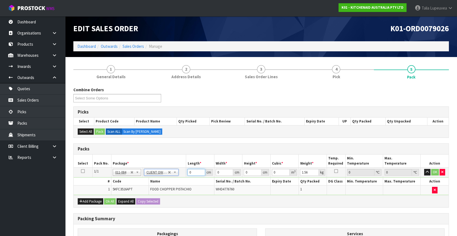
drag, startPoint x: 195, startPoint y: 171, endPoint x: 181, endPoint y: 176, distance: 15.5
click at [181, 176] on tr "1/1 NONE 007-001 007-002 007-004 007-009 007-013 007-014 007-015 007-017 007-01…" at bounding box center [261, 173] width 375 height 10
click at [431, 171] on button "OK" at bounding box center [435, 172] width 8 height 7
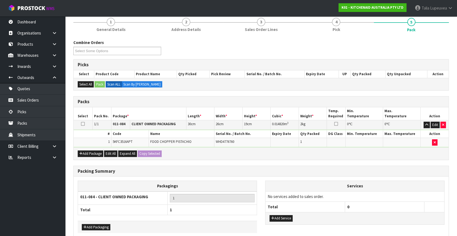
scroll to position [73, 0]
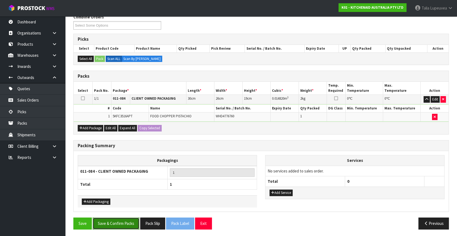
click at [112, 222] on button "Save & Confirm Packs" at bounding box center [116, 223] width 47 height 12
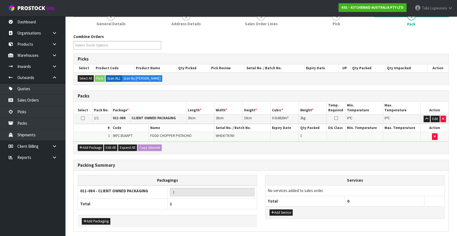
scroll to position [0, 0]
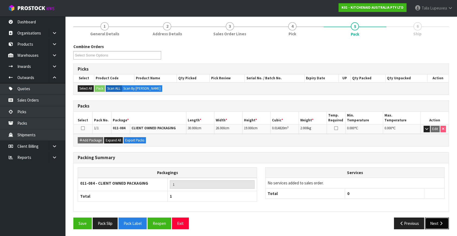
click at [431, 220] on button "Next" at bounding box center [437, 223] width 24 height 12
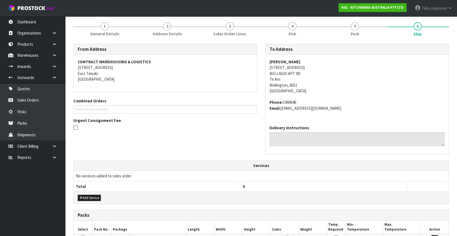
scroll to position [140, 0]
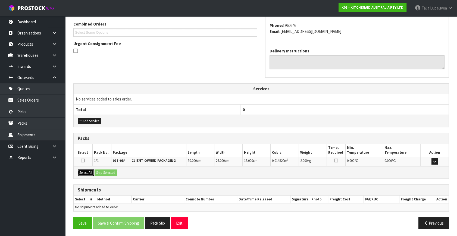
click at [84, 169] on button "Select All" at bounding box center [86, 172] width 16 height 7
click at [107, 172] on button "Ship Selected" at bounding box center [105, 172] width 22 height 7
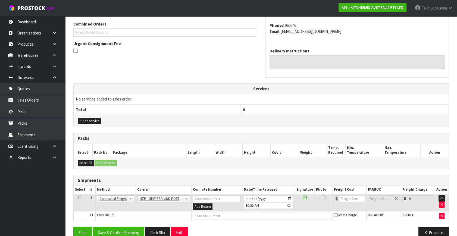
scroll to position [149, 0]
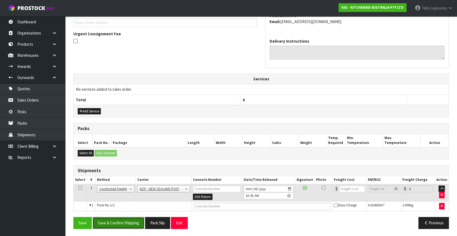
click at [119, 224] on button "Save & Confirm Shipping" at bounding box center [119, 223] width 52 height 12
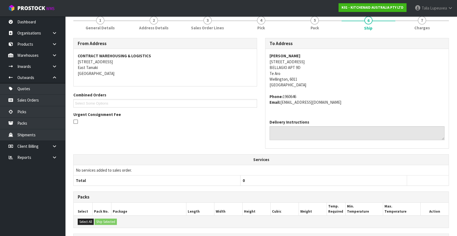
scroll to position [141, 0]
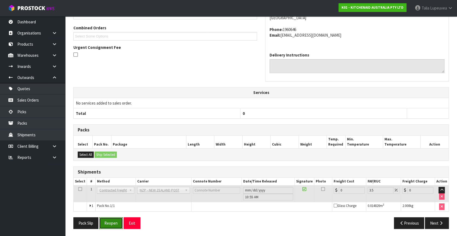
click at [115, 224] on button "Reopen" at bounding box center [111, 223] width 24 height 12
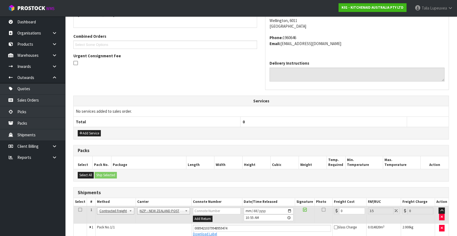
scroll to position [154, 0]
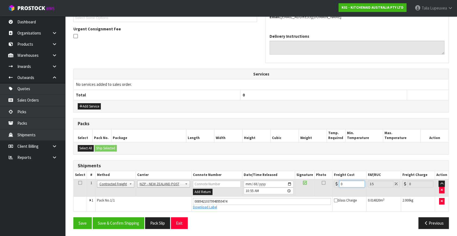
drag, startPoint x: 341, startPoint y: 182, endPoint x: 336, endPoint y: 184, distance: 5.2
click at [336, 184] on div "0" at bounding box center [349, 184] width 31 height 7
click at [132, 225] on button "Save & Confirm Shipping" at bounding box center [119, 223] width 52 height 12
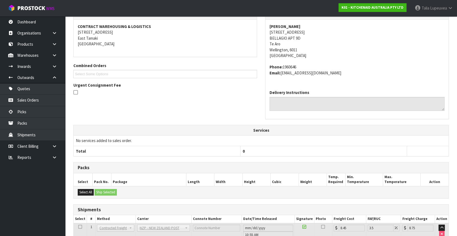
scroll to position [16, 0]
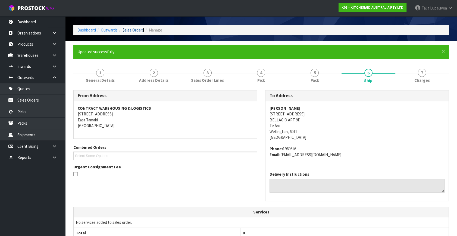
click at [135, 30] on link "Sales Orders" at bounding box center [132, 29] width 21 height 5
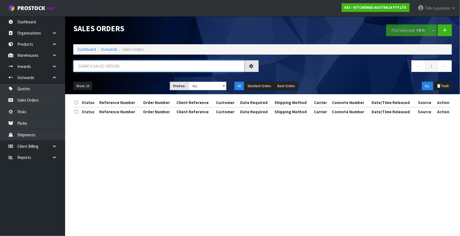
click at [127, 70] on input "text" at bounding box center [158, 66] width 171 height 12
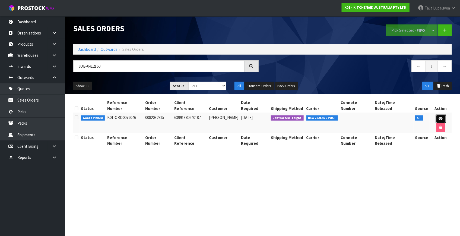
click at [436, 115] on link at bounding box center [441, 119] width 10 height 9
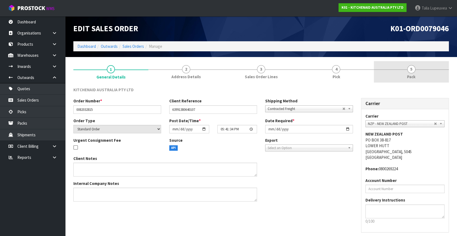
click at [407, 75] on span "Pack" at bounding box center [411, 77] width 8 height 6
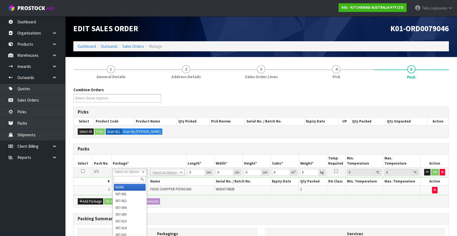
click at [131, 175] on div at bounding box center [130, 179] width 34 height 9
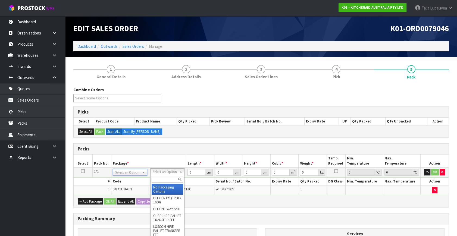
click at [157, 181] on input "text" at bounding box center [166, 179] width 31 height 7
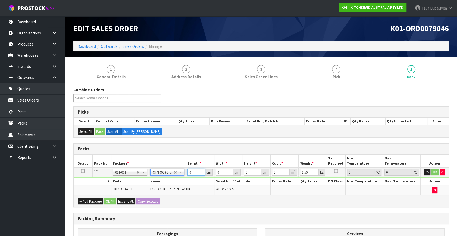
drag, startPoint x: 193, startPoint y: 171, endPoint x: 166, endPoint y: 185, distance: 29.8
click at [166, 185] on tbody "1/1 NONE 007-001 007-002 007-004 007-009 007-013 007-014 007-015 007-017 007-01…" at bounding box center [261, 181] width 375 height 27
click at [438, 173] on button "OK" at bounding box center [435, 172] width 8 height 7
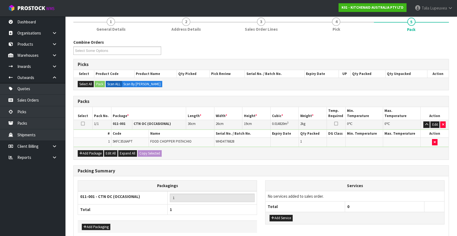
scroll to position [73, 0]
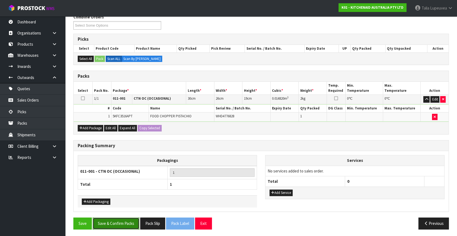
click at [119, 218] on button "Save & Confirm Packs" at bounding box center [116, 223] width 47 height 12
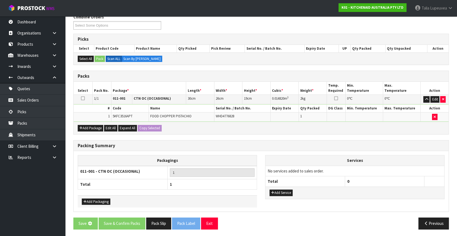
scroll to position [0, 0]
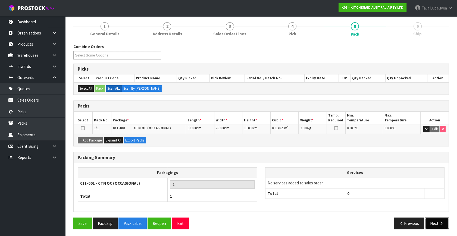
click at [430, 219] on button "Next" at bounding box center [437, 223] width 24 height 12
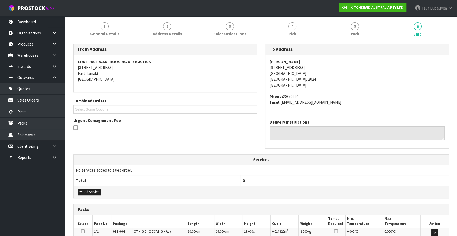
scroll to position [134, 0]
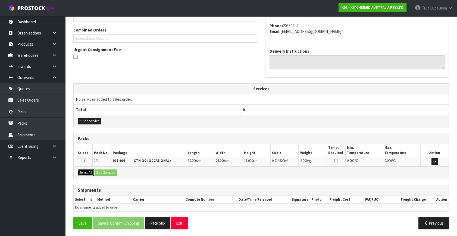
click at [89, 169] on button "Select All" at bounding box center [86, 172] width 16 height 7
click at [102, 172] on button "Ship Selected" at bounding box center [105, 172] width 22 height 7
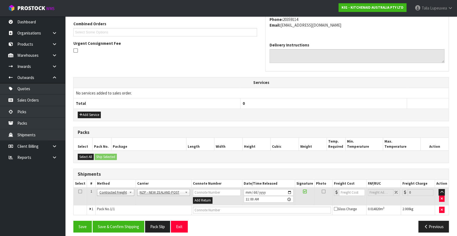
scroll to position [143, 0]
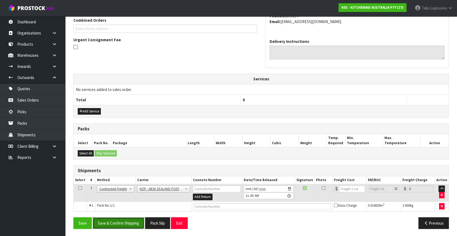
click at [125, 224] on button "Save & Confirm Shipping" at bounding box center [119, 223] width 52 height 12
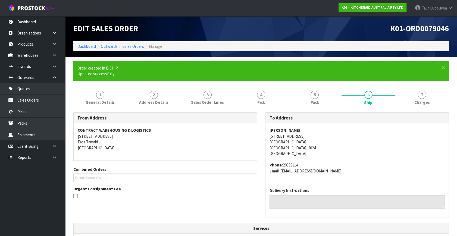
scroll to position [136, 0]
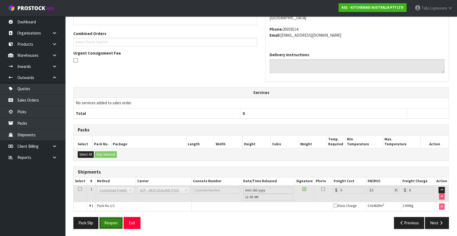
click at [115, 219] on button "Reopen" at bounding box center [111, 223] width 24 height 12
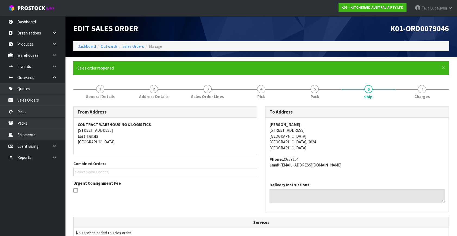
scroll to position [130, 0]
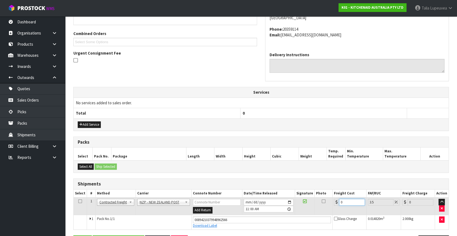
drag, startPoint x: 343, startPoint y: 203, endPoint x: 337, endPoint y: 201, distance: 6.3
click at [337, 201] on div "0" at bounding box center [349, 202] width 31 height 7
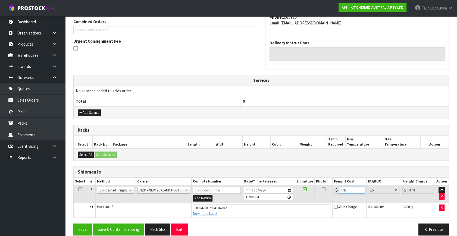
scroll to position [149, 0]
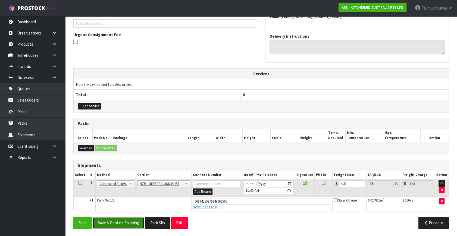
click at [115, 219] on button "Save & Confirm Shipping" at bounding box center [119, 223] width 52 height 12
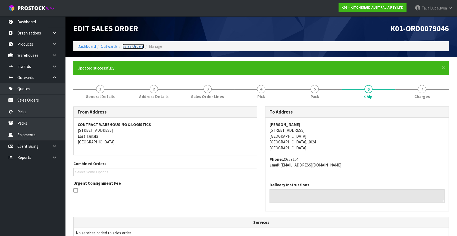
click at [132, 44] on link "Sales Orders" at bounding box center [132, 46] width 21 height 5
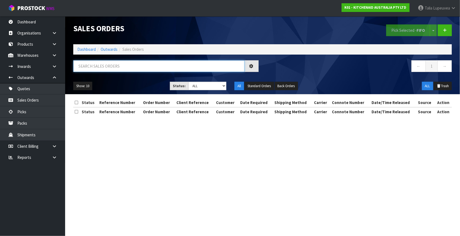
click at [135, 63] on input "text" at bounding box center [158, 66] width 171 height 12
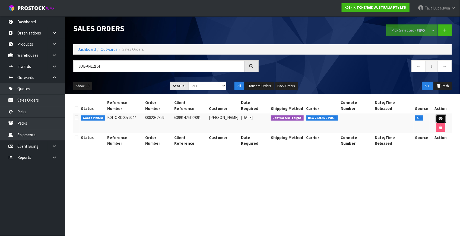
click at [439, 115] on link at bounding box center [441, 119] width 10 height 9
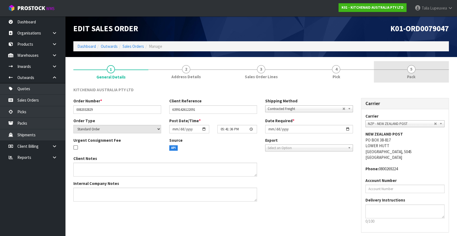
click at [411, 76] on span "Pack" at bounding box center [411, 77] width 8 height 6
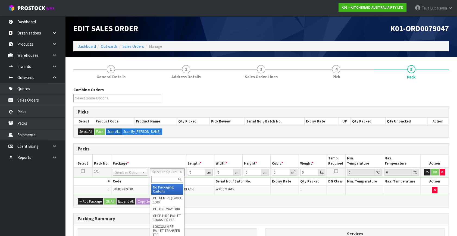
click at [161, 179] on input "text" at bounding box center [167, 179] width 32 height 7
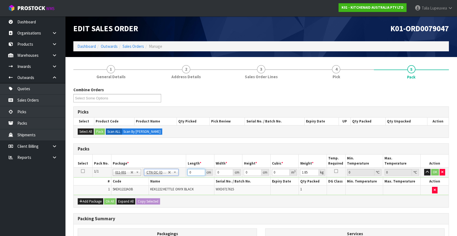
drag, startPoint x: 191, startPoint y: 174, endPoint x: 185, endPoint y: 172, distance: 6.2
click at [184, 173] on tr "1/1 NONE 007-001 007-002 007-004 007-009 007-013 007-014 007-015 007-017 007-01…" at bounding box center [261, 173] width 375 height 10
click at [435, 170] on button "OK" at bounding box center [435, 172] width 8 height 7
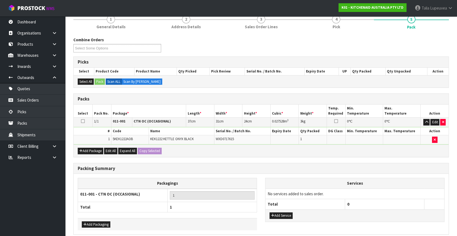
scroll to position [73, 0]
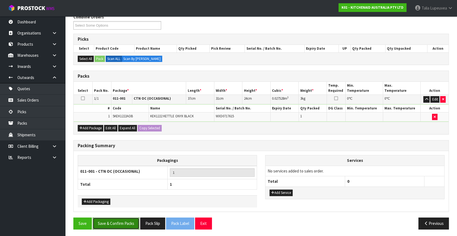
click at [109, 221] on button "Save & Confirm Packs" at bounding box center [116, 223] width 47 height 12
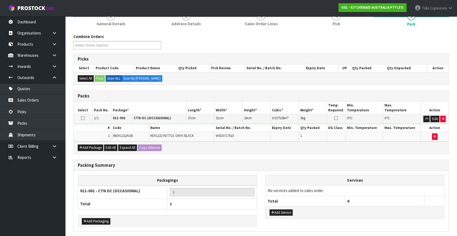
scroll to position [0, 0]
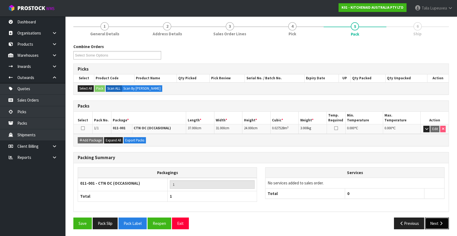
drag, startPoint x: 439, startPoint y: 219, endPoint x: 436, endPoint y: 217, distance: 3.6
click at [436, 217] on button "Next" at bounding box center [437, 223] width 24 height 12
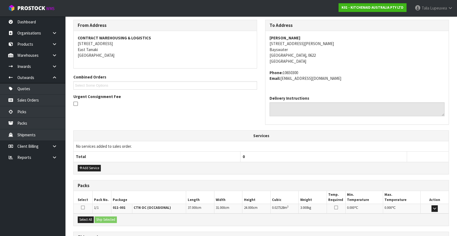
scroll to position [134, 0]
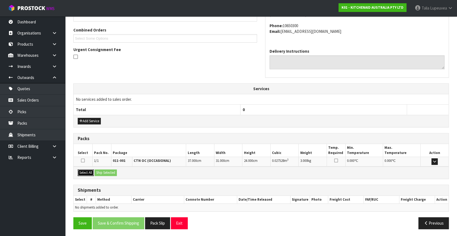
click at [87, 170] on button "Select All" at bounding box center [86, 172] width 16 height 7
click at [106, 171] on button "Ship Selected" at bounding box center [105, 172] width 22 height 7
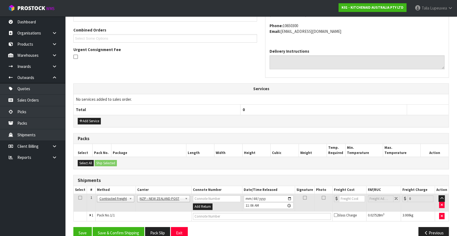
scroll to position [143, 0]
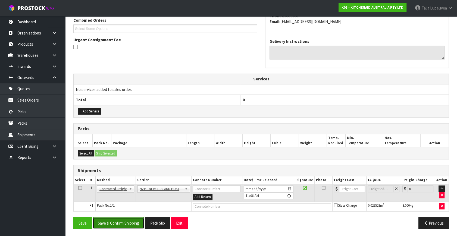
drag, startPoint x: 123, startPoint y: 222, endPoint x: 117, endPoint y: 219, distance: 6.8
click at [123, 221] on button "Save & Confirm Shipping" at bounding box center [119, 223] width 52 height 12
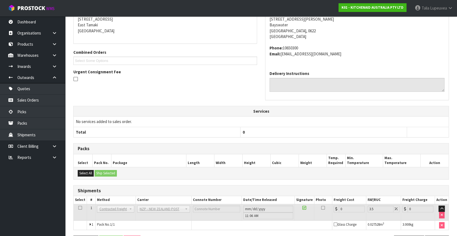
scroll to position [136, 0]
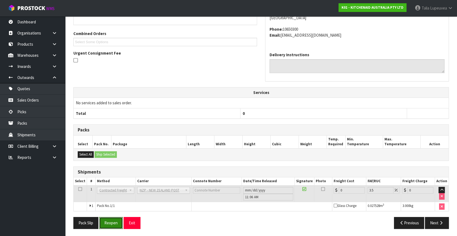
click at [110, 219] on button "Reopen" at bounding box center [111, 223] width 24 height 12
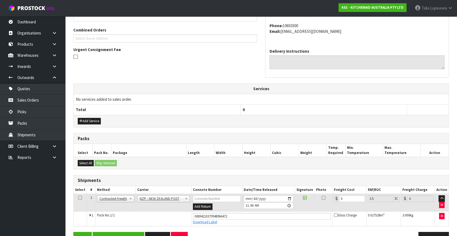
scroll to position [149, 0]
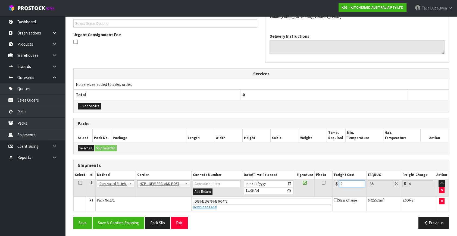
drag, startPoint x: 346, startPoint y: 185, endPoint x: 332, endPoint y: 185, distance: 13.3
click at [331, 185] on tr "1 Client Local Pickup Customer Local Pickup Company Freight Contracted Freight …" at bounding box center [261, 188] width 375 height 18
click at [134, 220] on button "Save & Confirm Shipping" at bounding box center [119, 223] width 52 height 12
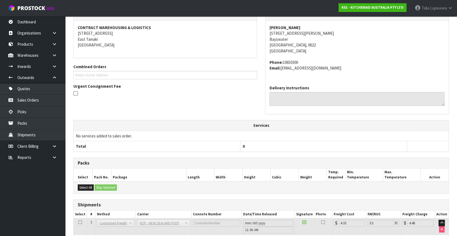
scroll to position [134, 0]
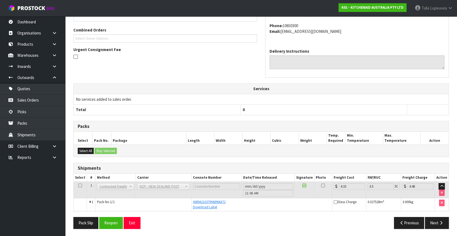
drag, startPoint x: 245, startPoint y: 168, endPoint x: 239, endPoint y: 167, distance: 6.9
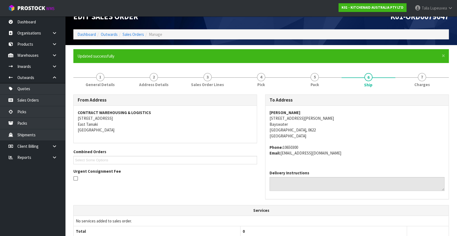
scroll to position [0, 0]
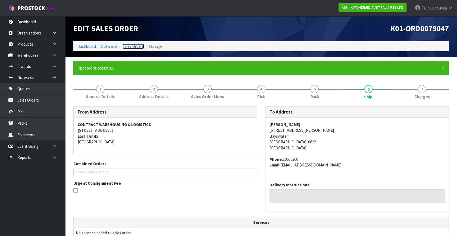
click at [129, 47] on link "Sales Orders" at bounding box center [132, 46] width 21 height 5
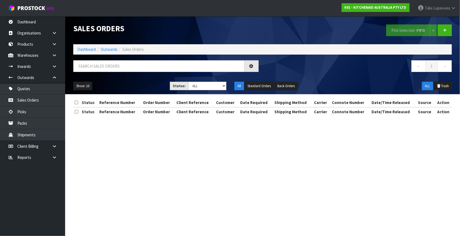
click at [100, 56] on div "Sales Orders Pick Selected - FIFO Split button! FIFO - First In First Out FEFO …" at bounding box center [262, 55] width 387 height 78
click at [103, 69] on input "text" at bounding box center [158, 66] width 171 height 12
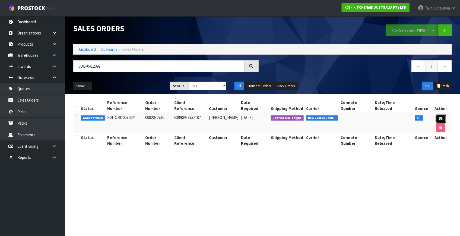
click at [439, 117] on icon at bounding box center [441, 119] width 4 height 4
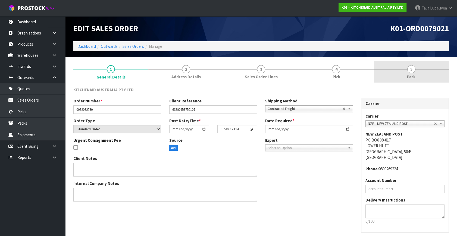
click at [399, 77] on link "5 Pack" at bounding box center [411, 71] width 75 height 21
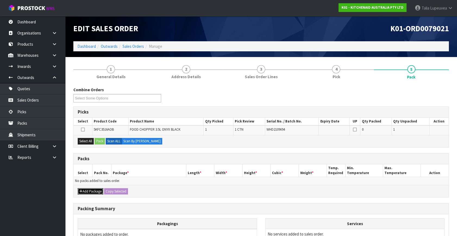
click at [86, 190] on button "Add Package" at bounding box center [91, 191] width 26 height 7
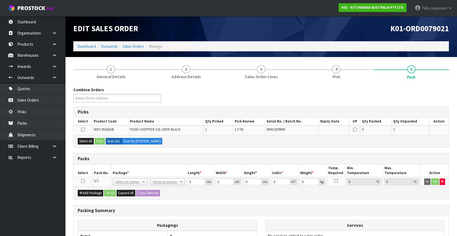
drag, startPoint x: 81, startPoint y: 180, endPoint x: 83, endPoint y: 175, distance: 5.1
click at [81, 181] on icon at bounding box center [83, 181] width 4 height 0
drag, startPoint x: 84, startPoint y: 143, endPoint x: 98, endPoint y: 139, distance: 14.0
click at [86, 141] on button "Select All" at bounding box center [86, 141] width 16 height 7
click at [98, 139] on button "Pack" at bounding box center [99, 141] width 10 height 7
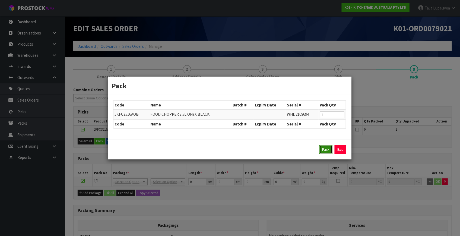
click at [324, 153] on button "Pack" at bounding box center [326, 149] width 13 height 9
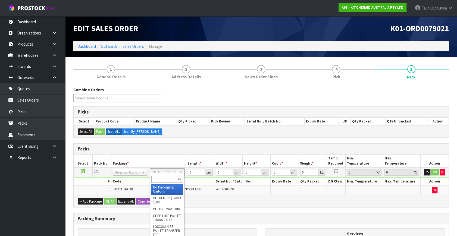
click at [170, 180] on input "text" at bounding box center [167, 179] width 32 height 7
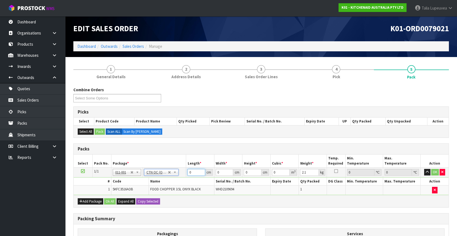
drag, startPoint x: 195, startPoint y: 173, endPoint x: 171, endPoint y: 181, distance: 25.1
click at [171, 181] on tbody "1/1 NONE 007-001 007-002 007-004 007-009 007-013 007-014 007-015 007-017 007-01…" at bounding box center [261, 181] width 375 height 27
click at [435, 170] on button "OK" at bounding box center [435, 172] width 8 height 7
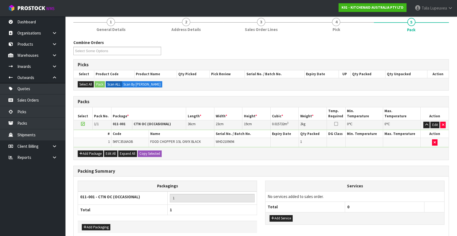
scroll to position [73, 0]
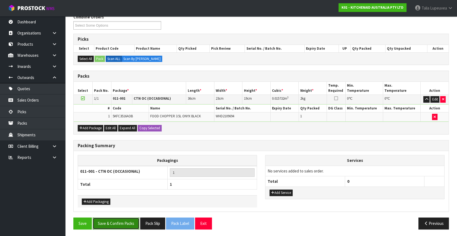
click at [112, 220] on button "Save & Confirm Packs" at bounding box center [116, 223] width 47 height 12
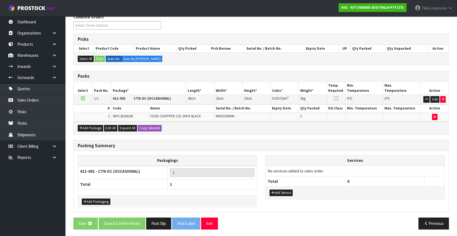
scroll to position [0, 0]
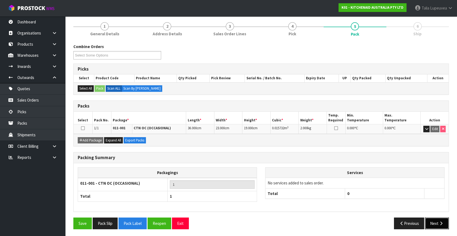
drag, startPoint x: 433, startPoint y: 219, endPoint x: 429, endPoint y: 217, distance: 4.6
click at [429, 217] on button "Next" at bounding box center [437, 223] width 24 height 12
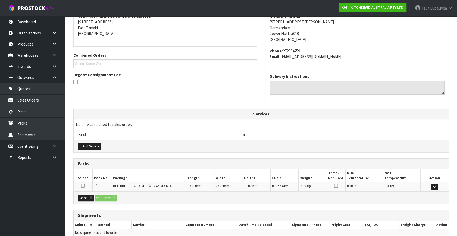
scroll to position [134, 0]
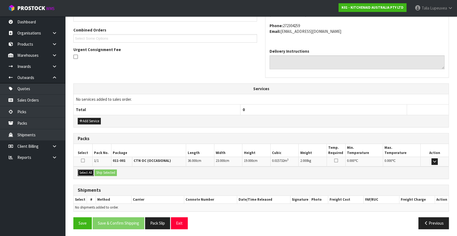
click at [85, 171] on button "Select All" at bounding box center [86, 172] width 16 height 7
click at [102, 169] on button "Ship Selected" at bounding box center [105, 172] width 22 height 7
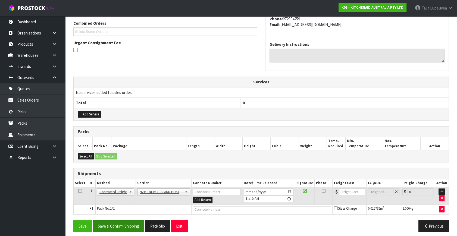
scroll to position [143, 0]
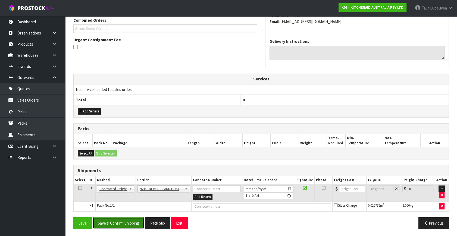
click at [128, 221] on button "Save & Confirm Shipping" at bounding box center [119, 223] width 52 height 12
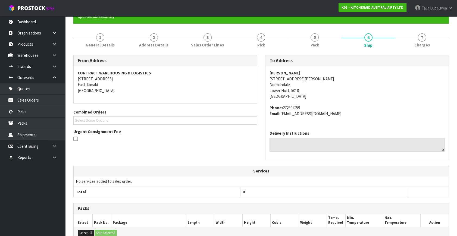
scroll to position [136, 0]
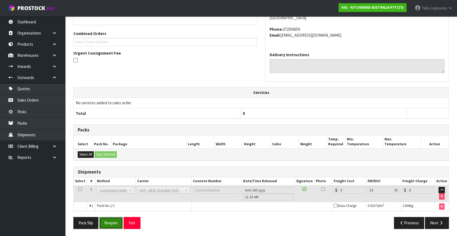
click at [106, 222] on button "Reopen" at bounding box center [111, 223] width 24 height 12
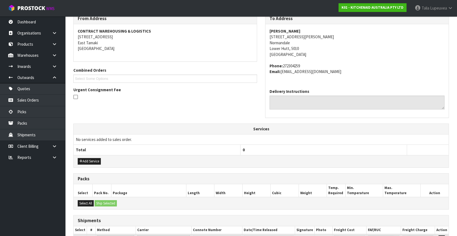
scroll to position [149, 0]
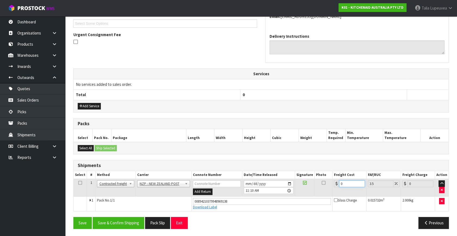
drag, startPoint x: 343, startPoint y: 185, endPoint x: 321, endPoint y: 190, distance: 22.8
click at [321, 190] on tr "1 Client Local Pickup Customer Local Pickup Company Freight Contracted Freight …" at bounding box center [261, 188] width 375 height 18
click at [115, 223] on button "Save & Confirm Shipping" at bounding box center [119, 223] width 52 height 12
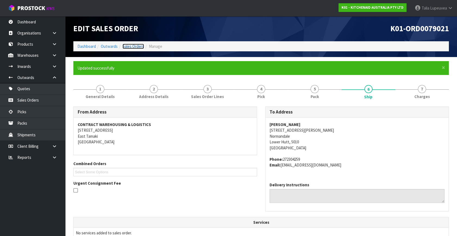
click at [136, 46] on link "Sales Orders" at bounding box center [132, 46] width 21 height 5
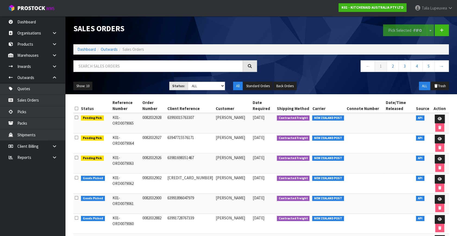
click at [147, 58] on div "Sales Orders Pick Selected - FIFO Split button! FIFO - First In First Out FEFO …" at bounding box center [260, 55] width 383 height 78
click at [147, 65] on input "text" at bounding box center [157, 66] width 169 height 12
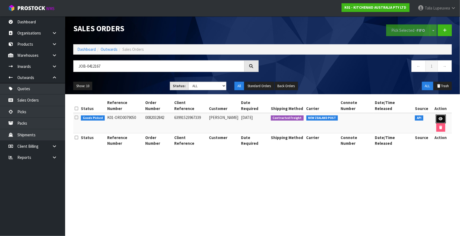
click at [436, 115] on link at bounding box center [441, 119] width 10 height 9
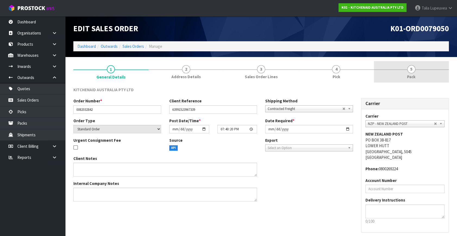
click at [416, 75] on link "5 Pack" at bounding box center [411, 71] width 75 height 21
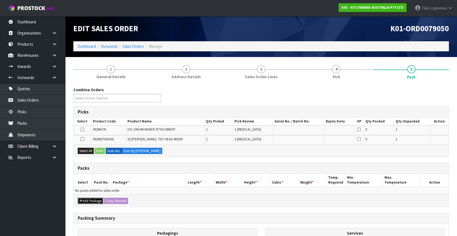
click at [92, 198] on button "Add Package" at bounding box center [91, 201] width 26 height 7
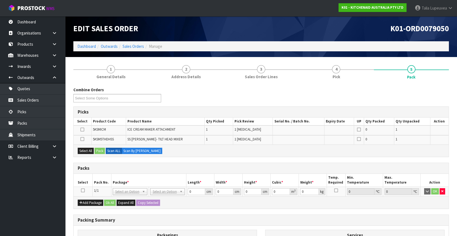
click at [83, 190] on icon at bounding box center [83, 190] width 4 height 0
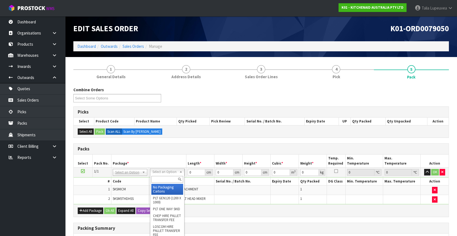
click at [153, 180] on input "text" at bounding box center [167, 179] width 32 height 7
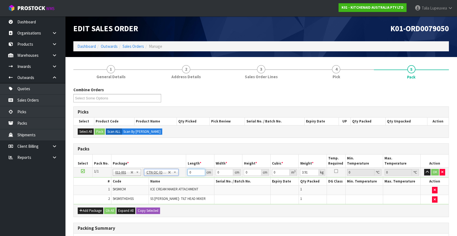
drag, startPoint x: 191, startPoint y: 172, endPoint x: 166, endPoint y: 175, distance: 24.9
click at [166, 175] on tr "1/1 NONE 007-001 007-002 007-004 007-009 007-013 007-014 007-015 007-017 007-01…" at bounding box center [261, 173] width 375 height 10
click at [434, 169] on button "OK" at bounding box center [435, 172] width 8 height 7
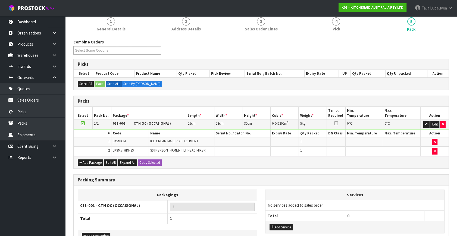
scroll to position [82, 0]
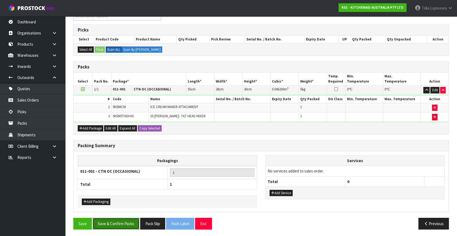
click at [125, 218] on button "Save & Confirm Packs" at bounding box center [116, 224] width 47 height 12
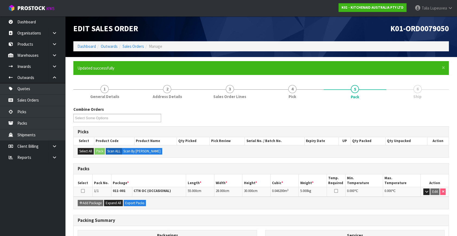
scroll to position [63, 0]
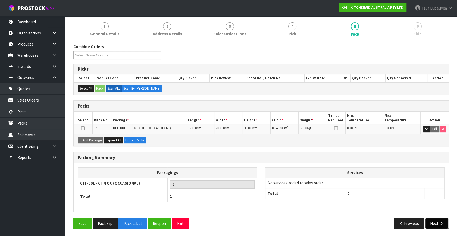
click at [431, 217] on button "Next" at bounding box center [437, 223] width 24 height 12
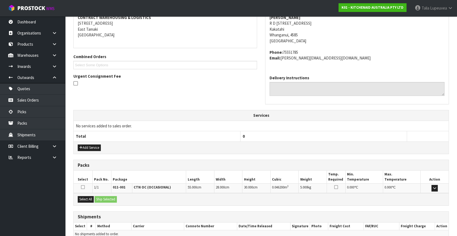
scroll to position [134, 0]
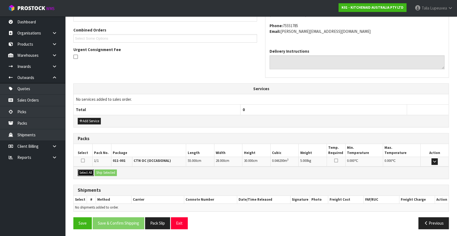
click at [86, 169] on button "Select All" at bounding box center [86, 172] width 16 height 7
click at [106, 171] on button "Ship Selected" at bounding box center [105, 172] width 22 height 7
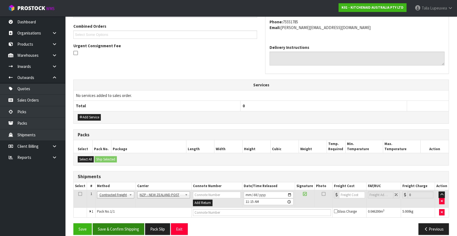
scroll to position [143, 0]
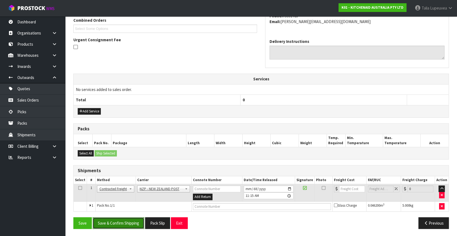
click at [124, 223] on button "Save & Confirm Shipping" at bounding box center [119, 223] width 52 height 12
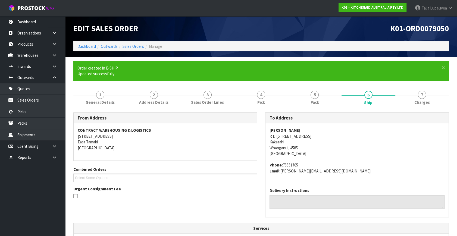
scroll to position [136, 0]
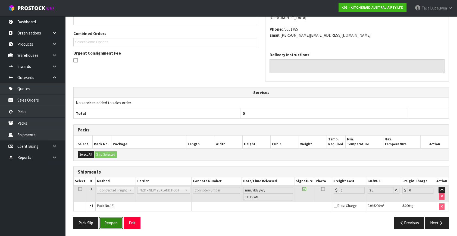
click at [107, 222] on button "Reopen" at bounding box center [111, 223] width 24 height 12
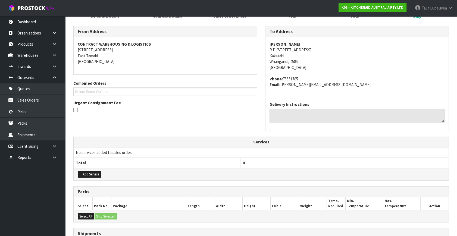
scroll to position [149, 0]
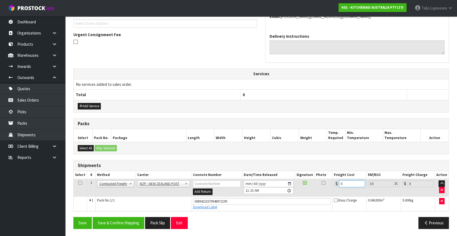
click at [320, 188] on tr "1 Client Local Pickup Customer Local Pickup Company Freight Contracted Freight …" at bounding box center [261, 188] width 375 height 18
click at [109, 223] on button "Save & Confirm Shipping" at bounding box center [119, 223] width 52 height 12
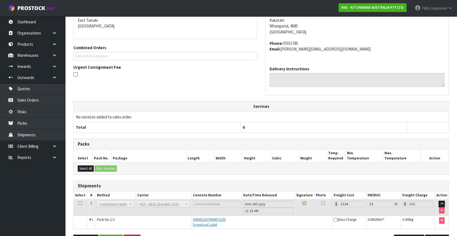
scroll to position [134, 0]
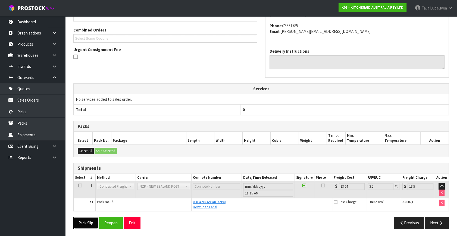
click at [90, 219] on button "Pack Slip" at bounding box center [85, 223] width 25 height 12
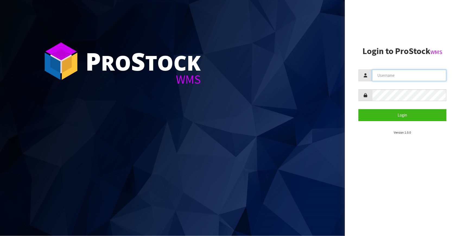
type input "Talia"
click at [406, 122] on section "Login to ProStock WMS Talia Login Version 1.0.0" at bounding box center [403, 90] width 88 height 89
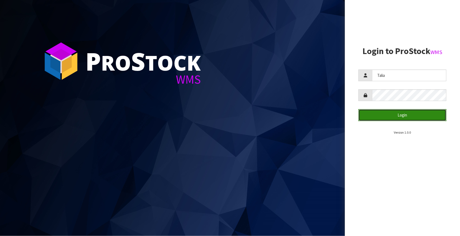
click at [406, 118] on button "Login" at bounding box center [403, 115] width 88 height 12
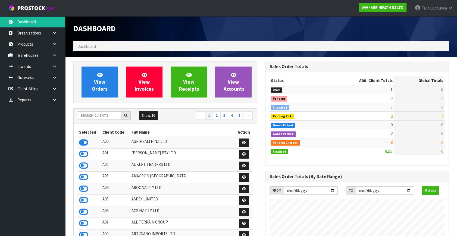
scroll to position [411, 191]
click at [98, 112] on input "text" at bounding box center [100, 115] width 44 height 8
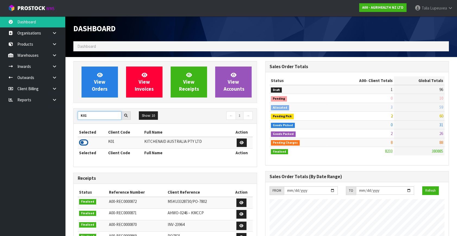
type input "K01"
click at [85, 143] on icon at bounding box center [83, 142] width 9 height 8
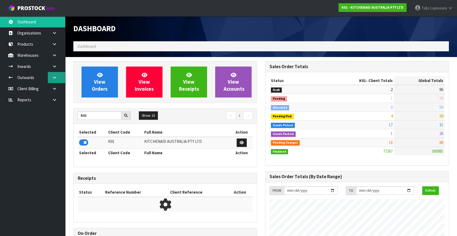
click at [58, 77] on link at bounding box center [56, 77] width 17 height 11
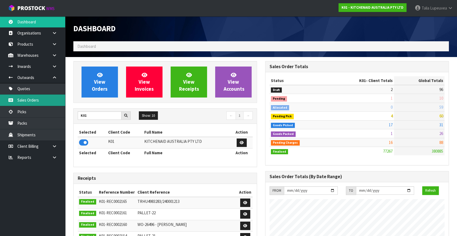
click at [51, 102] on link "Sales Orders" at bounding box center [32, 99] width 65 height 11
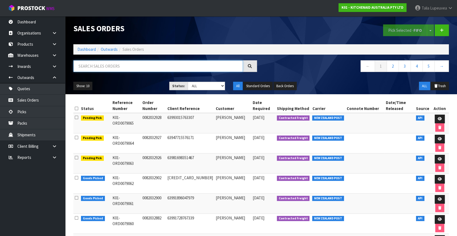
click at [108, 68] on input "text" at bounding box center [157, 66] width 169 height 12
type input "JOB-0412106"
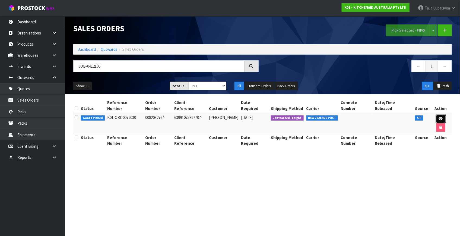
click at [436, 115] on link at bounding box center [441, 119] width 10 height 9
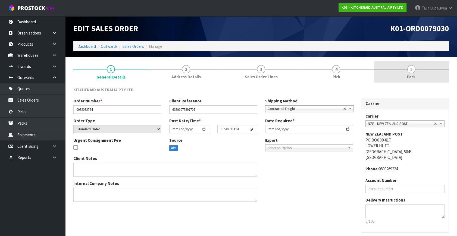
click at [403, 75] on link "5 Pack" at bounding box center [411, 71] width 75 height 21
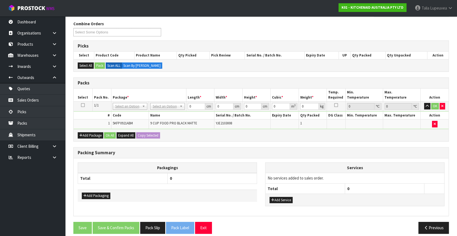
scroll to position [71, 0]
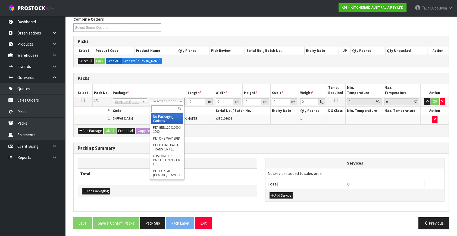
click at [158, 108] on input "text" at bounding box center [167, 108] width 32 height 7
type input "OC"
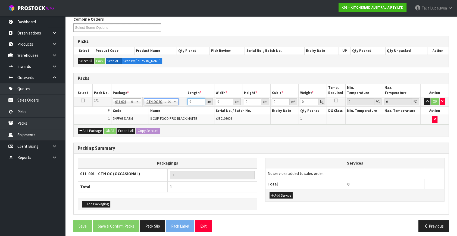
type input "4.3"
click at [179, 104] on tr "1/1 NONE 007-001 007-002 007-004 007-009 007-013 007-014 007-015 007-017 007-01…" at bounding box center [261, 102] width 375 height 10
type input "51"
type input "34"
type input "2"
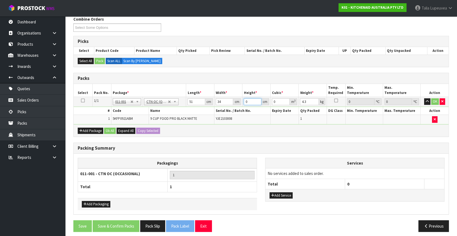
type input "0.003468"
type input "28"
type input "0.048552"
type input "28"
type input "6"
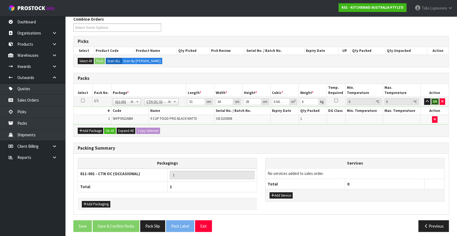
click at [436, 101] on button "OK" at bounding box center [435, 101] width 8 height 7
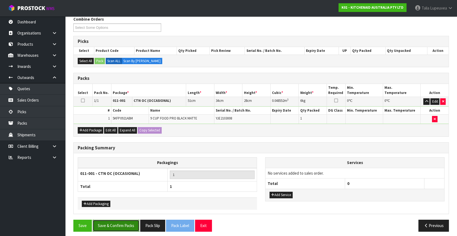
click at [130, 222] on button "Save & Confirm Packs" at bounding box center [116, 226] width 47 height 12
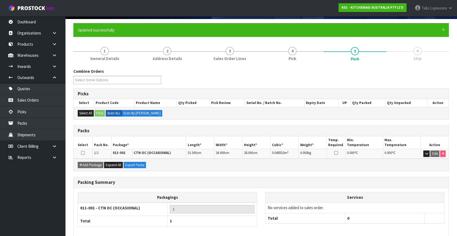
scroll to position [63, 0]
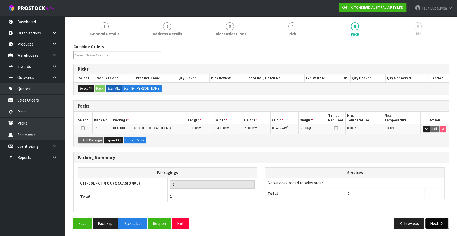
drag, startPoint x: 441, startPoint y: 220, endPoint x: 412, endPoint y: 215, distance: 29.5
click at [441, 221] on icon "button" at bounding box center [440, 223] width 5 height 4
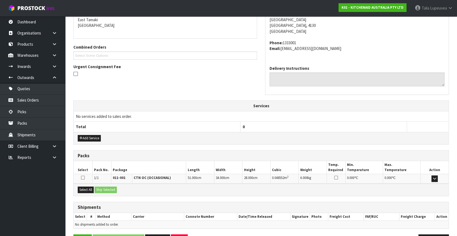
scroll to position [134, 0]
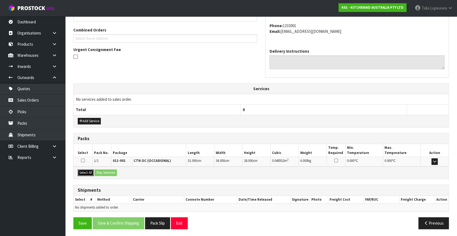
drag, startPoint x: 79, startPoint y: 171, endPoint x: 84, endPoint y: 170, distance: 5.2
click at [81, 171] on button "Select All" at bounding box center [86, 172] width 16 height 7
click at [102, 170] on button "Ship Selected" at bounding box center [105, 172] width 22 height 7
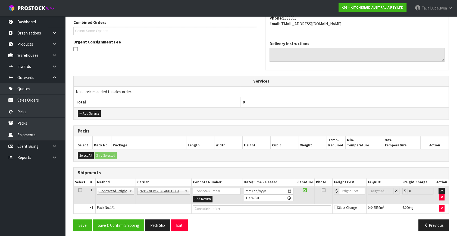
scroll to position [143, 0]
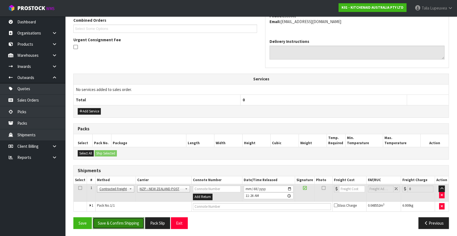
click at [125, 220] on button "Save & Confirm Shipping" at bounding box center [119, 223] width 52 height 12
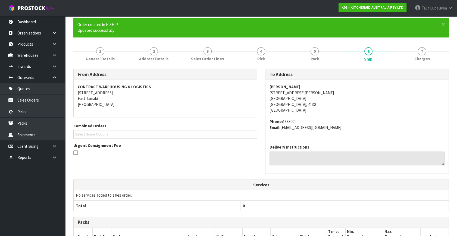
scroll to position [136, 0]
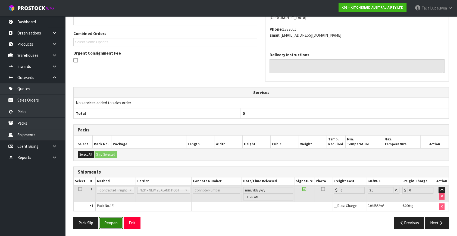
click at [111, 222] on button "Reopen" at bounding box center [111, 223] width 24 height 12
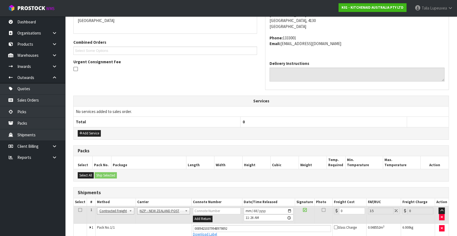
scroll to position [148, 0]
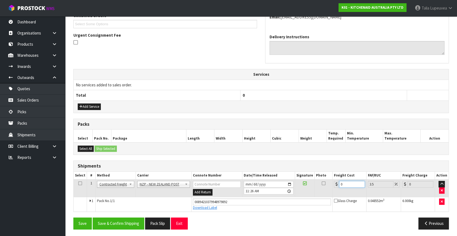
drag, startPoint x: 344, startPoint y: 182, endPoint x: 311, endPoint y: 190, distance: 33.5
click at [311, 190] on tr "1 Client Local Pickup Customer Local Pickup Company Freight Contracted Freight …" at bounding box center [261, 188] width 375 height 18
type input "8"
type input "8.28"
type input "8.4"
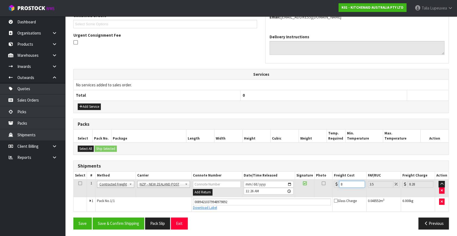
type input "8.69"
type input "8.45"
type input "8.75"
type input "8.45"
click at [112, 221] on button "Save & Confirm Shipping" at bounding box center [119, 223] width 52 height 12
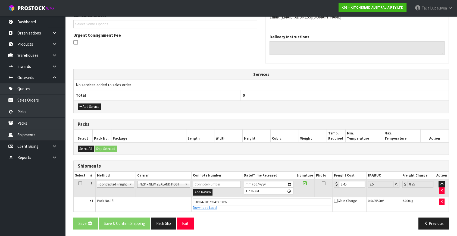
scroll to position [0, 0]
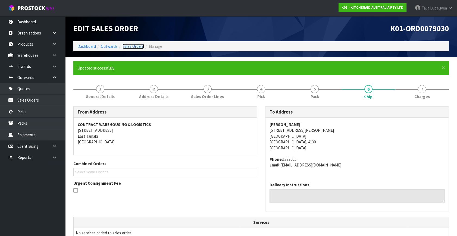
click at [134, 47] on link "Sales Orders" at bounding box center [132, 46] width 21 height 5
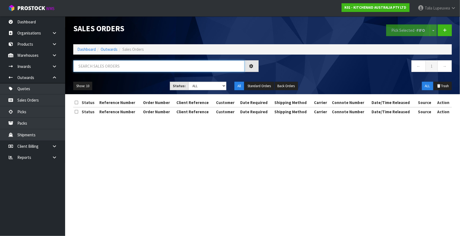
click at [144, 70] on input "text" at bounding box center [158, 66] width 171 height 12
type input "JOB-0412137"
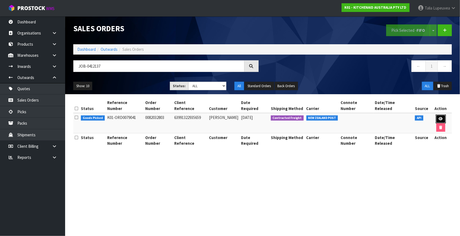
click at [436, 115] on link at bounding box center [441, 119] width 10 height 9
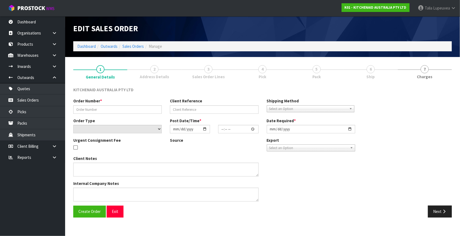
type input "0082032803"
type input "63991322935659"
select select "number:0"
type input "[DATE]"
type input "15:41:32.000"
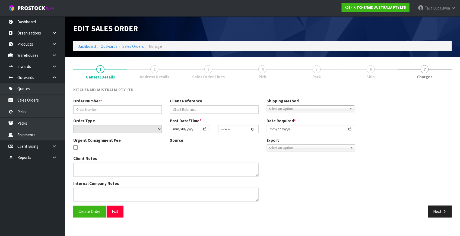
type input "[DATE]"
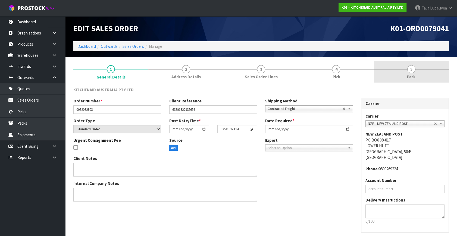
click at [412, 74] on span "Pack" at bounding box center [411, 77] width 8 height 6
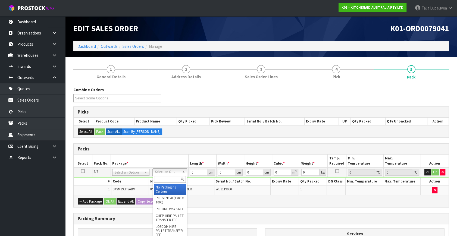
click at [166, 179] on input "text" at bounding box center [170, 179] width 32 height 7
type input "OWN"
drag, startPoint x: 165, startPoint y: 188, endPoint x: 197, endPoint y: 176, distance: 34.0
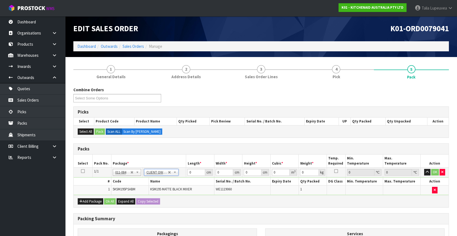
type input "12.45"
drag, startPoint x: 174, startPoint y: 171, endPoint x: 306, endPoint y: 94, distance: 153.4
click at [306, 94] on div "Combine Orders K01-ORD0079034 K01-ORD0079036 K01-ORD0079037 K01-ORD0079038 K01-…" at bounding box center [260, 97] width 383 height 20
drag, startPoint x: 192, startPoint y: 173, endPoint x: 182, endPoint y: 174, distance: 9.3
click at [182, 174] on tr "1/1 NONE 007-001 007-002 007-004 007-009 007-013 007-014 007-015 007-017 007-01…" at bounding box center [261, 173] width 375 height 10
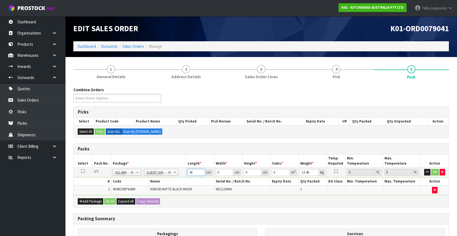
type input "41"
type input "29"
type input "4"
type input "0.004756"
type input "43"
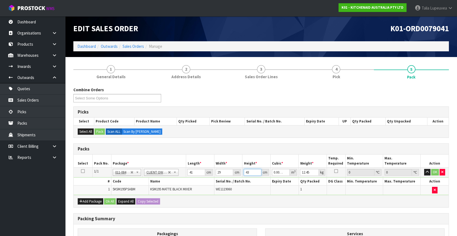
type input "0.051127"
type input "43"
type input "14"
click at [436, 171] on button "OK" at bounding box center [435, 172] width 8 height 7
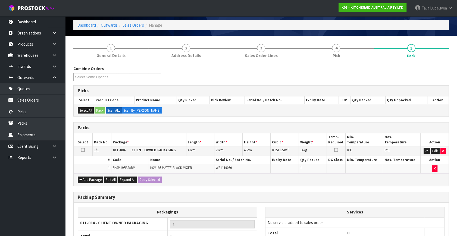
scroll to position [73, 0]
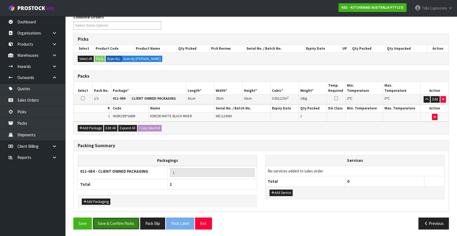
click at [119, 221] on button "Save & Confirm Packs" at bounding box center [116, 223] width 47 height 12
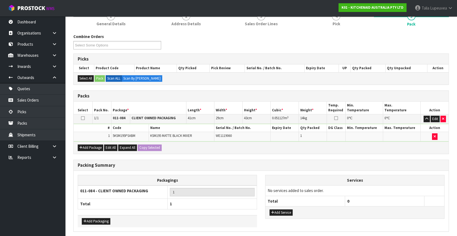
scroll to position [0, 0]
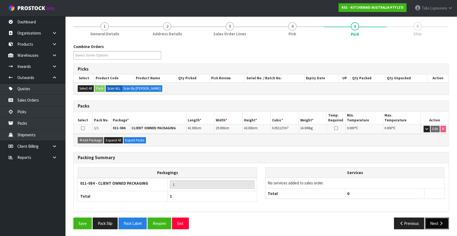
click at [433, 220] on button "Next" at bounding box center [437, 223] width 24 height 12
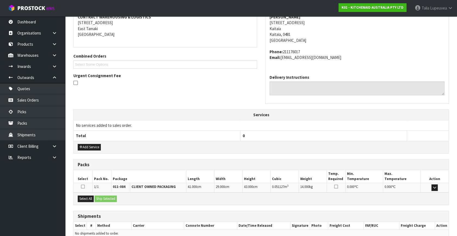
scroll to position [134, 0]
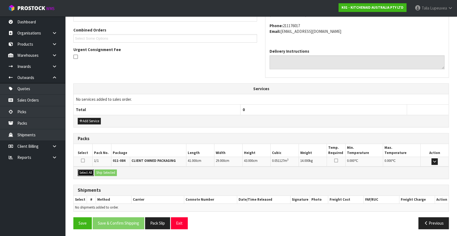
click at [81, 169] on button "Select All" at bounding box center [86, 172] width 16 height 7
click at [109, 175] on div "Select All Ship Selected" at bounding box center [261, 172] width 375 height 12
click at [109, 171] on button "Ship Selected" at bounding box center [105, 172] width 22 height 7
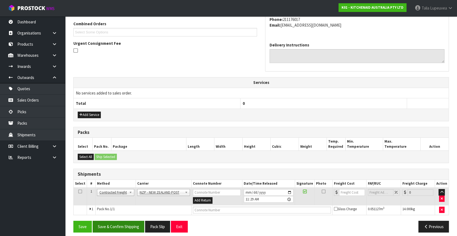
scroll to position [143, 0]
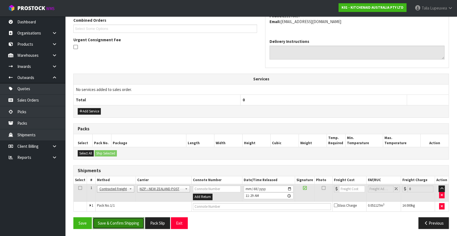
click at [126, 221] on button "Save & Confirm Shipping" at bounding box center [119, 223] width 52 height 12
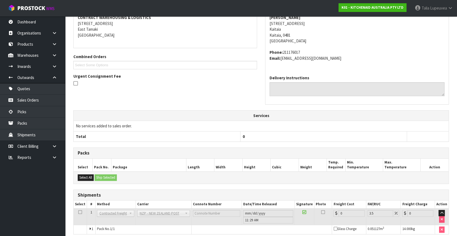
scroll to position [136, 0]
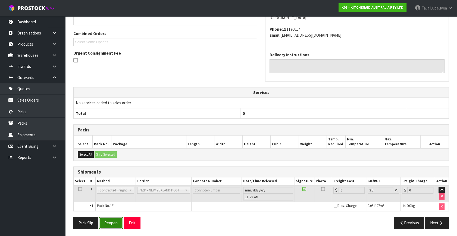
click at [115, 224] on button "Reopen" at bounding box center [111, 223] width 24 height 12
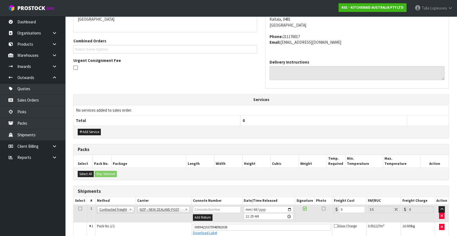
scroll to position [149, 0]
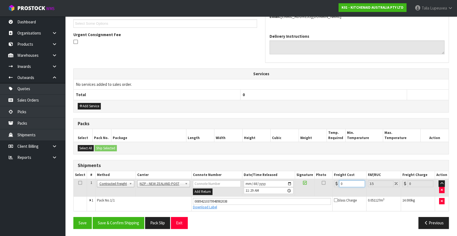
drag, startPoint x: 345, startPoint y: 183, endPoint x: 319, endPoint y: 191, distance: 26.8
click at [319, 191] on tr "1 Client Local Pickup Customer Local Pickup Company Freight Contracted Freight …" at bounding box center [261, 188] width 375 height 18
type input "1"
type input "1.03"
type input "16"
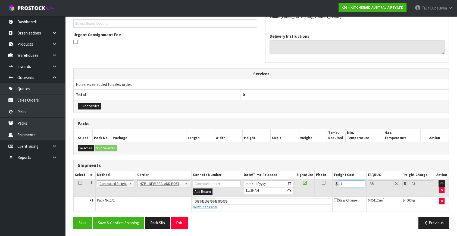
type input "16.56"
type input "16.2"
type input "16.77"
type input "16.29"
type input "16.86"
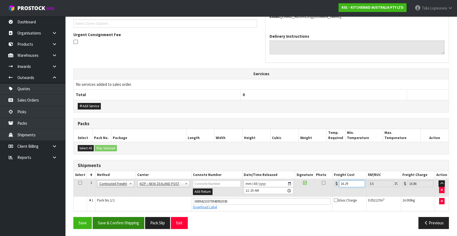
type input "16.29"
click at [119, 221] on button "Save & Confirm Shipping" at bounding box center [119, 223] width 52 height 12
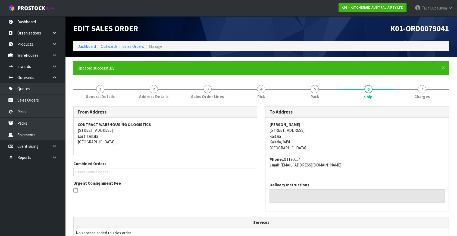
scroll to position [134, 0]
